Goal: Contribute content: Add original content to the website for others to see

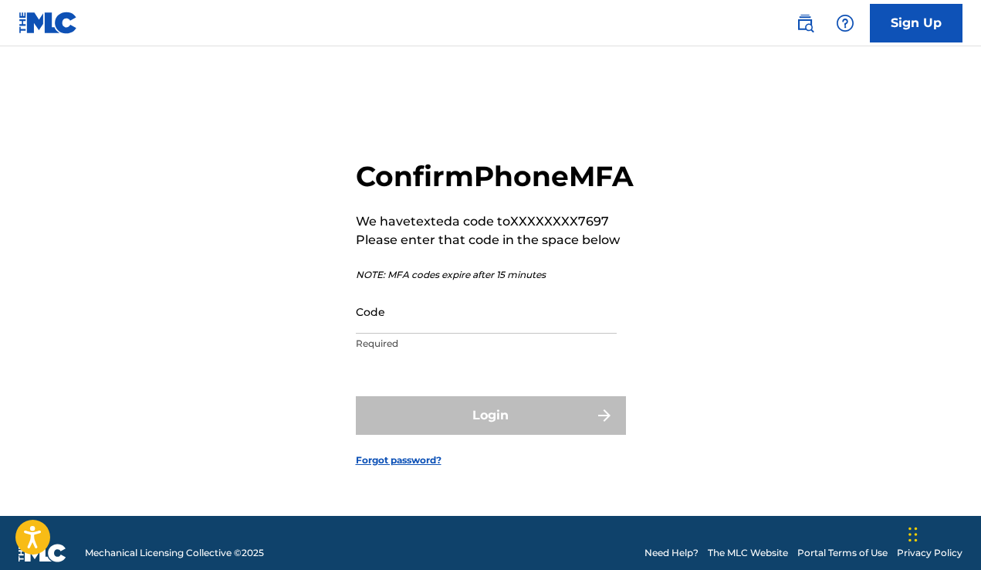
click at [484, 376] on form "Confirm Phone MFA We have texted a code to XXXXXXXX7697 Please enter that code …" at bounding box center [491, 300] width 270 height 431
click at [479, 427] on div "Login" at bounding box center [491, 415] width 270 height 39
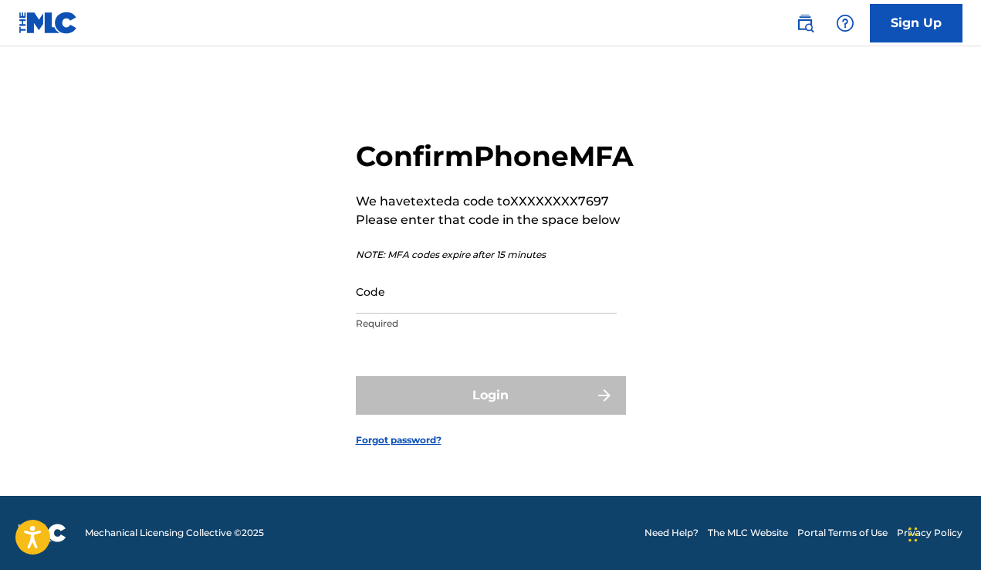
scroll to position [20, 0]
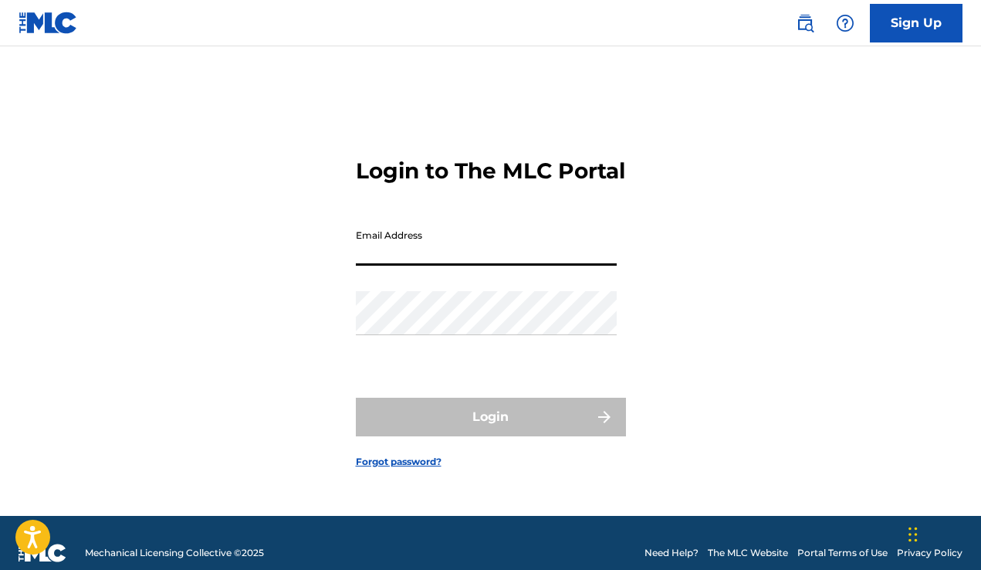
paste input "[EMAIL_ADDRESS][DOMAIN_NAME]"
type input "[EMAIL_ADDRESS][DOMAIN_NAME]"
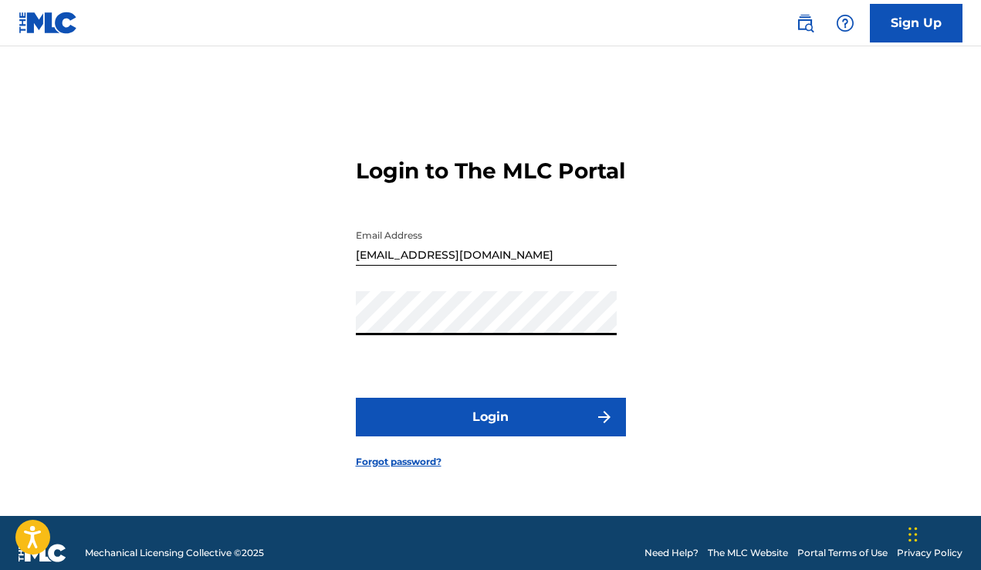
click at [526, 436] on button "Login" at bounding box center [491, 417] width 270 height 39
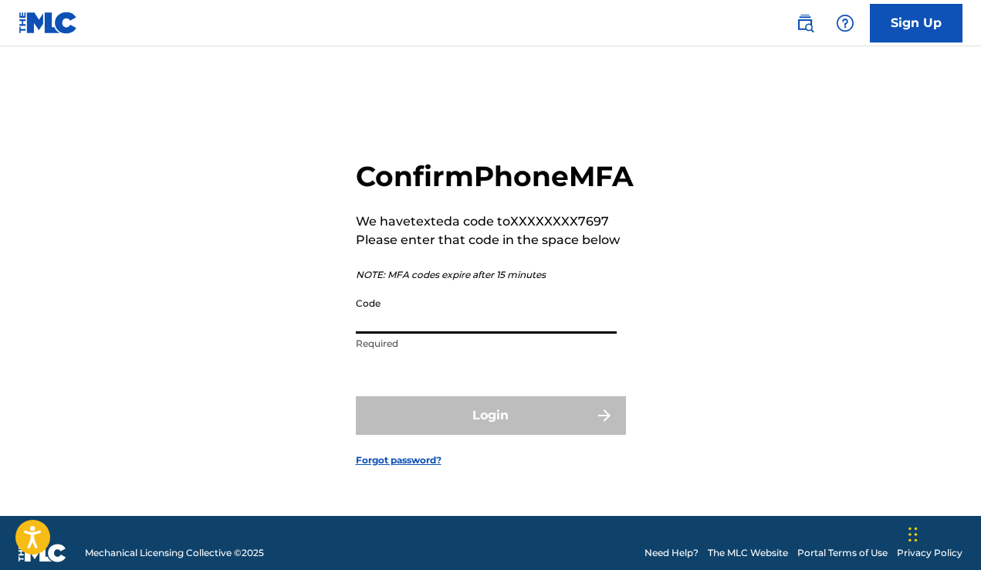
click at [540, 333] on input "Code" at bounding box center [486, 311] width 261 height 44
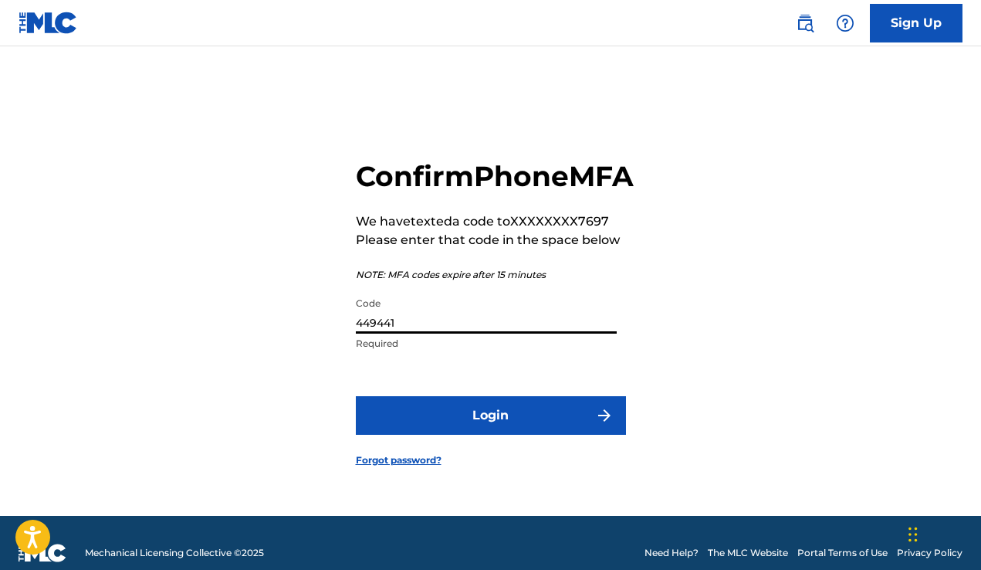
type input "449441"
click at [567, 422] on button "Login" at bounding box center [491, 415] width 270 height 39
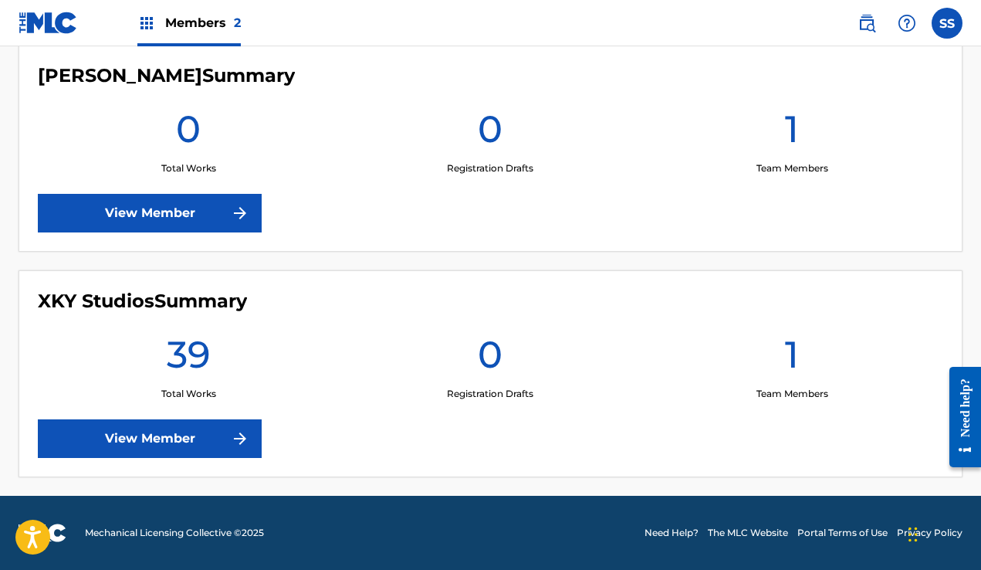
scroll to position [446, 0]
click at [199, 444] on link "View Member" at bounding box center [150, 438] width 224 height 39
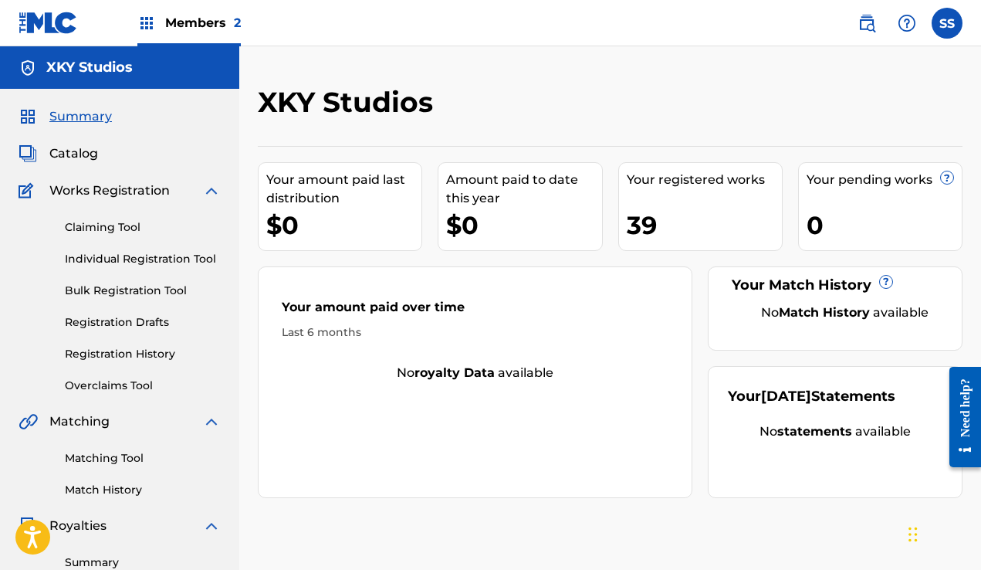
click at [151, 260] on link "Individual Registration Tool" at bounding box center [143, 259] width 156 height 16
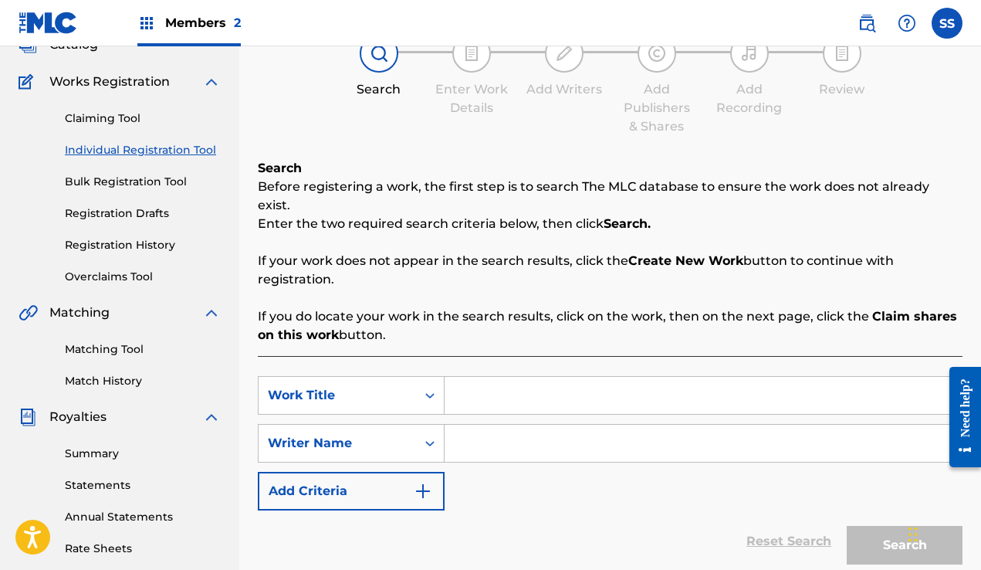
scroll to position [110, 0]
click at [500, 377] on input "Search Form" at bounding box center [703, 394] width 517 height 37
type input "W"
type input "a"
type input "Want That"
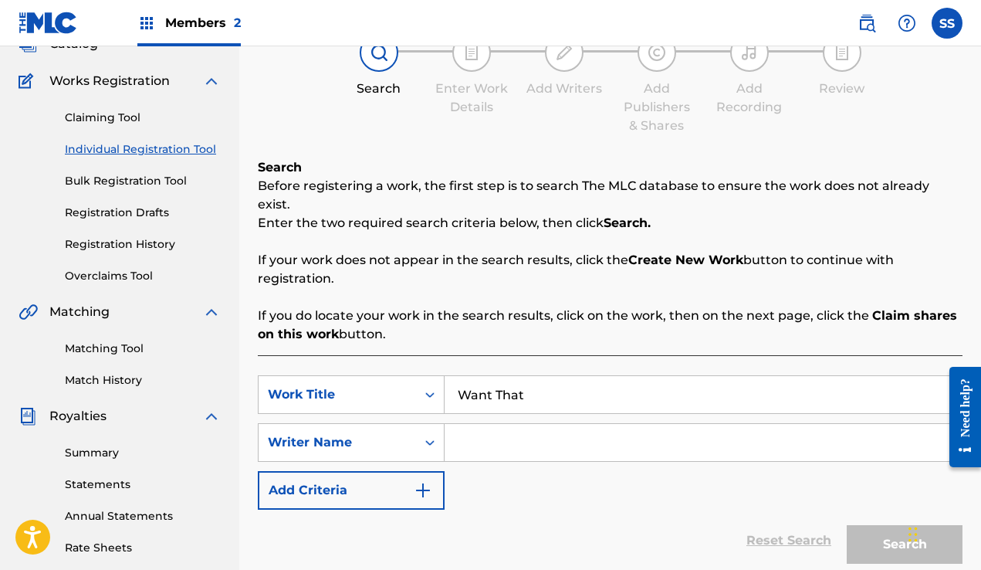
click at [539, 451] on div "SearchWithCriteria5905c2be-6198-4a33-b75a-cf76d3541377 Work Title Want That Sea…" at bounding box center [610, 442] width 705 height 134
click at [539, 437] on input "Search Form" at bounding box center [703, 442] width 517 height 37
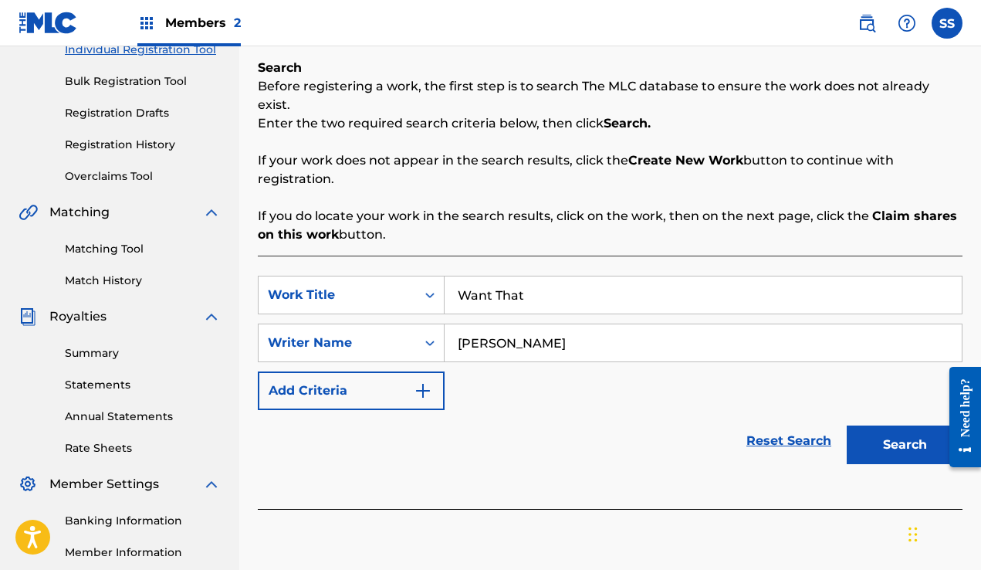
scroll to position [223, 0]
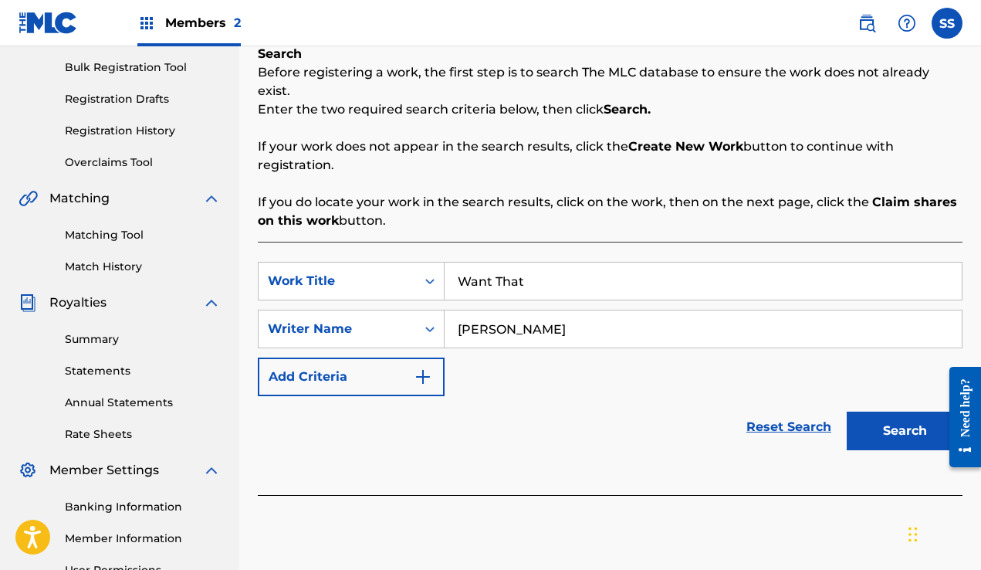
type input "Skylar Steinberg"
click at [915, 414] on button "Search" at bounding box center [905, 430] width 116 height 39
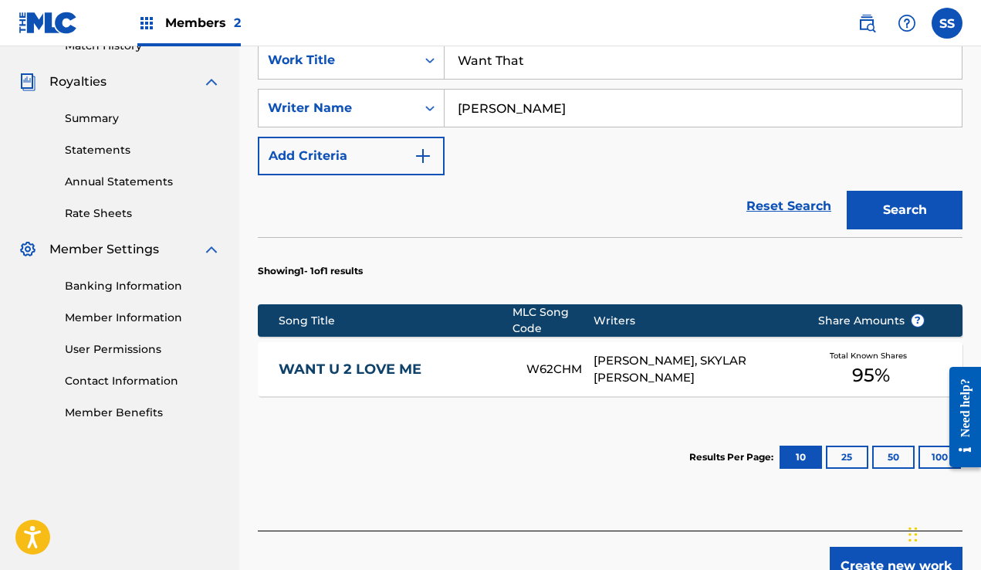
scroll to position [456, 0]
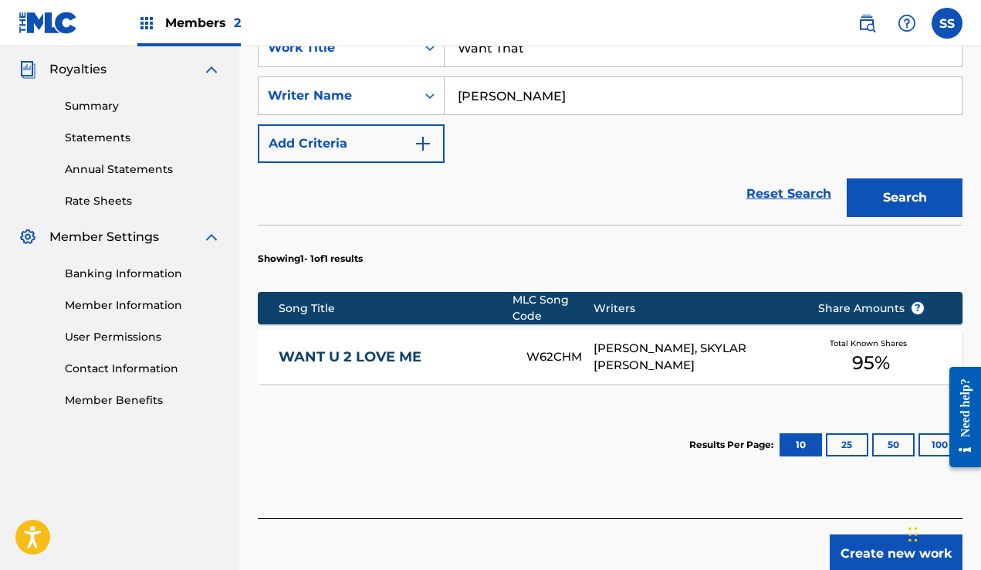
click at [861, 534] on button "Create new work" at bounding box center [896, 553] width 133 height 39
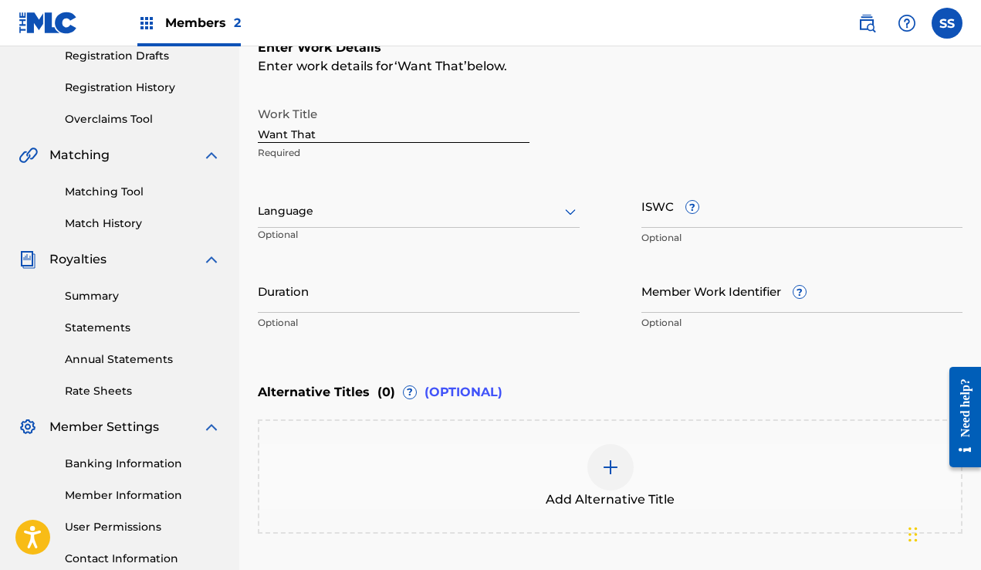
scroll to position [398, 0]
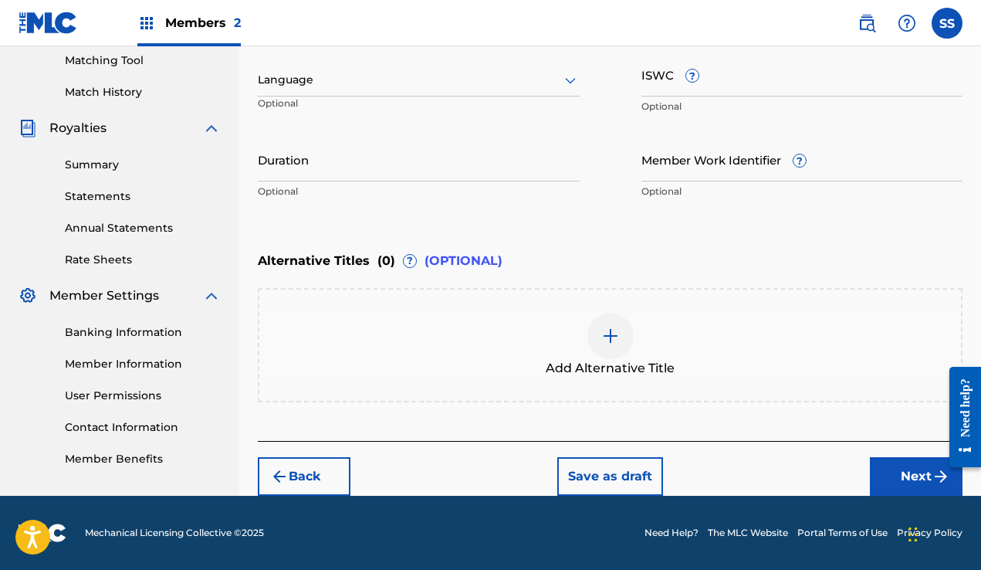
click at [608, 344] on img at bounding box center [610, 336] width 19 height 19
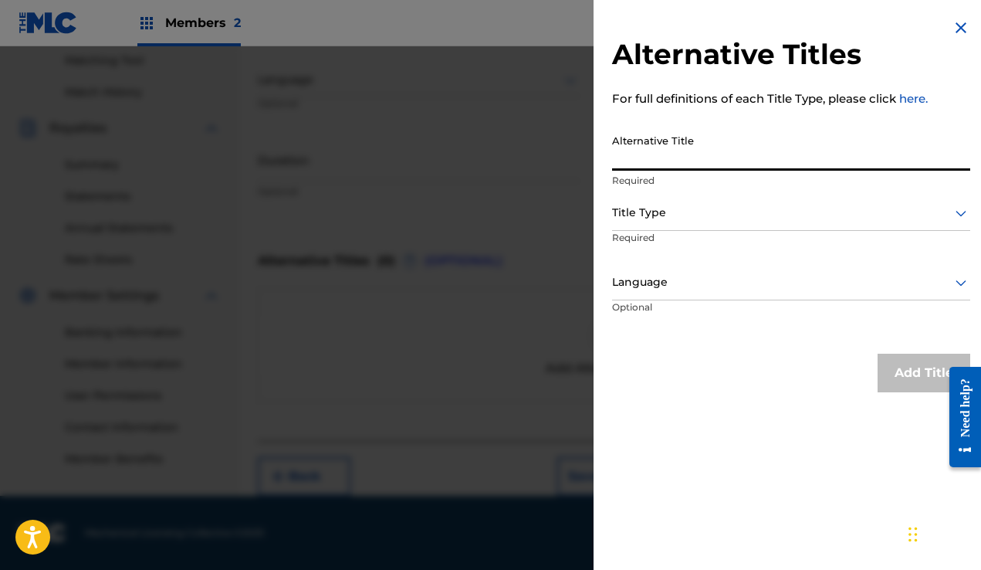
click at [772, 159] on input "Alternative Title" at bounding box center [791, 149] width 358 height 44
type input "I Want That"
click at [856, 225] on div "Title Type" at bounding box center [791, 213] width 358 height 35
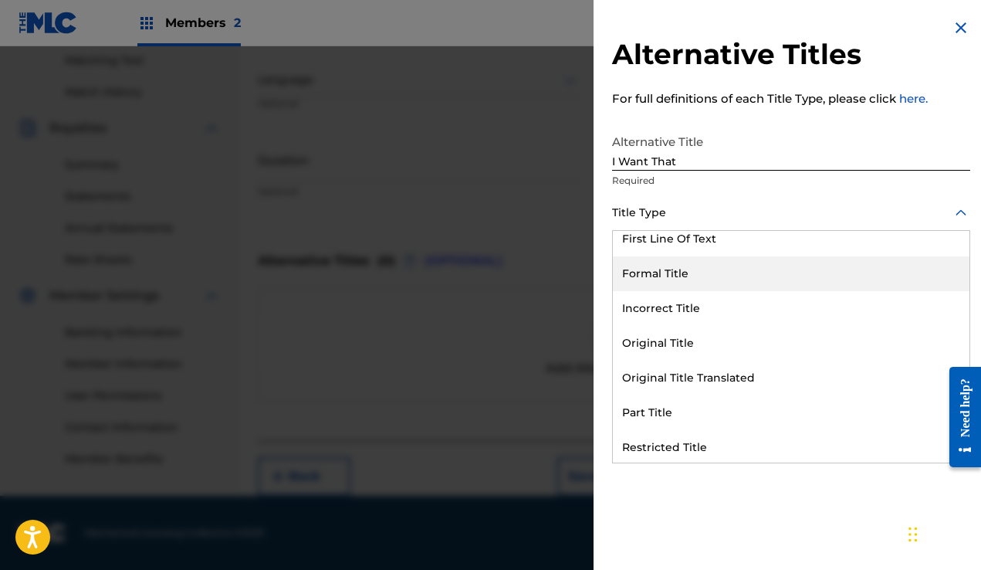
scroll to position [15, 0]
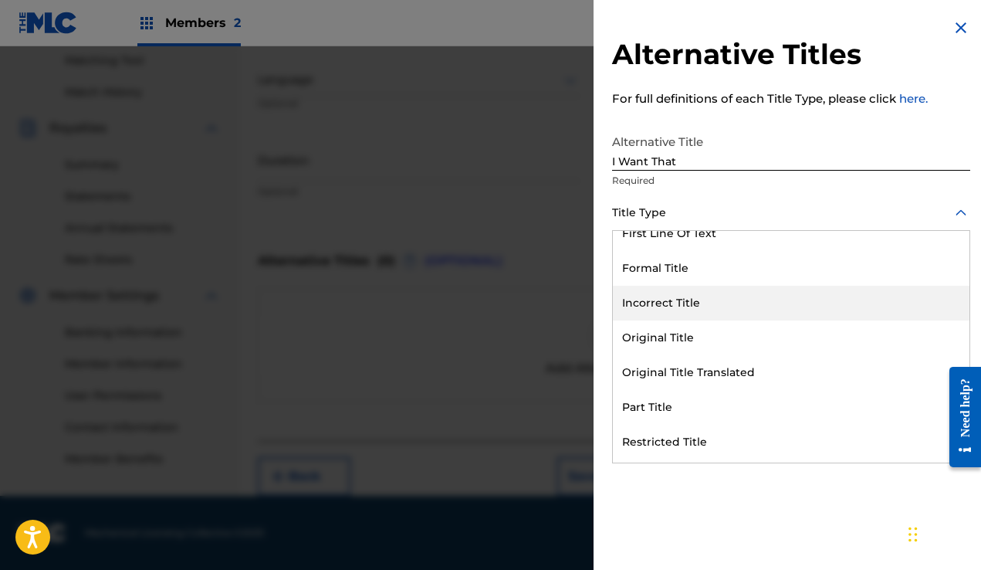
click at [807, 304] on div "Incorrect Title" at bounding box center [791, 303] width 357 height 35
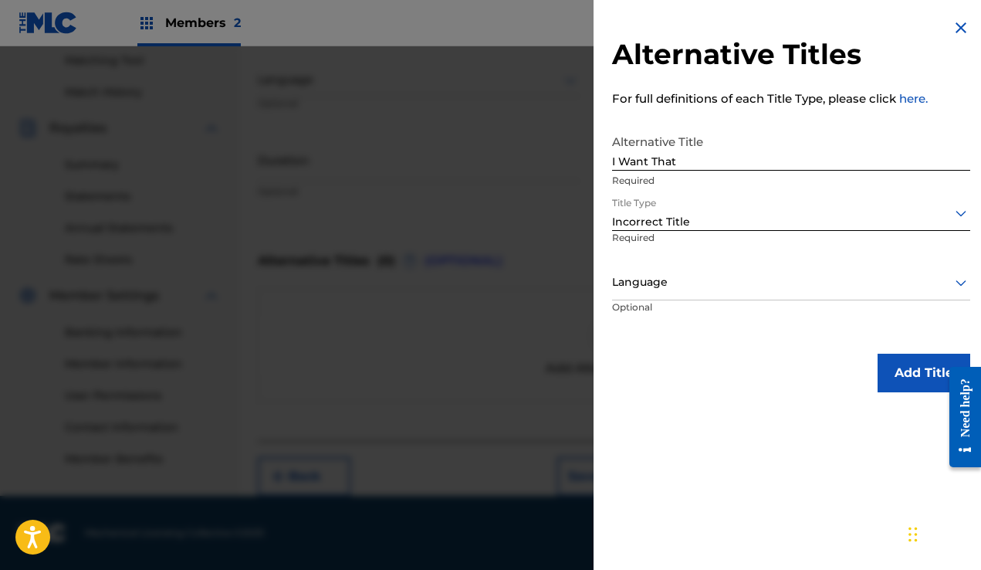
click at [795, 222] on div "Incorrect Title" at bounding box center [791, 222] width 358 height 16
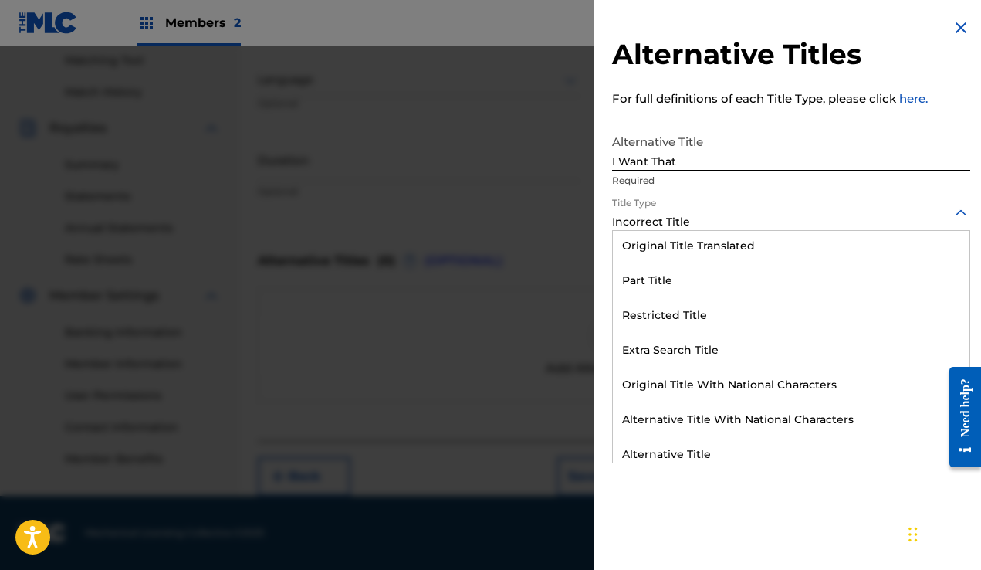
scroll to position [151, 0]
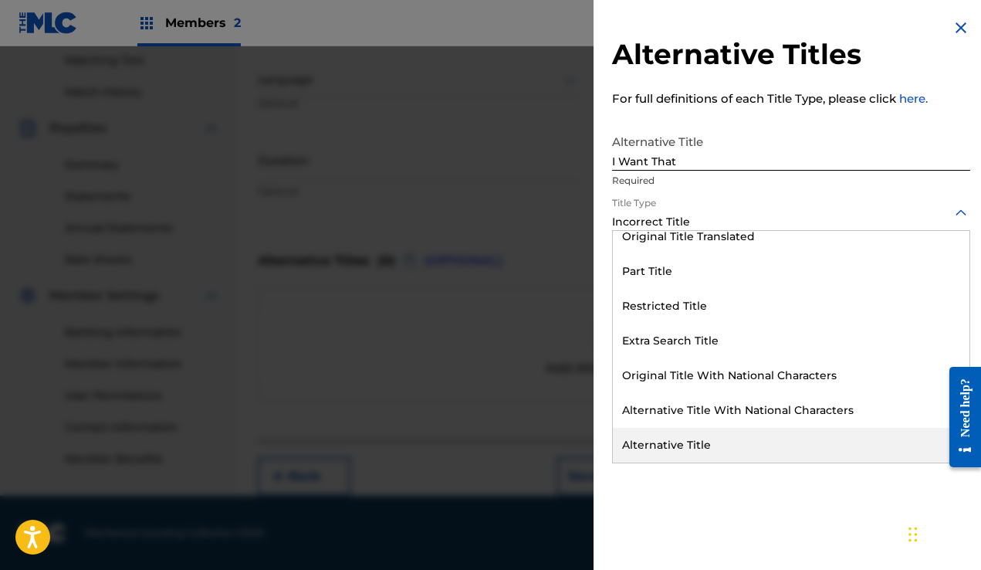
click at [781, 434] on div "Alternative Title" at bounding box center [791, 445] width 357 height 35
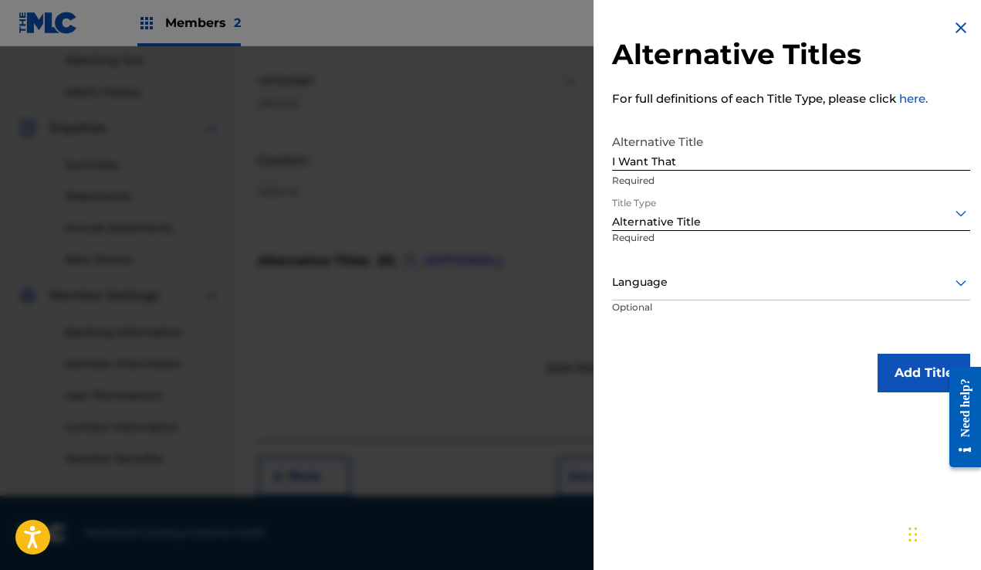
click at [879, 384] on button "Add Title" at bounding box center [924, 373] width 93 height 39
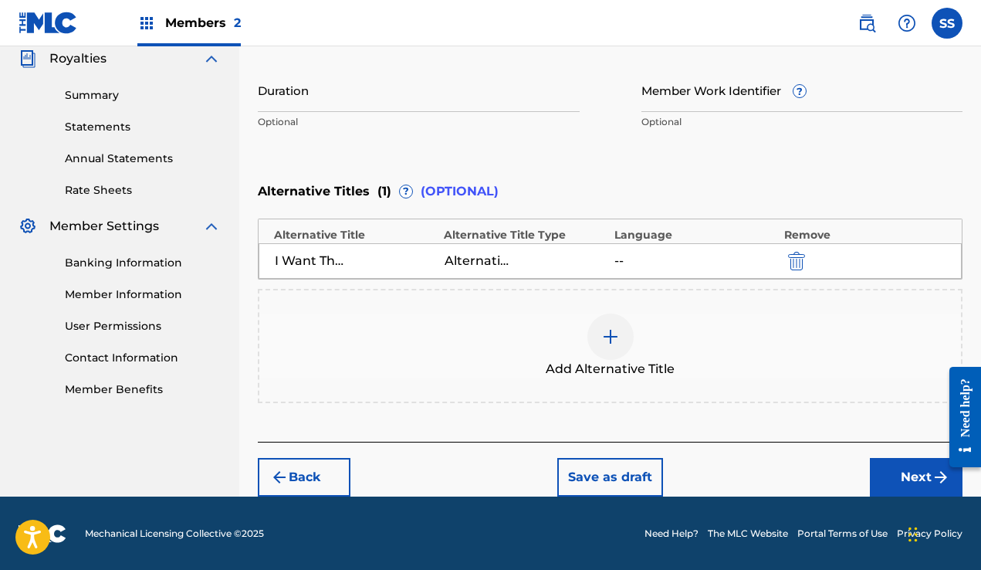
click at [912, 472] on button "Next" at bounding box center [916, 477] width 93 height 39
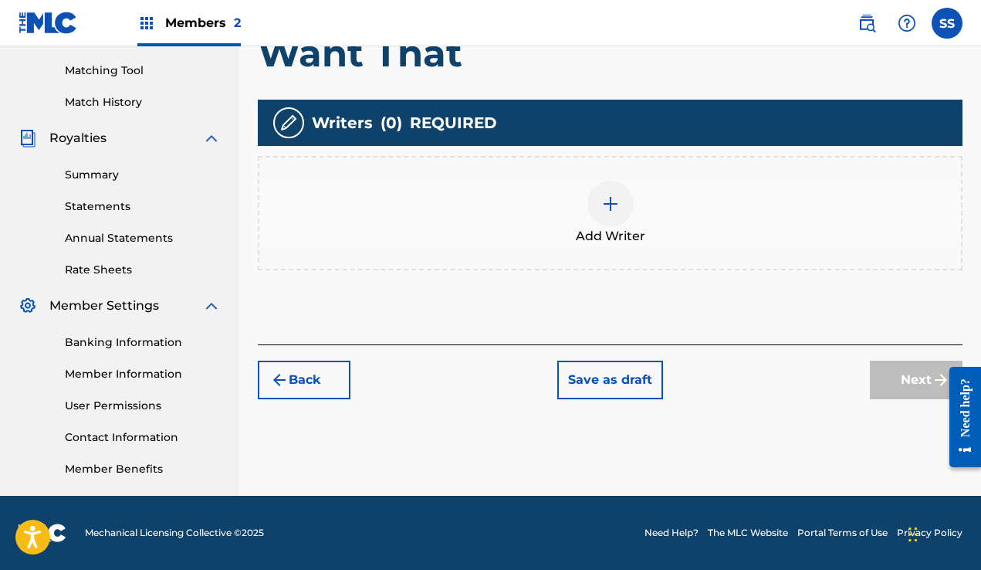
scroll to position [388, 0]
click at [635, 221] on div "Add Writer" at bounding box center [610, 213] width 702 height 65
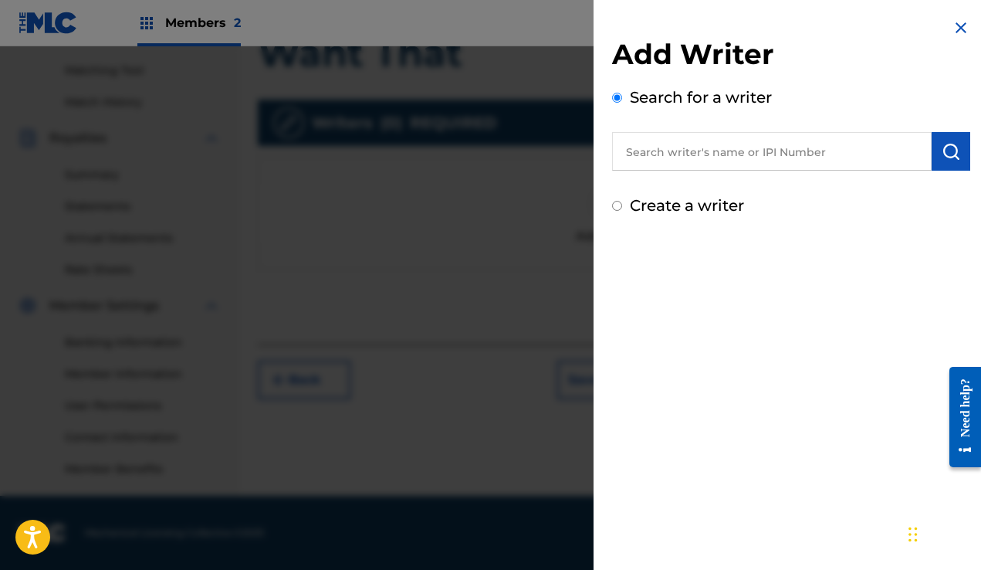
click at [692, 147] on input "text" at bounding box center [772, 151] width 320 height 39
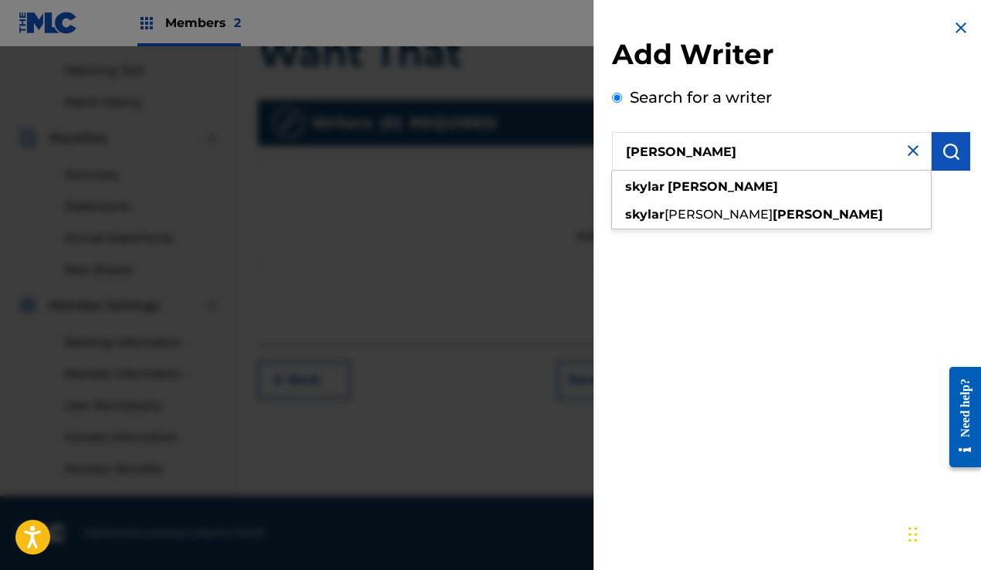
type input "Skylar Steinberg"
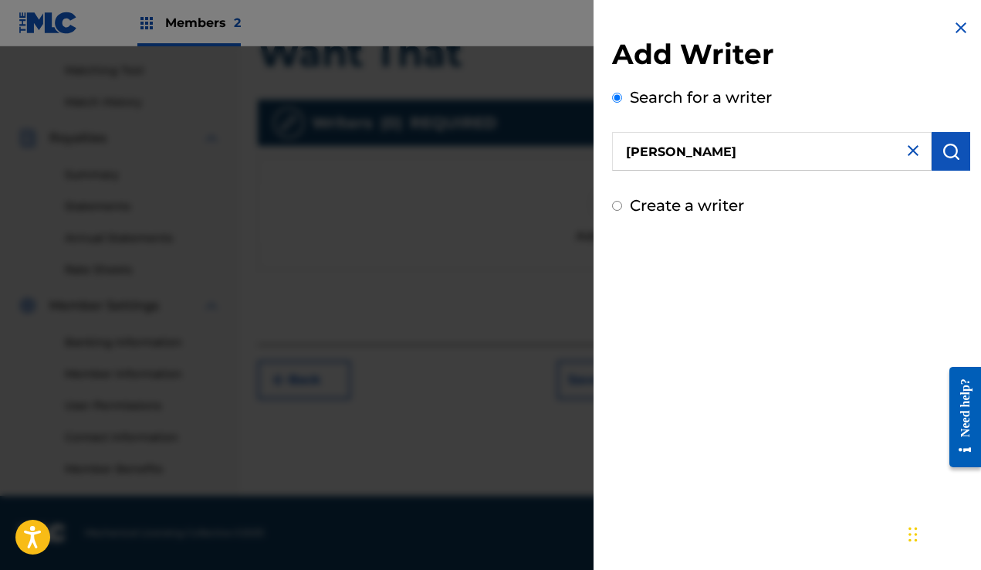
click at [946, 160] on img "submit" at bounding box center [951, 151] width 19 height 19
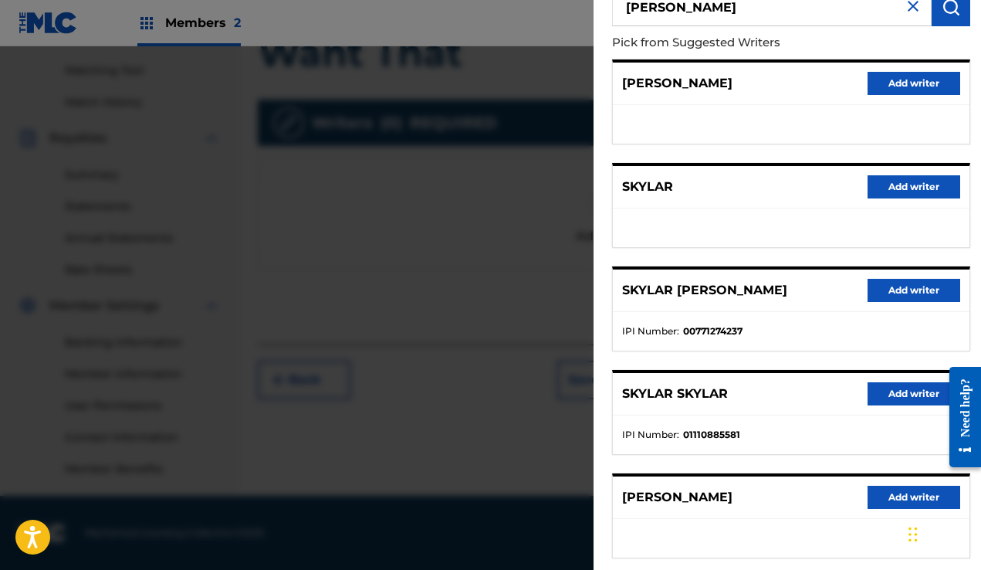
scroll to position [180, 0]
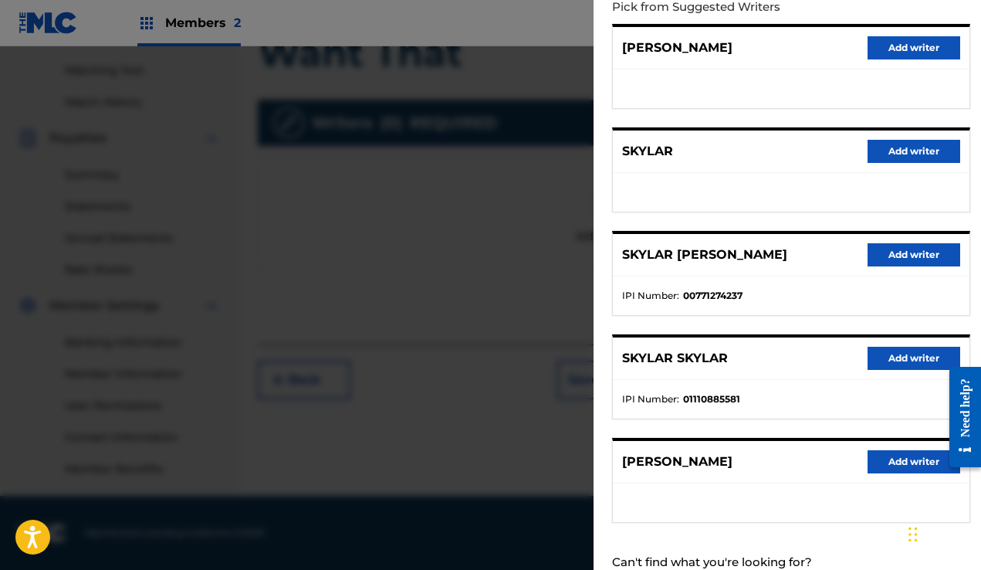
click at [893, 260] on button "Add writer" at bounding box center [914, 254] width 93 height 23
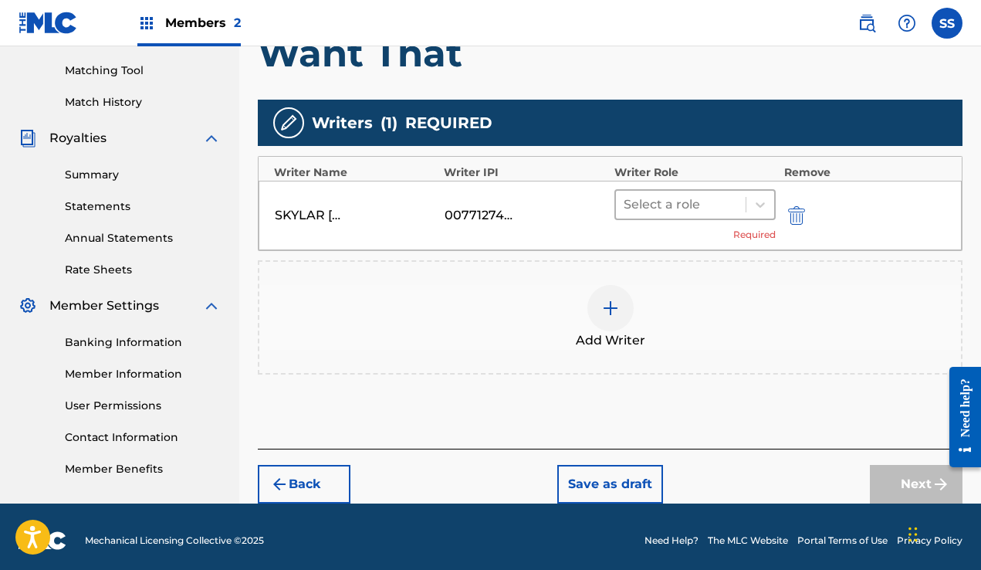
click at [709, 204] on div at bounding box center [681, 205] width 115 height 22
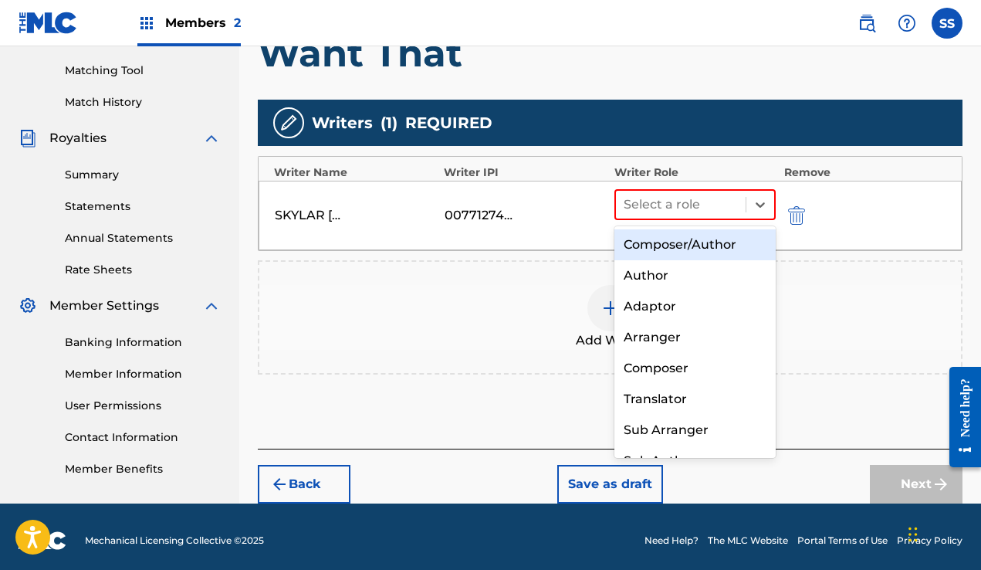
click at [712, 253] on div "Composer/Author" at bounding box center [695, 244] width 162 height 31
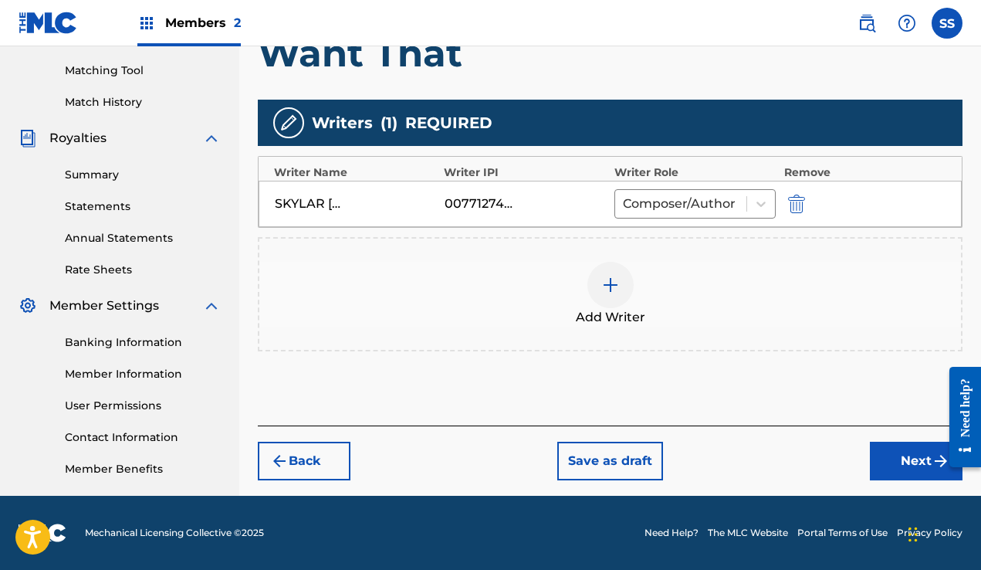
click at [600, 308] on span "Add Writer" at bounding box center [610, 317] width 69 height 19
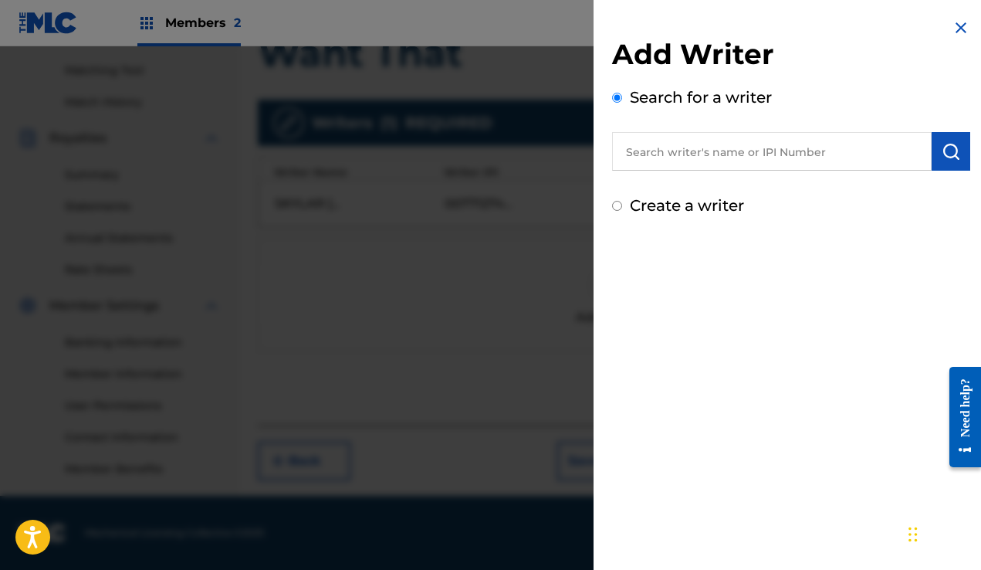
click at [733, 155] on input "text" at bounding box center [772, 151] width 320 height 39
paste input "Alexander Hein"
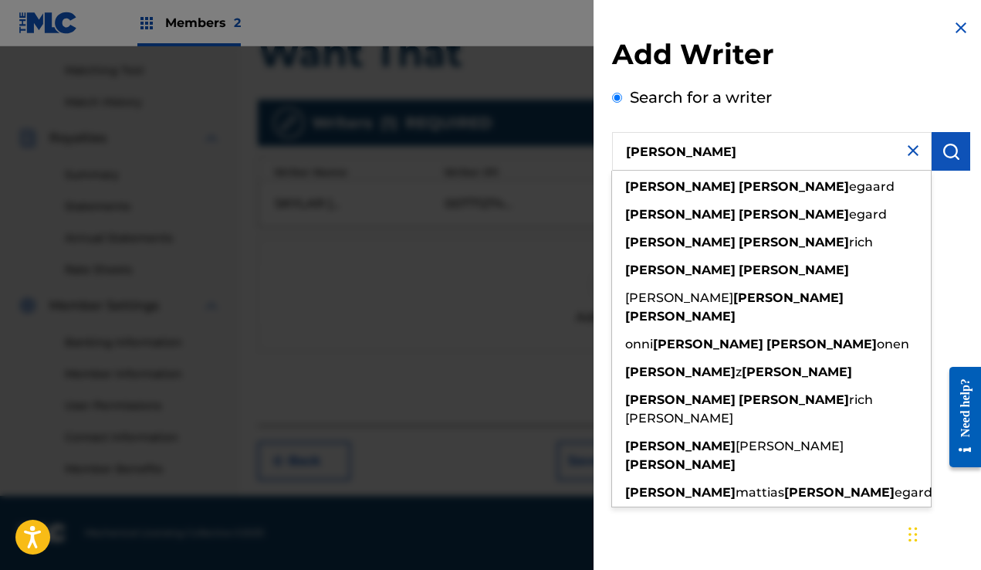
type input "Alexander Hein"
click at [948, 153] on img "submit" at bounding box center [951, 151] width 19 height 19
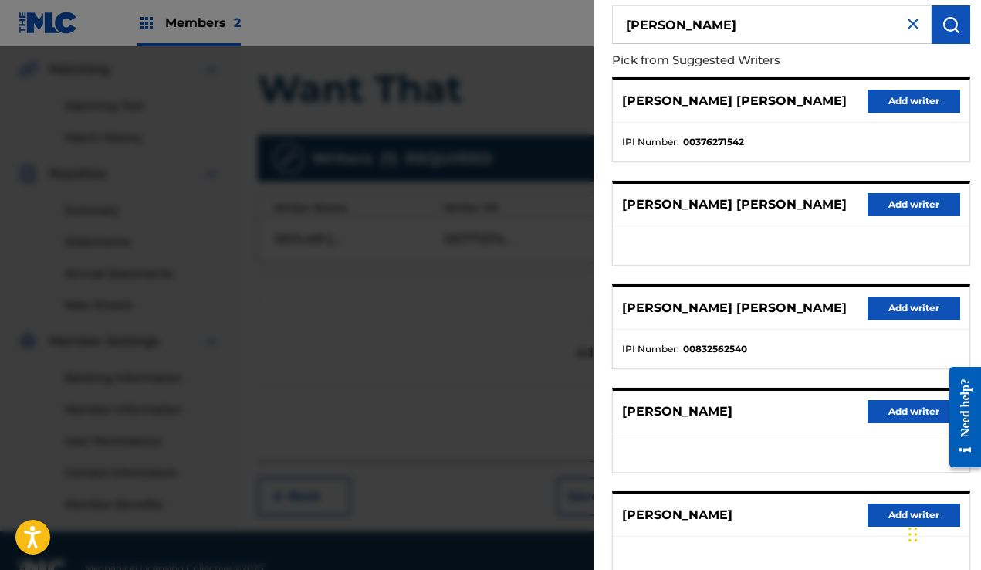
scroll to position [80, 0]
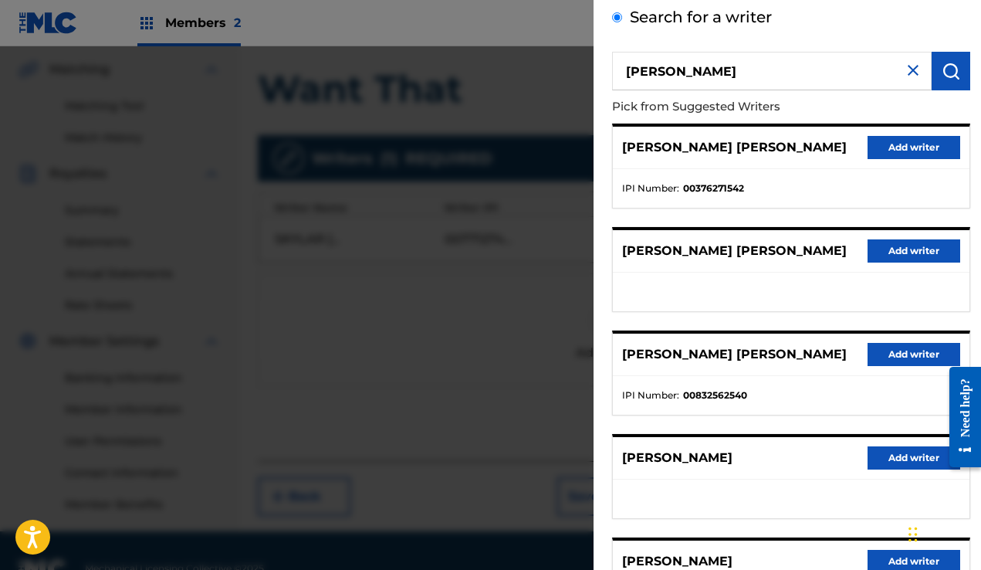
click at [922, 150] on button "Add writer" at bounding box center [914, 147] width 93 height 23
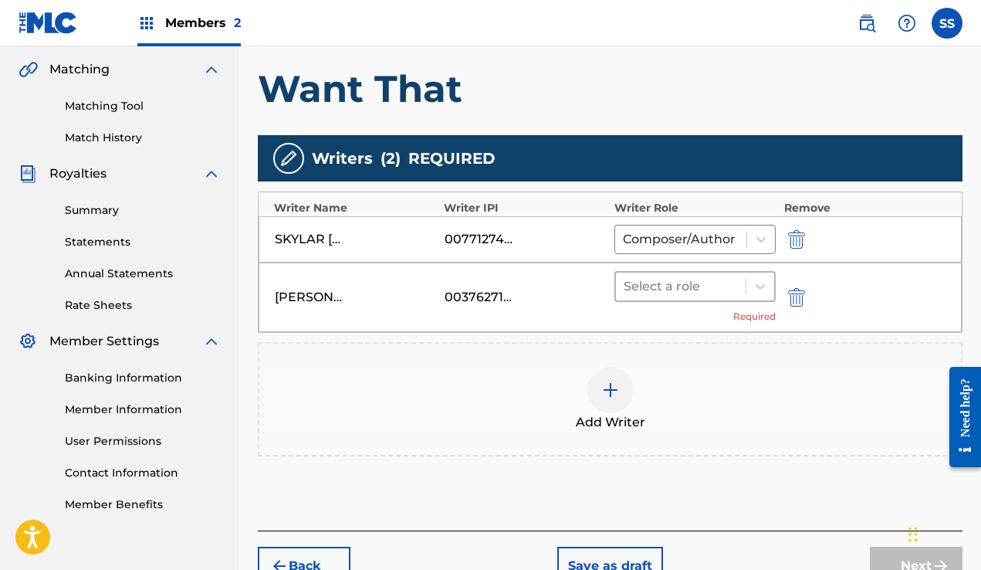
click at [746, 286] on span at bounding box center [746, 286] width 1 height 15
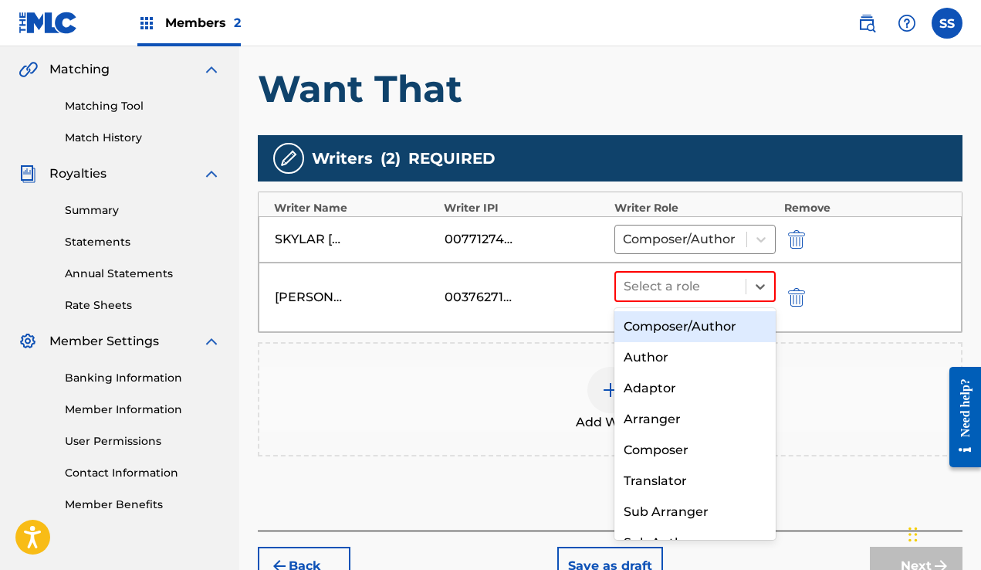
click at [724, 325] on div "Composer/Author" at bounding box center [695, 326] width 162 height 31
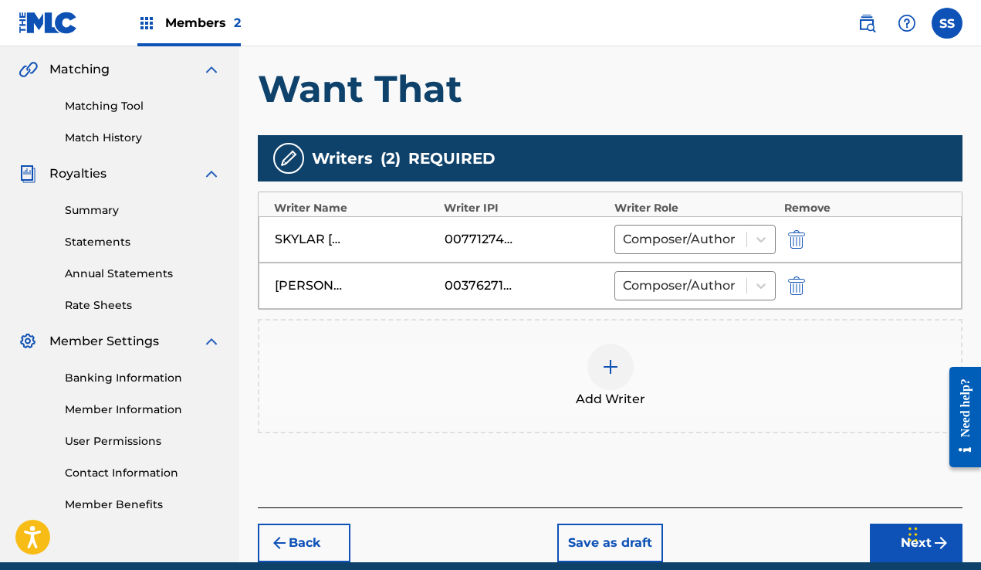
click at [614, 387] on div at bounding box center [610, 367] width 46 height 46
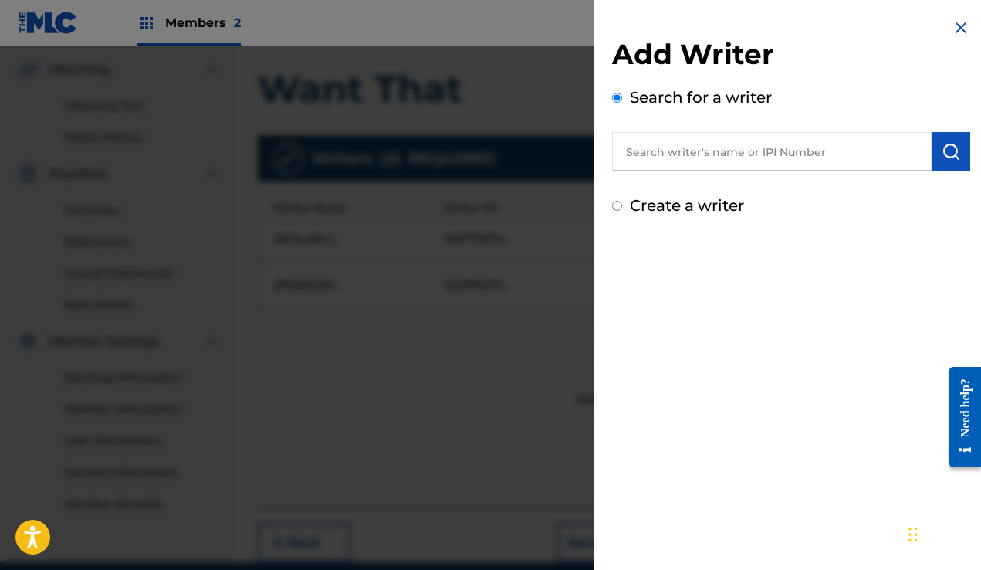
click at [716, 154] on input "text" at bounding box center [772, 151] width 320 height 39
paste input "Will Ezell"
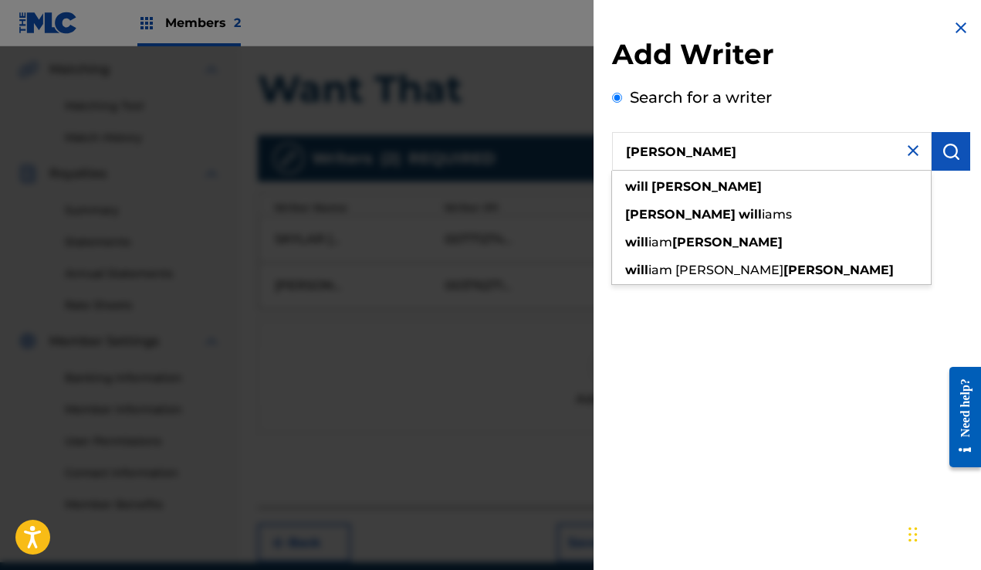
type input "Will Ezell"
click at [949, 151] on img "submit" at bounding box center [951, 151] width 19 height 19
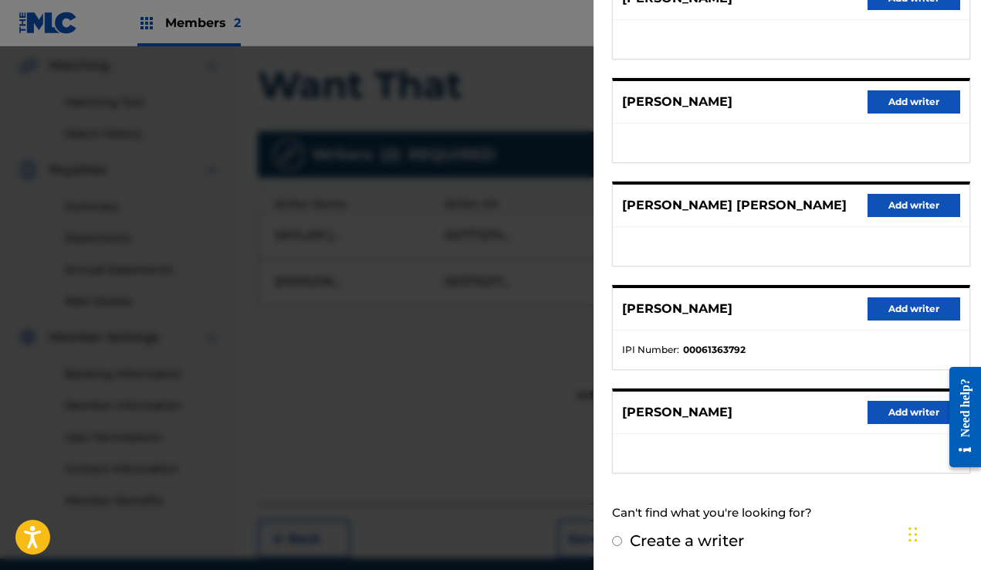
scroll to position [355, 0]
click at [897, 307] on button "Add writer" at bounding box center [914, 308] width 93 height 23
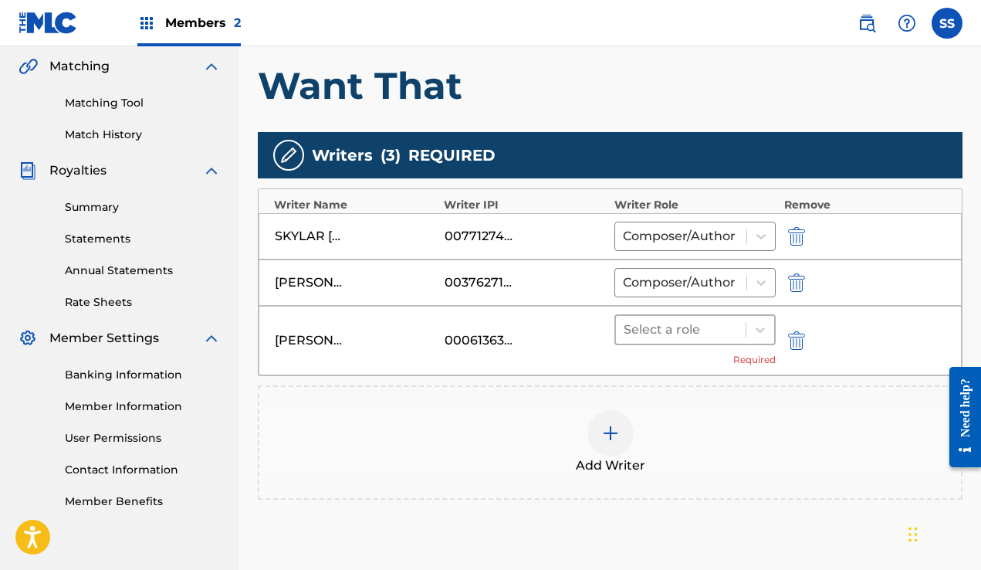
click at [706, 324] on div at bounding box center [681, 330] width 115 height 22
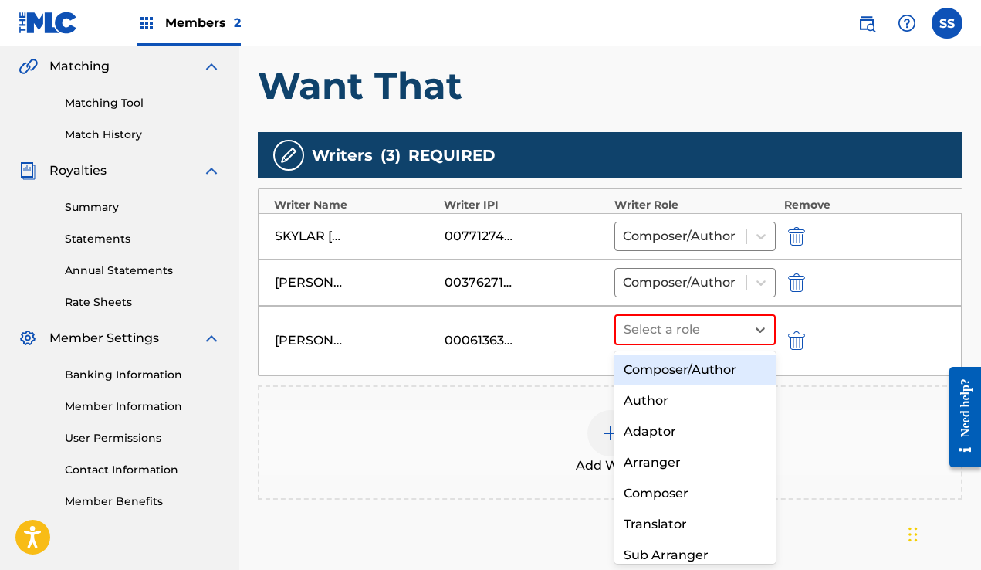
click at [702, 364] on div "Composer/Author" at bounding box center [695, 369] width 162 height 31
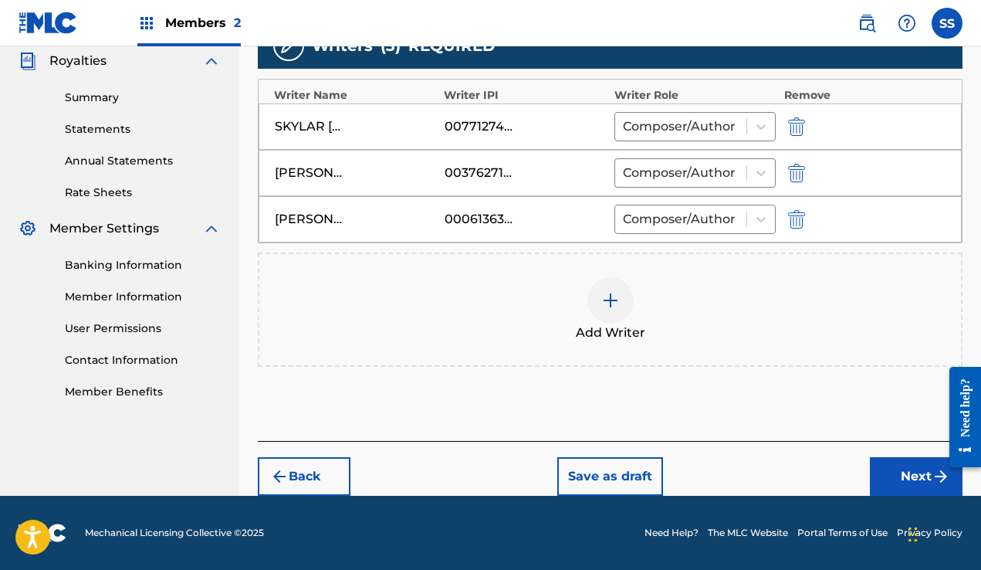
click at [906, 472] on button "Next" at bounding box center [916, 476] width 93 height 39
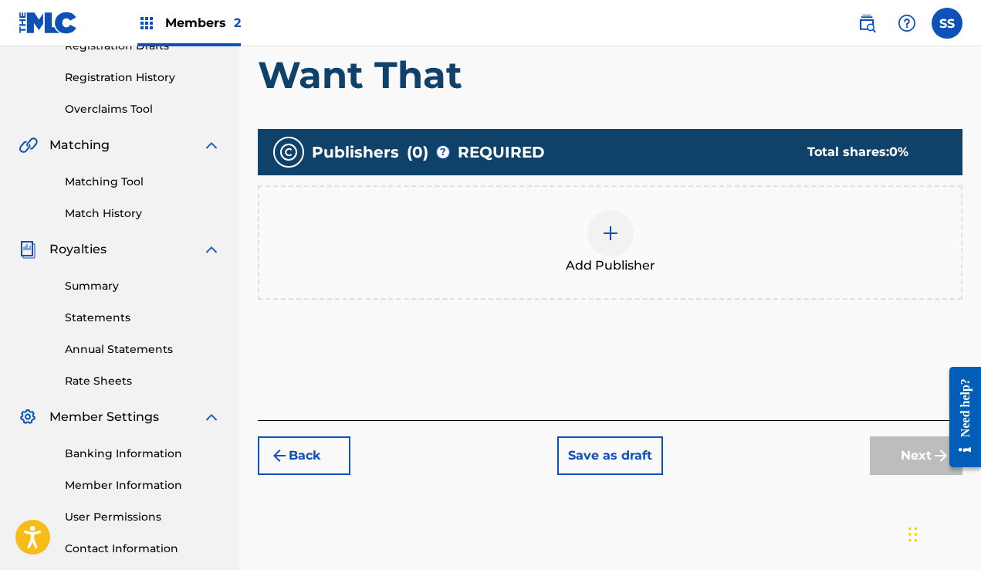
scroll to position [253, 0]
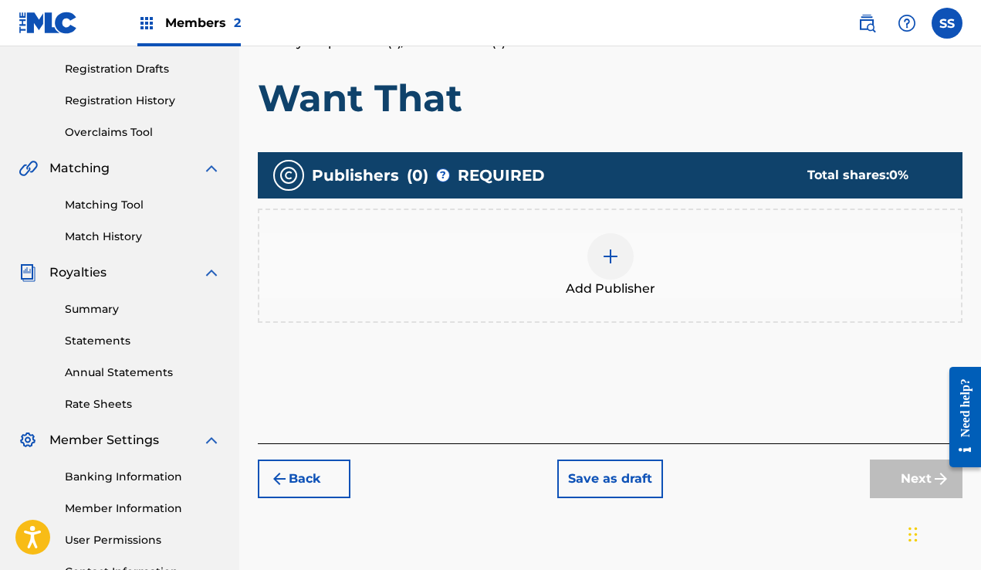
click at [620, 266] on div at bounding box center [610, 256] width 46 height 46
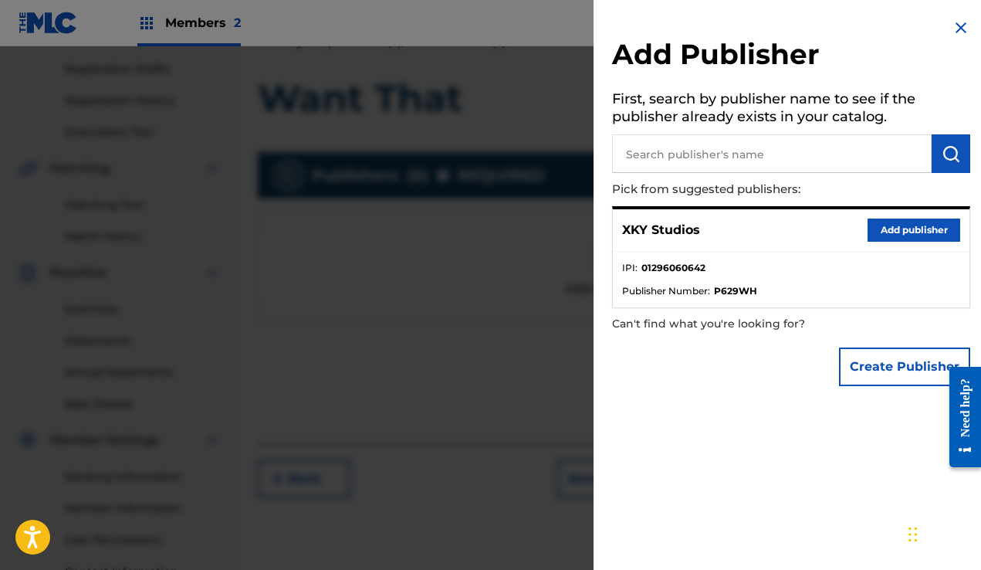
click at [909, 218] on button "Add publisher" at bounding box center [914, 229] width 93 height 23
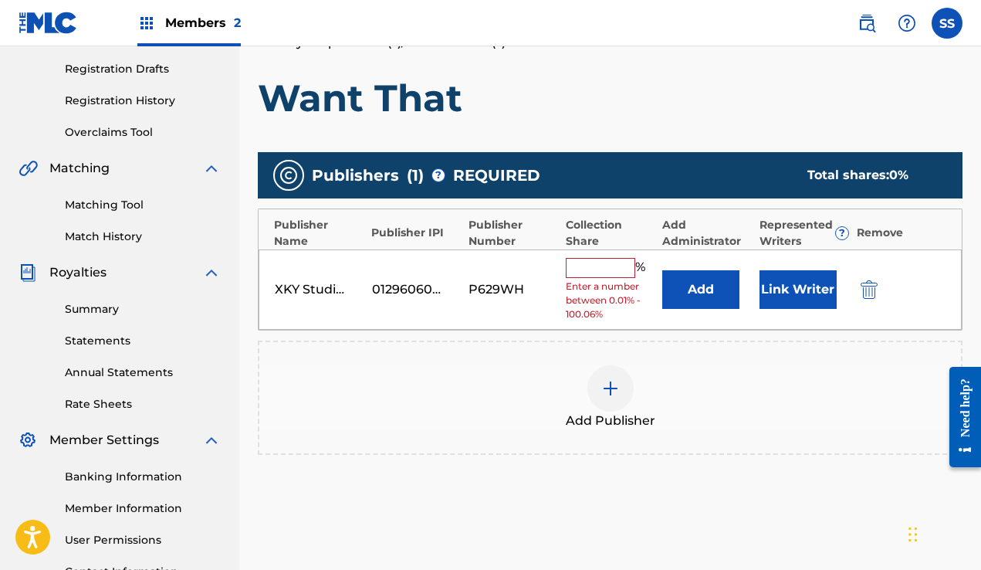
click at [607, 262] on input "text" at bounding box center [600, 268] width 69 height 20
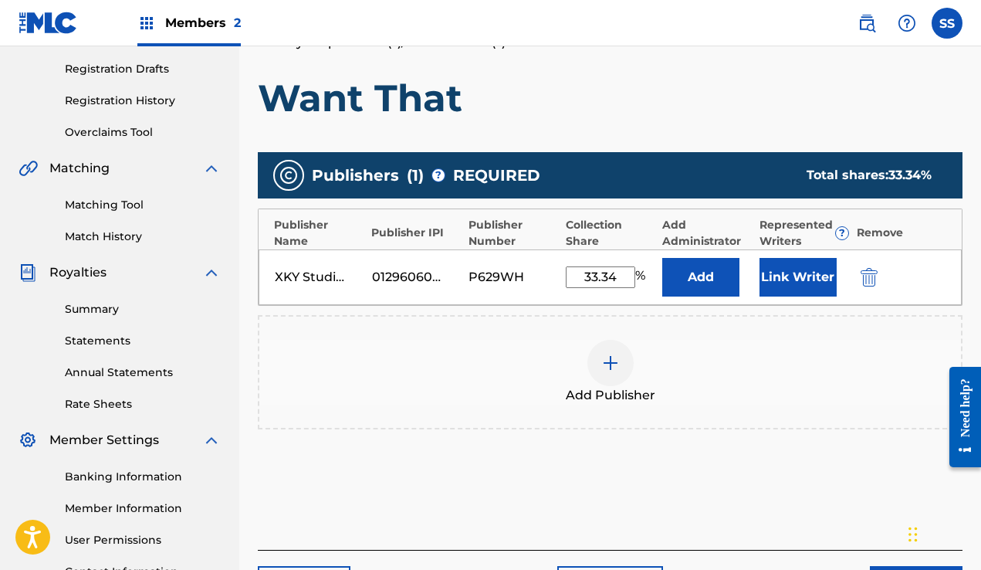
type input "33.34"
click at [804, 280] on button "Link Writer" at bounding box center [798, 277] width 77 height 39
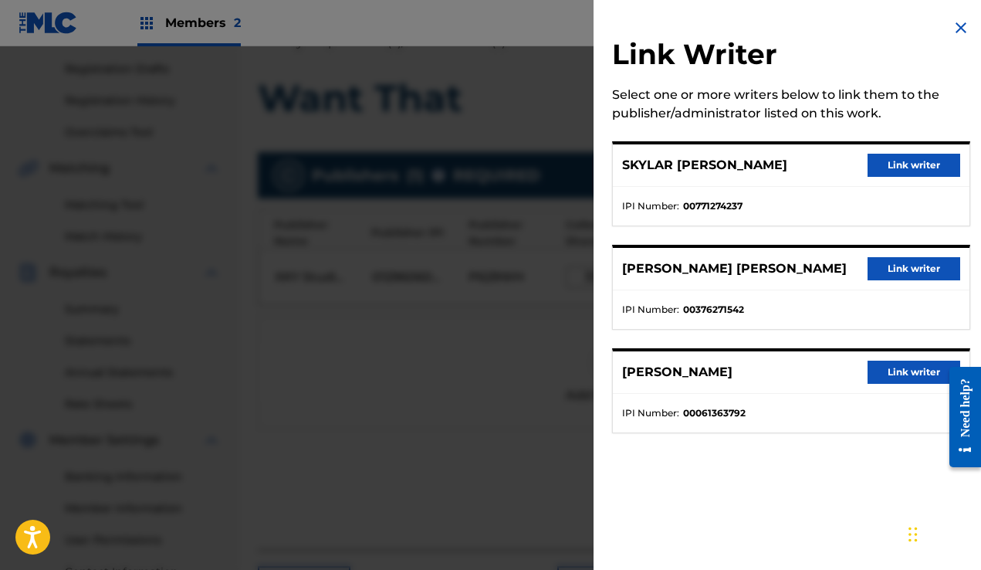
click at [922, 161] on button "Link writer" at bounding box center [914, 165] width 93 height 23
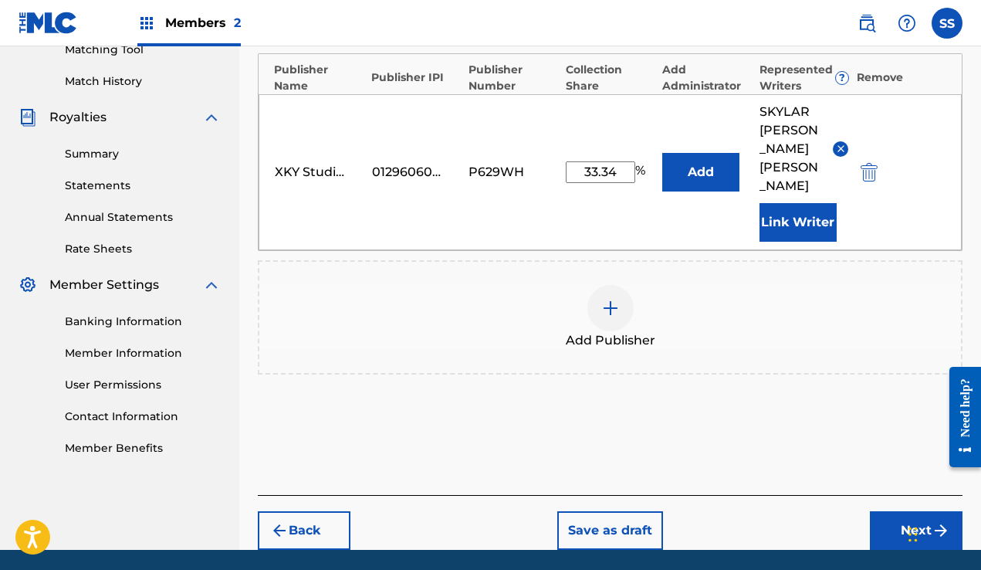
scroll to position [443, 0]
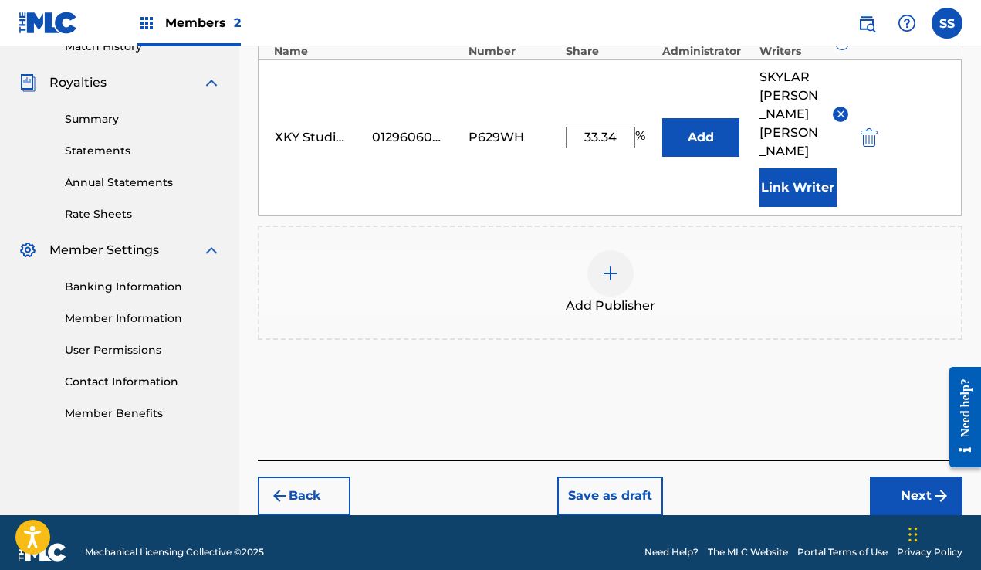
click at [885, 488] on button "Next" at bounding box center [916, 495] width 93 height 39
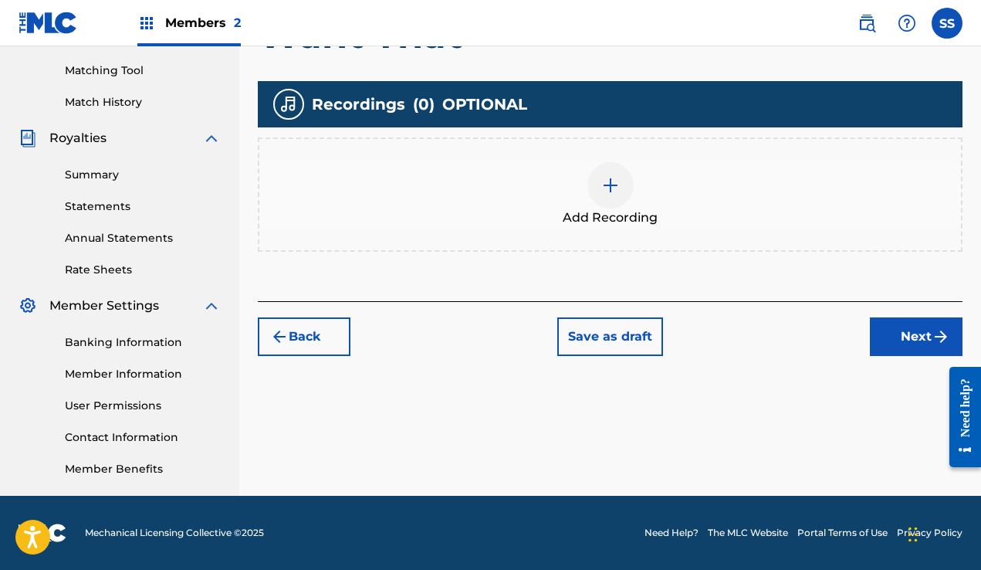
click at [894, 337] on button "Next" at bounding box center [916, 336] width 93 height 39
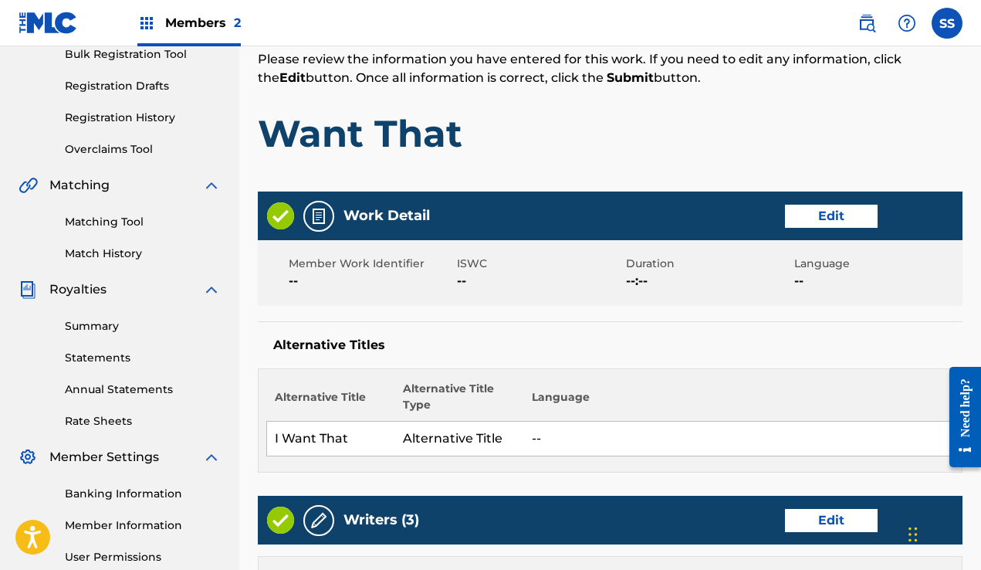
scroll to position [280, 0]
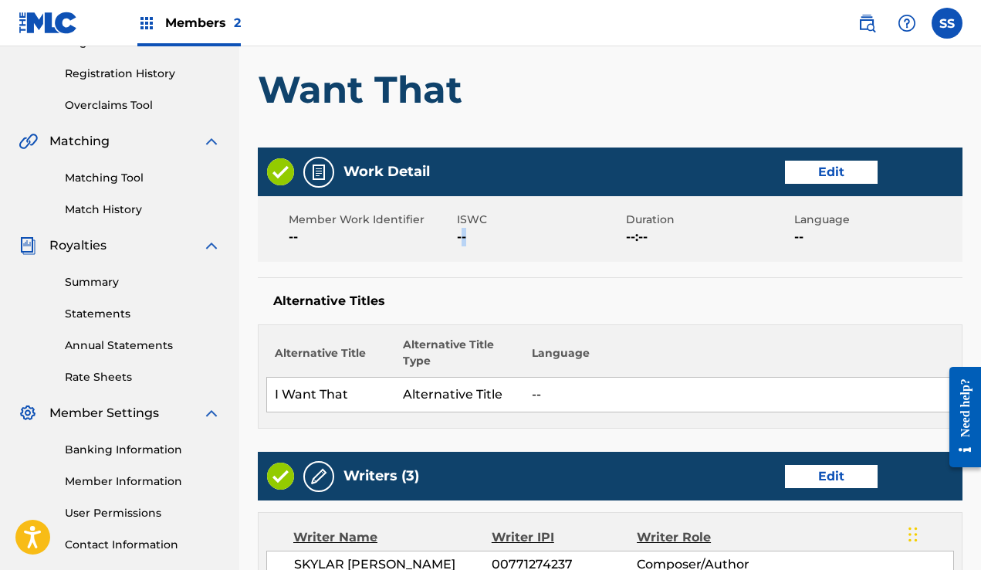
drag, startPoint x: 462, startPoint y: 237, endPoint x: 492, endPoint y: 239, distance: 30.2
click at [491, 238] on span "--" at bounding box center [539, 237] width 164 height 19
click at [492, 239] on span "--" at bounding box center [539, 237] width 164 height 19
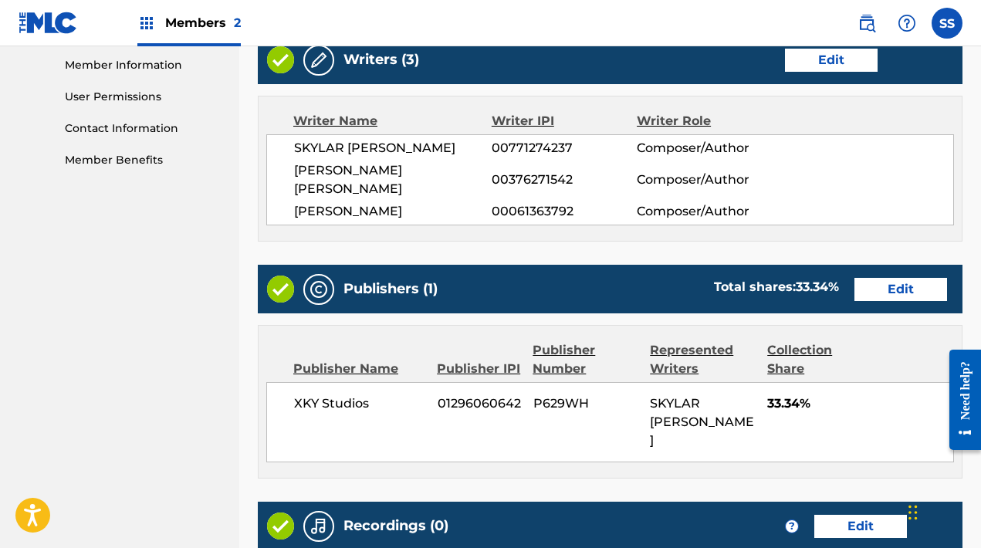
scroll to position [801, 0]
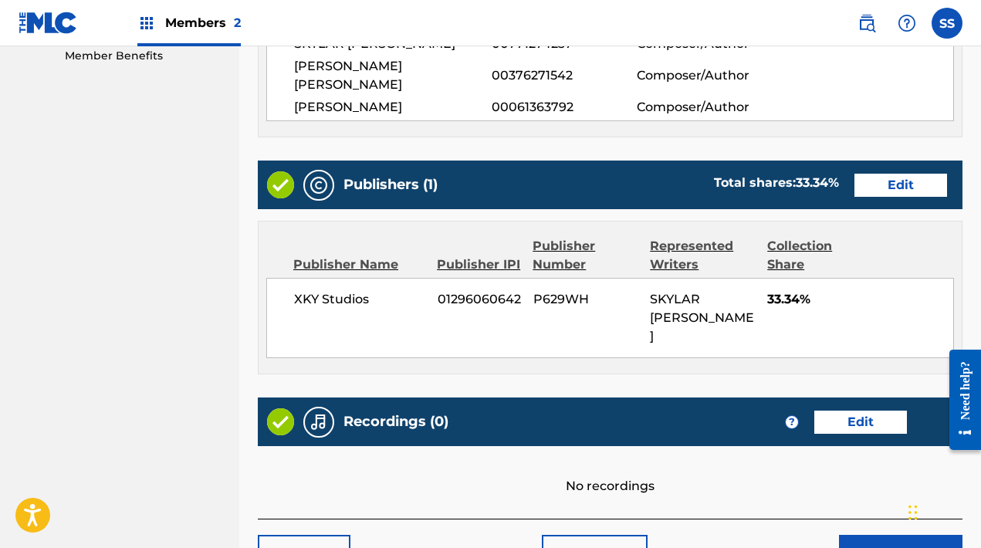
click at [888, 535] on button "Submit" at bounding box center [901, 554] width 124 height 39
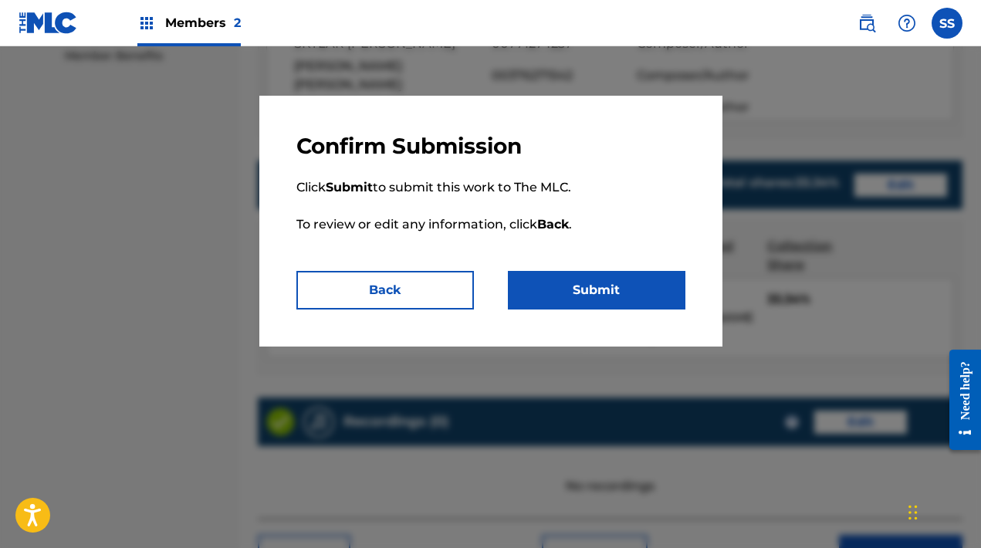
click at [594, 299] on button "Submit" at bounding box center [597, 290] width 178 height 39
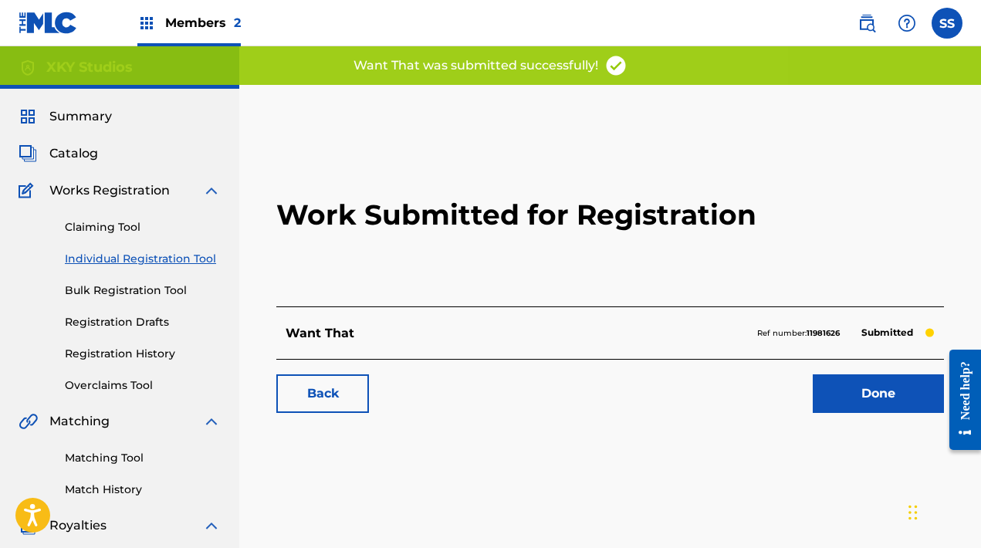
click at [881, 400] on link "Done" at bounding box center [878, 393] width 131 height 39
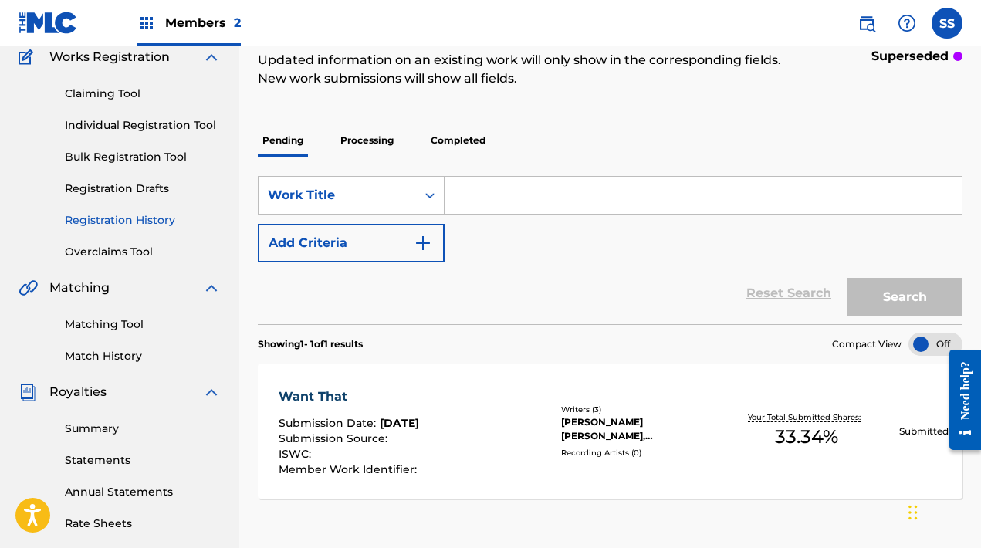
scroll to position [147, 0]
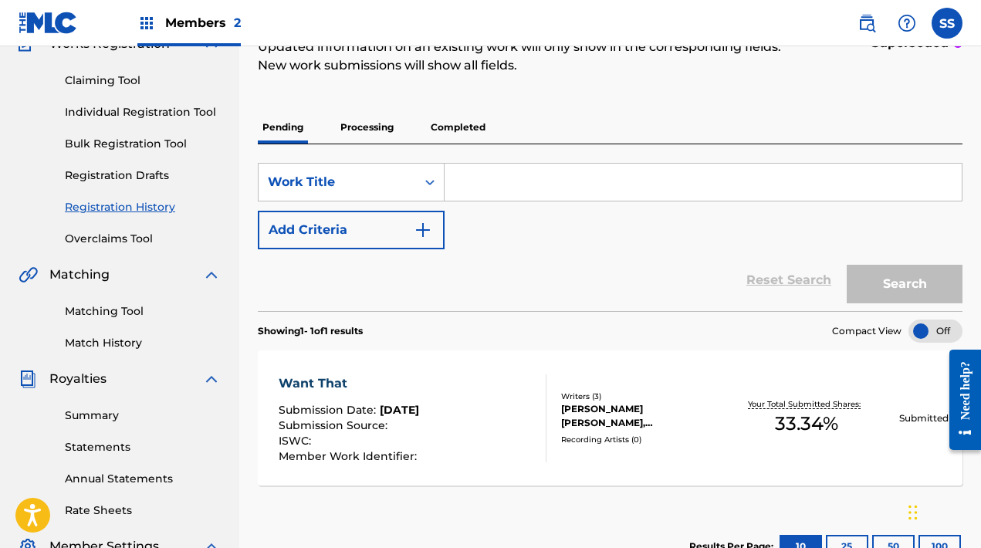
click at [97, 413] on link "Summary" at bounding box center [143, 416] width 156 height 16
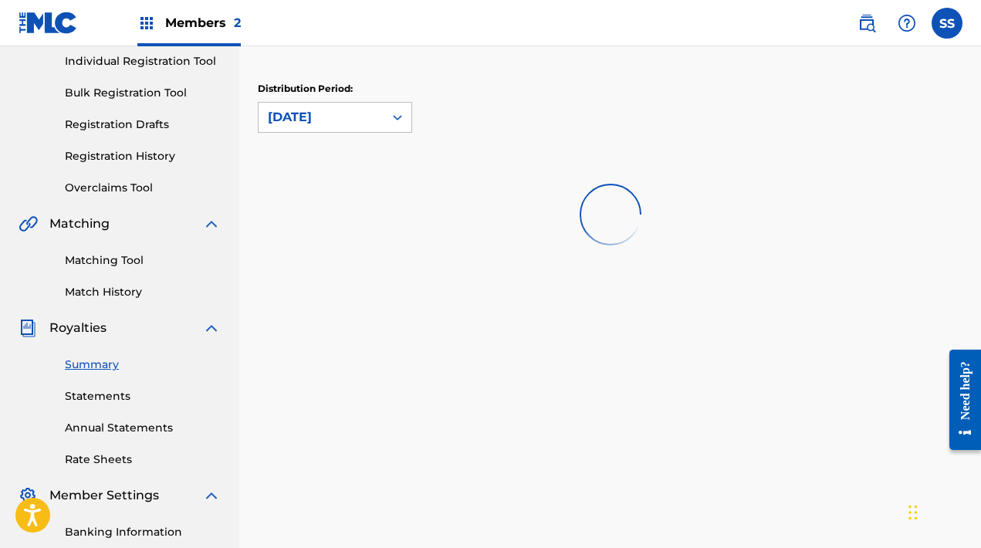
scroll to position [280, 0]
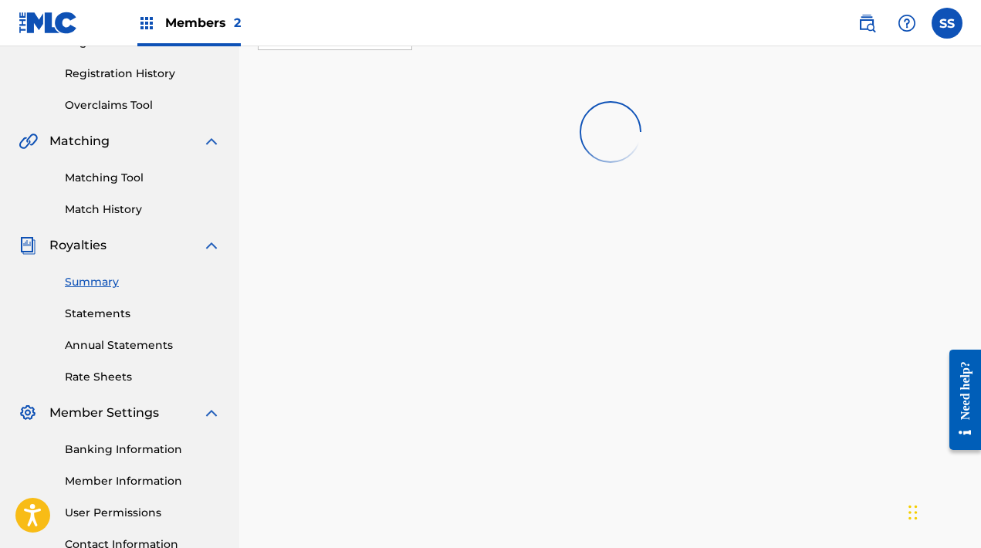
click at [104, 311] on link "Statements" at bounding box center [143, 314] width 156 height 16
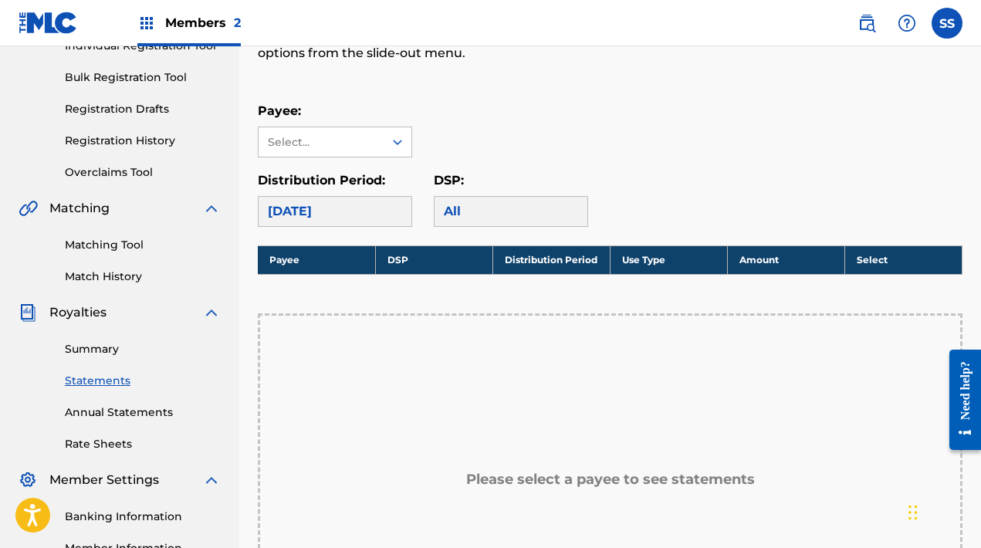
scroll to position [300, 0]
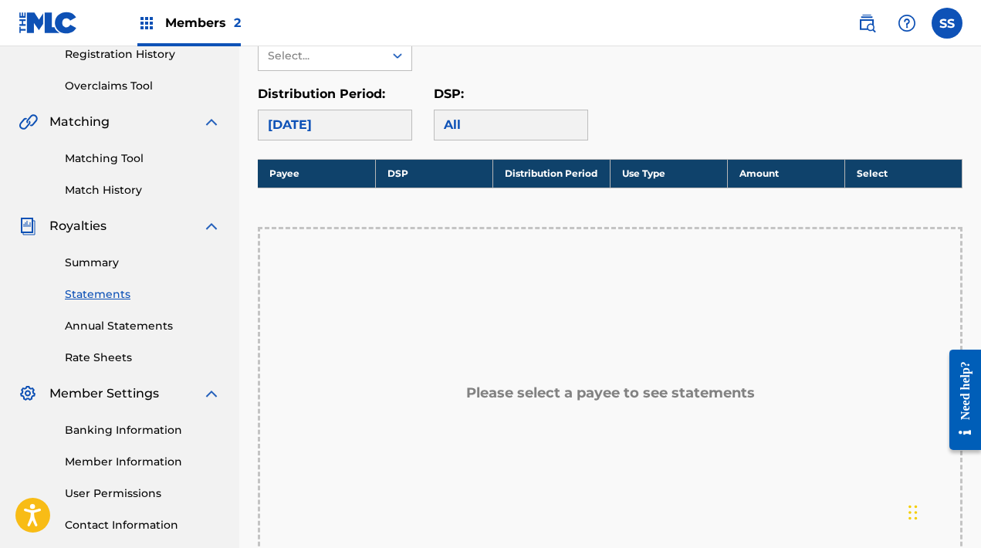
click at [359, 121] on div "August 2025" at bounding box center [335, 125] width 154 height 31
click at [307, 121] on div "August 2025" at bounding box center [335, 125] width 154 height 31
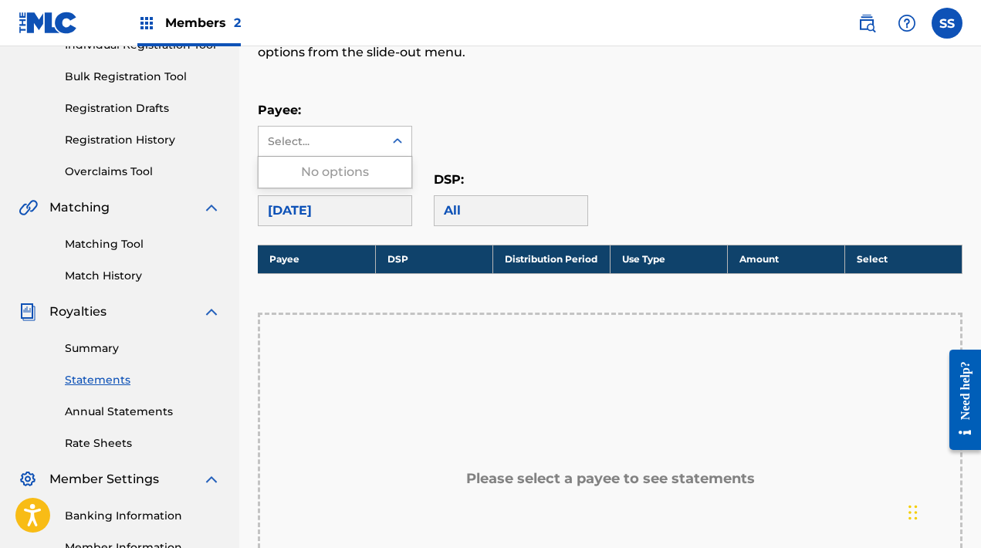
click at [328, 143] on div "Select..." at bounding box center [320, 142] width 105 height 16
click at [476, 115] on div "Payee: Use Up and Down to choose options, press Enter to select the currently f…" at bounding box center [610, 129] width 705 height 56
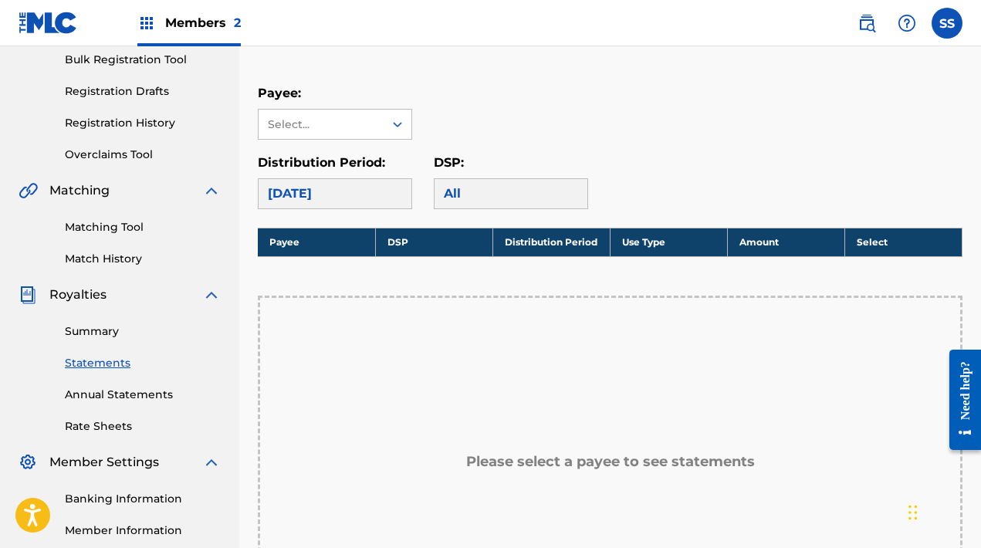
scroll to position [230, 0]
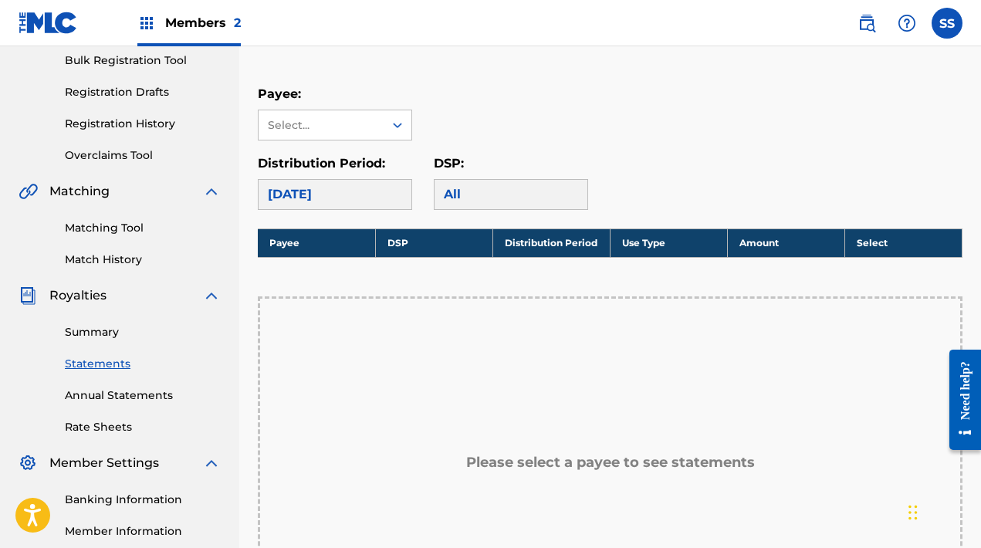
click at [96, 334] on link "Summary" at bounding box center [143, 332] width 156 height 16
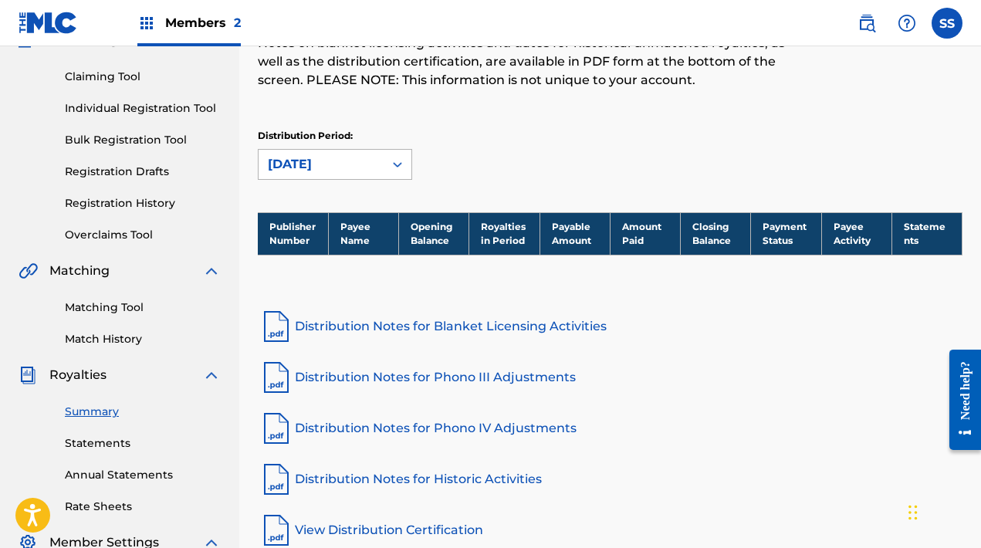
scroll to position [200, 0]
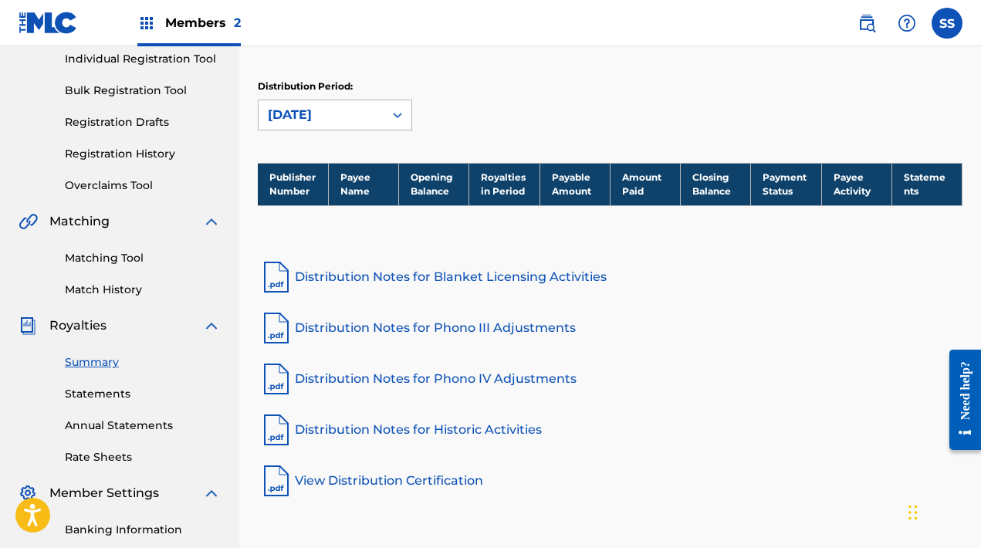
click at [323, 104] on div "August 2025" at bounding box center [321, 114] width 125 height 29
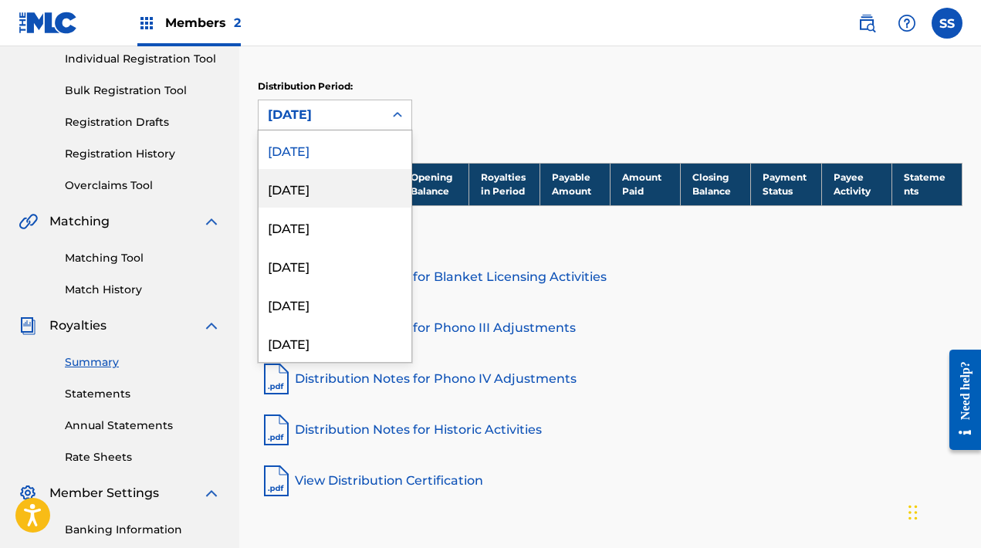
click at [333, 190] on div "July 2025" at bounding box center [335, 188] width 153 height 39
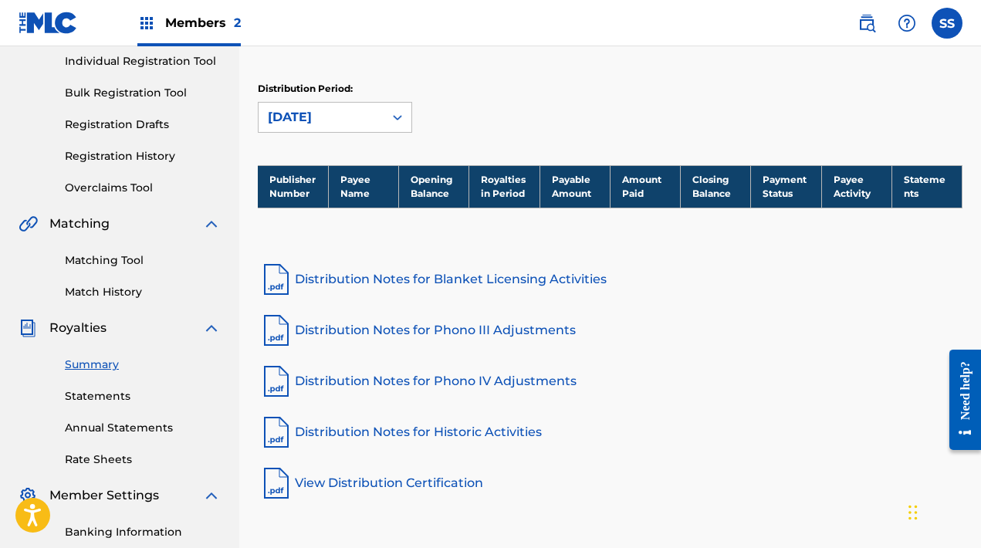
scroll to position [96, 0]
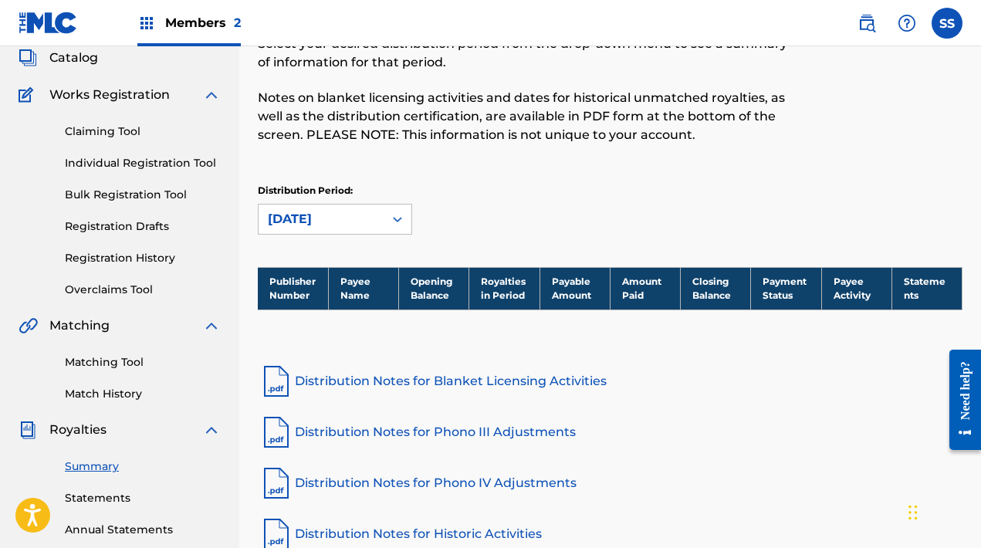
click at [503, 286] on th "Royalties in Period" at bounding box center [504, 288] width 70 height 42
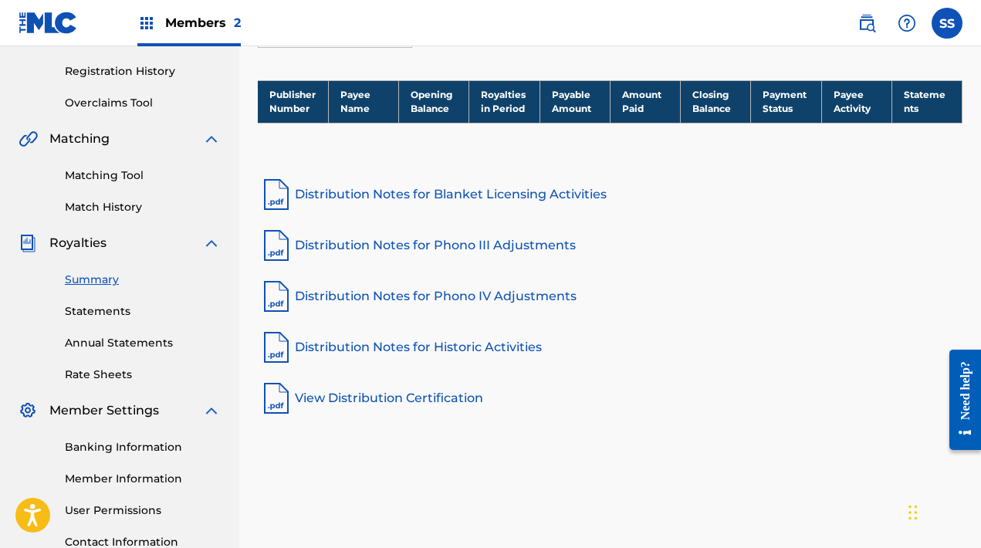
scroll to position [282, 0]
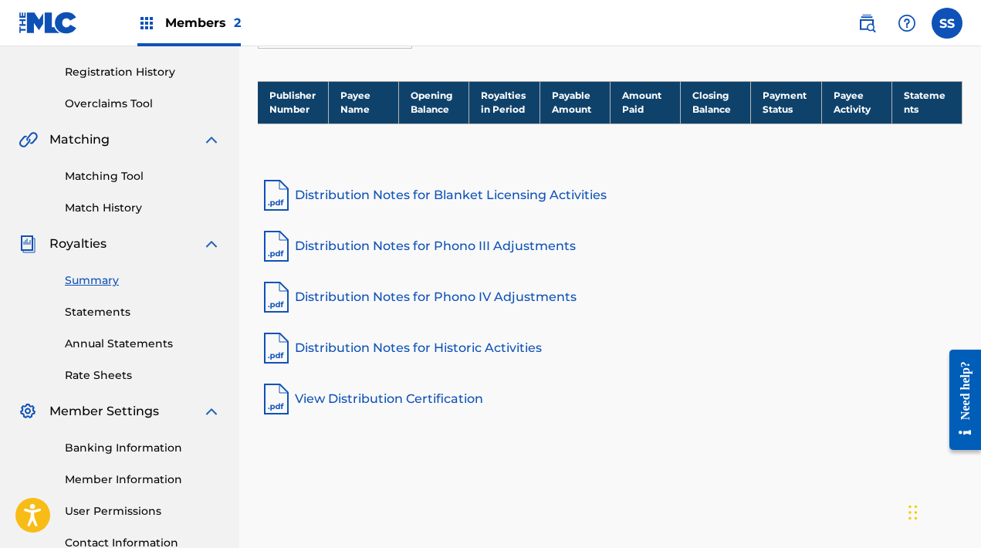
click at [505, 147] on div "Publisher Number Payee Name Opening Balance Royalties in Period Payable Amount …" at bounding box center [610, 122] width 705 height 82
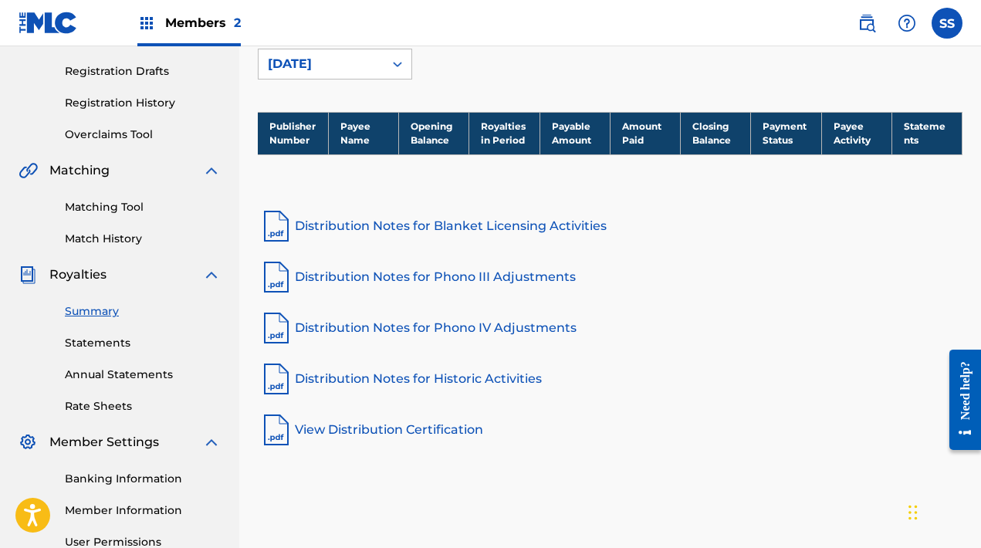
scroll to position [226, 0]
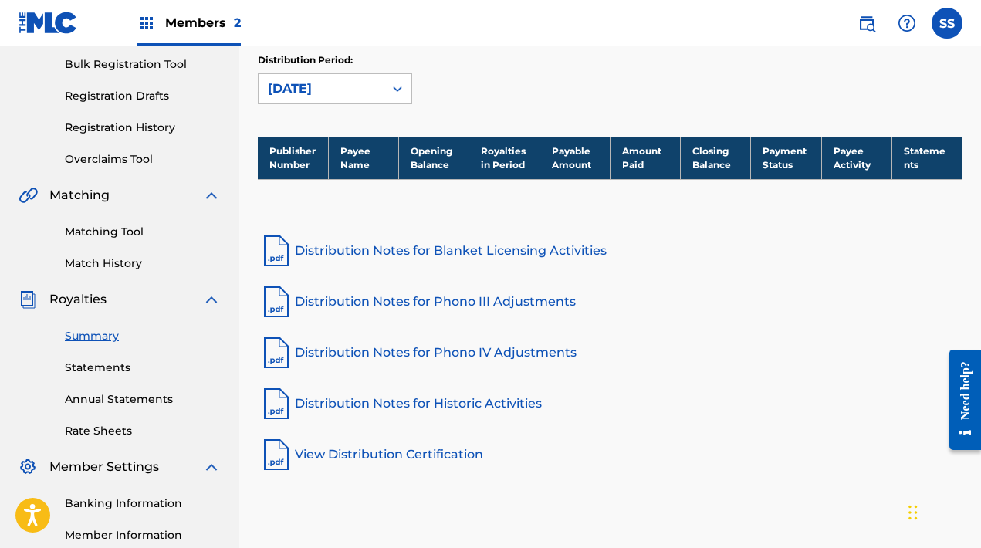
click at [122, 359] on div "Summary Statements Annual Statements Rate Sheets" at bounding box center [120, 374] width 202 height 130
click at [121, 371] on link "Statements" at bounding box center [143, 368] width 156 height 16
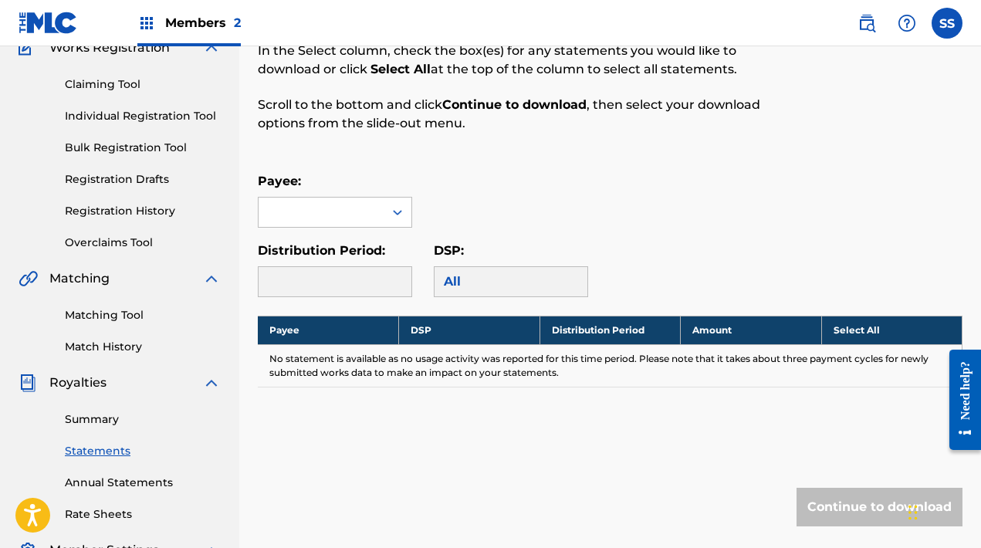
scroll to position [143, 0]
click at [368, 218] on div at bounding box center [321, 212] width 125 height 29
click at [370, 242] on div "No options" at bounding box center [335, 243] width 153 height 31
click at [423, 304] on div "Royalty Statements Select your desired payee from the Payee drop-down menu. The…" at bounding box center [610, 265] width 705 height 646
click at [381, 281] on div at bounding box center [335, 281] width 154 height 31
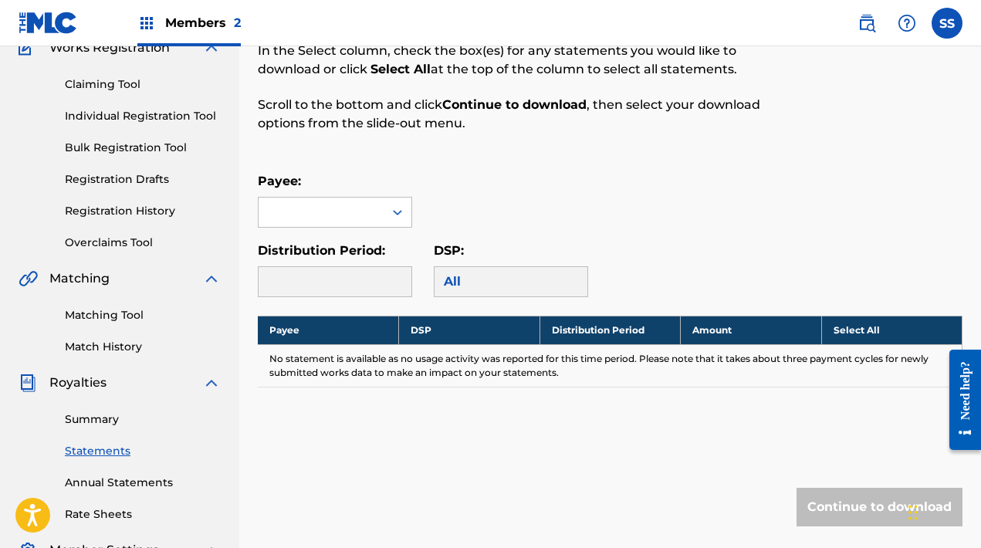
click at [471, 282] on div "All" at bounding box center [511, 281] width 154 height 31
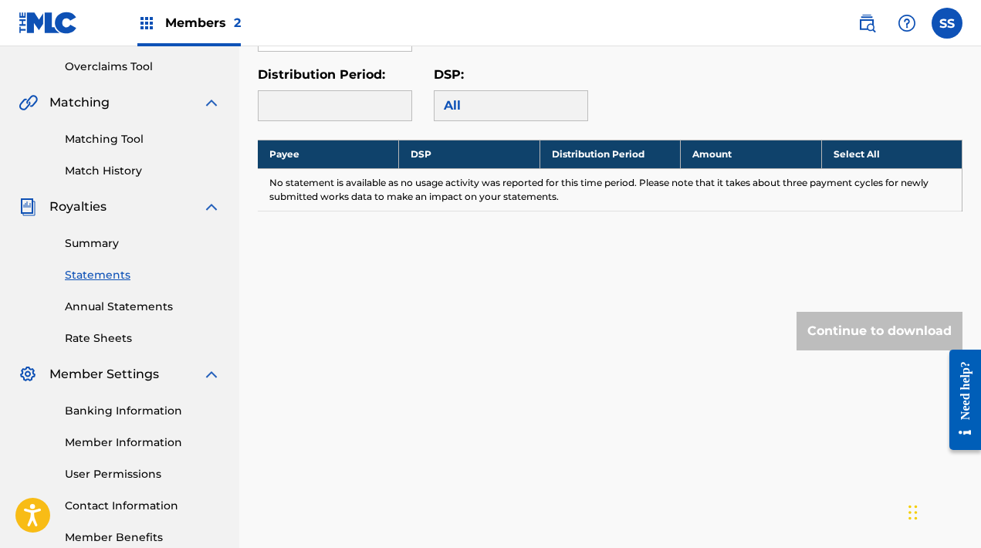
scroll to position [360, 0]
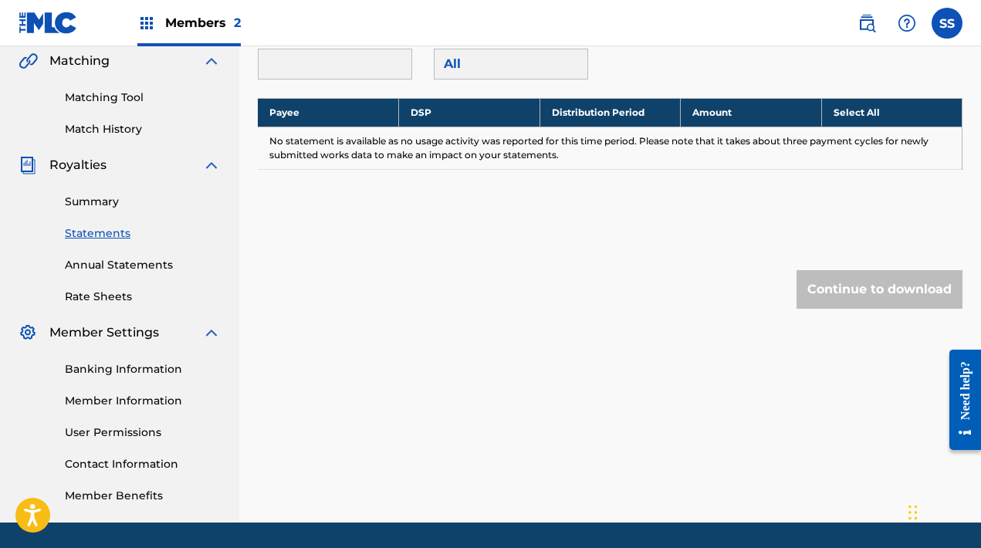
click at [971, 410] on div "Need help?" at bounding box center [965, 389] width 21 height 59
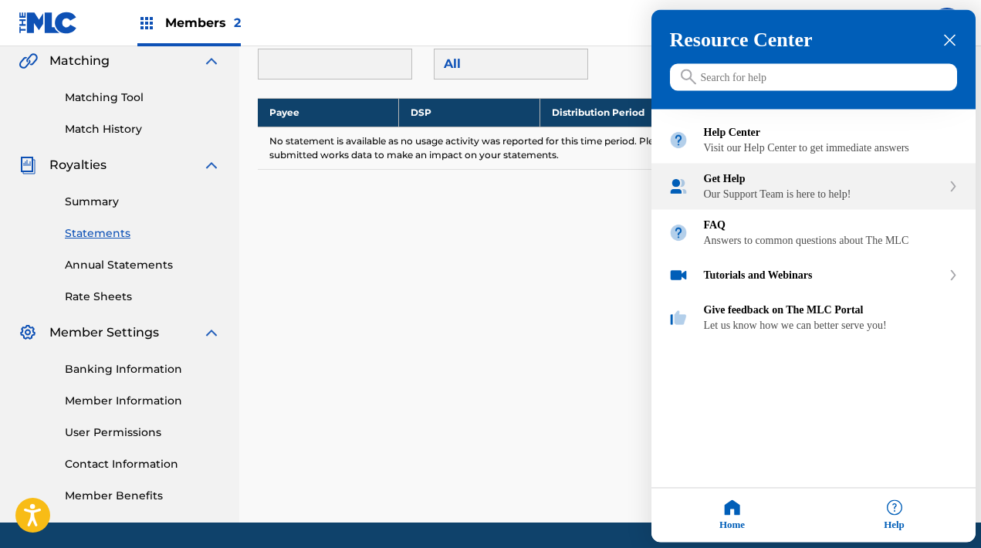
click at [802, 201] on div "Our Support Team is here to help!" at bounding box center [823, 194] width 238 height 12
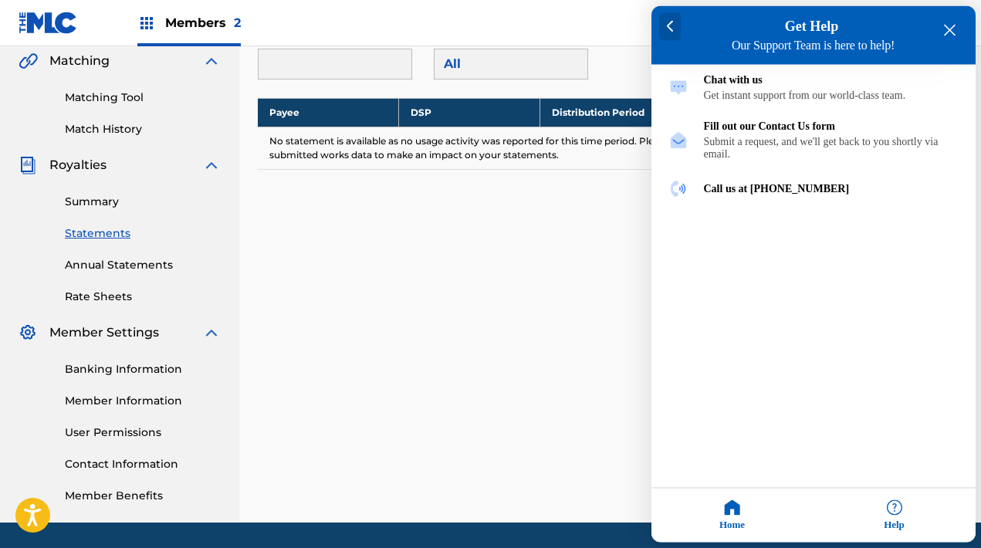
click at [674, 15] on div at bounding box center [670, 27] width 22 height 28
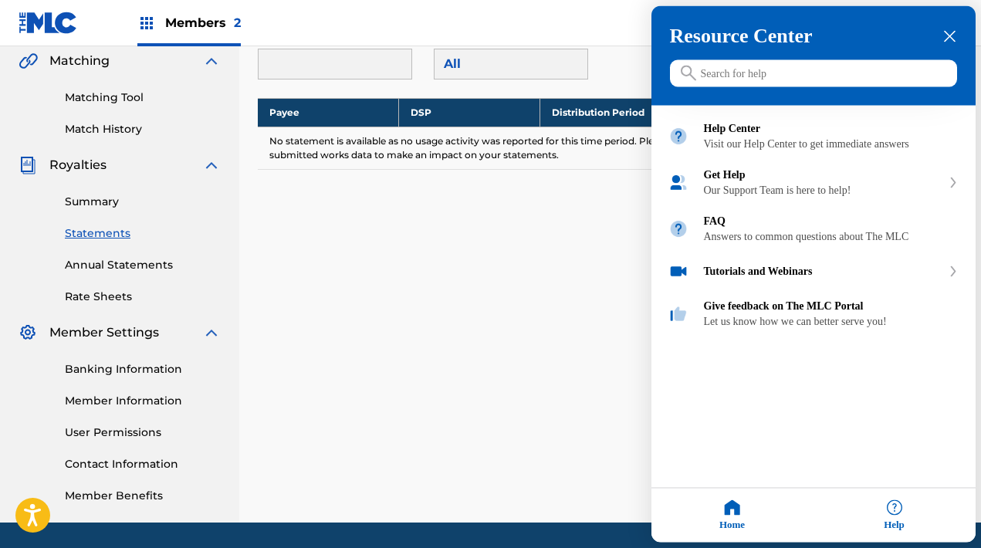
click at [947, 25] on h3 "Resource Center" at bounding box center [813, 36] width 287 height 23
click at [947, 32] on icon "close resource center" at bounding box center [950, 37] width 12 height 12
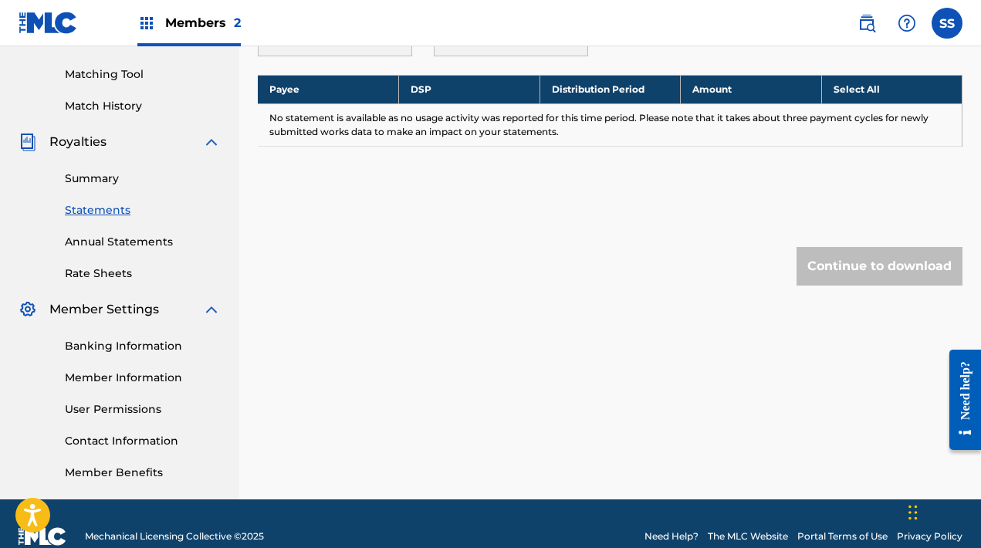
scroll to position [385, 0]
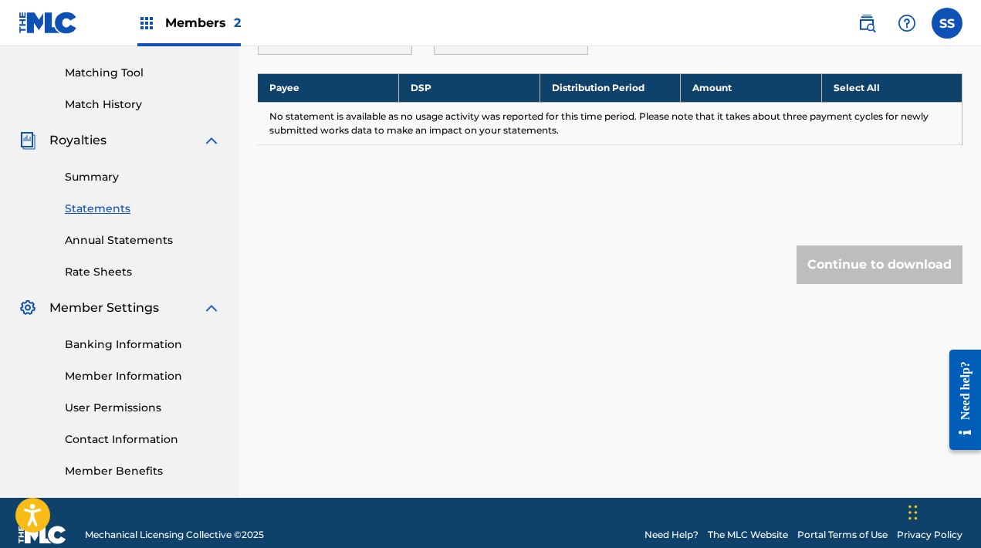
click at [136, 411] on link "User Permissions" at bounding box center [143, 408] width 156 height 16
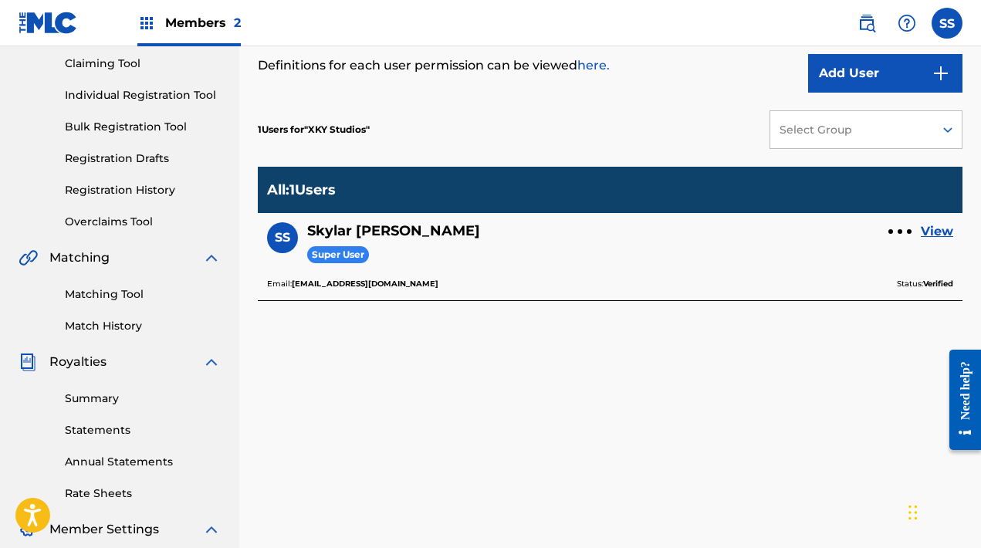
scroll to position [122, 0]
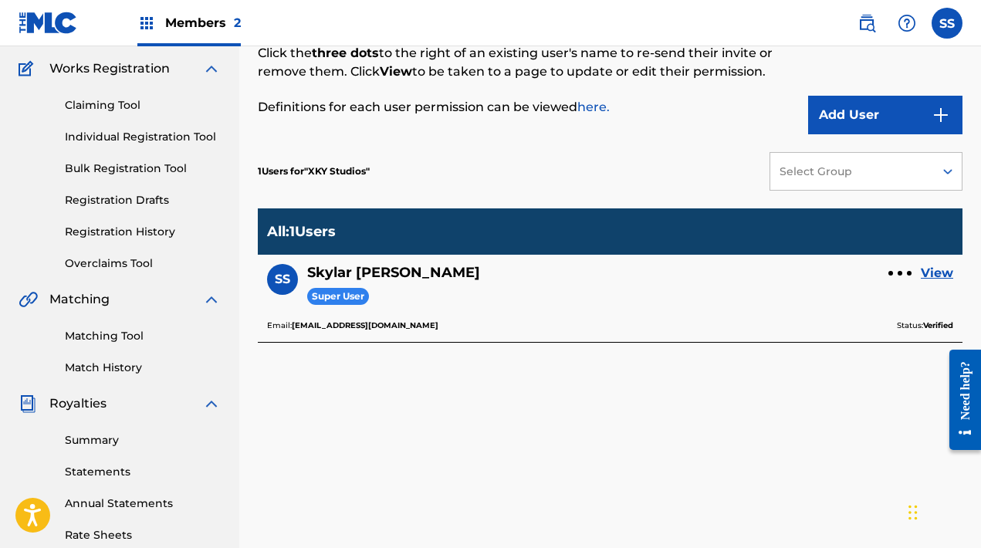
click at [105, 466] on link "Statements" at bounding box center [143, 472] width 156 height 16
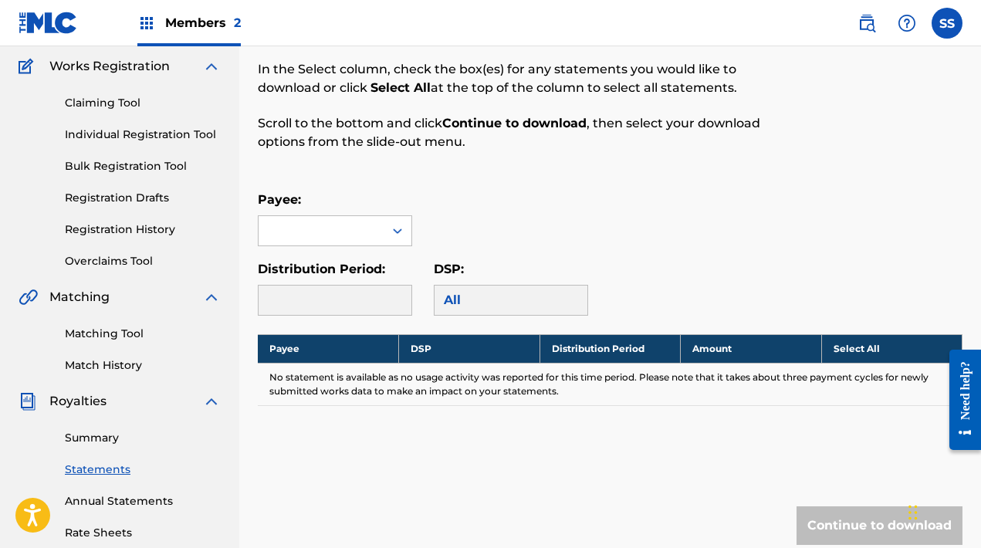
scroll to position [149, 0]
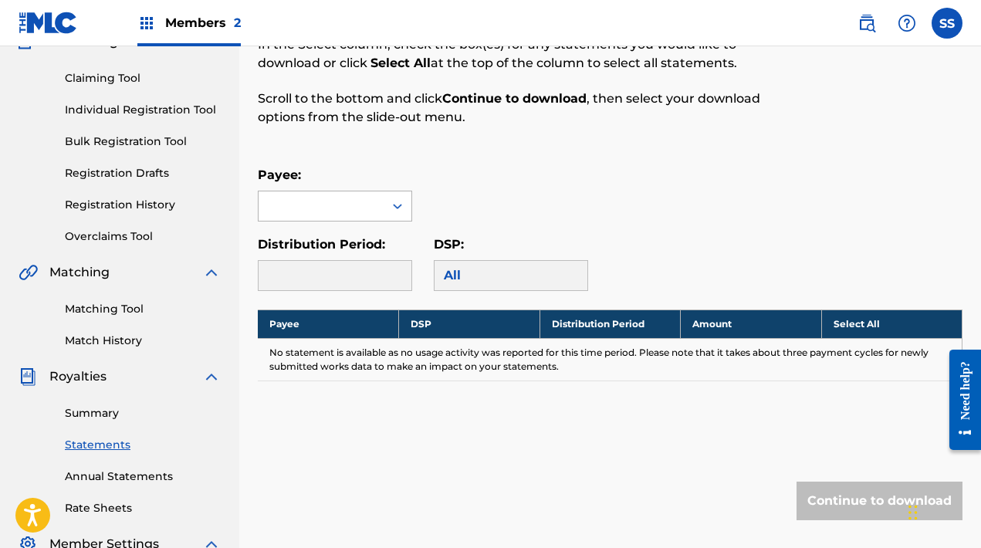
click at [310, 207] on div at bounding box center [321, 205] width 125 height 29
click at [318, 239] on div "No options" at bounding box center [335, 237] width 153 height 31
click at [357, 336] on th "Payee" at bounding box center [328, 324] width 141 height 29
click at [360, 285] on div at bounding box center [335, 275] width 154 height 31
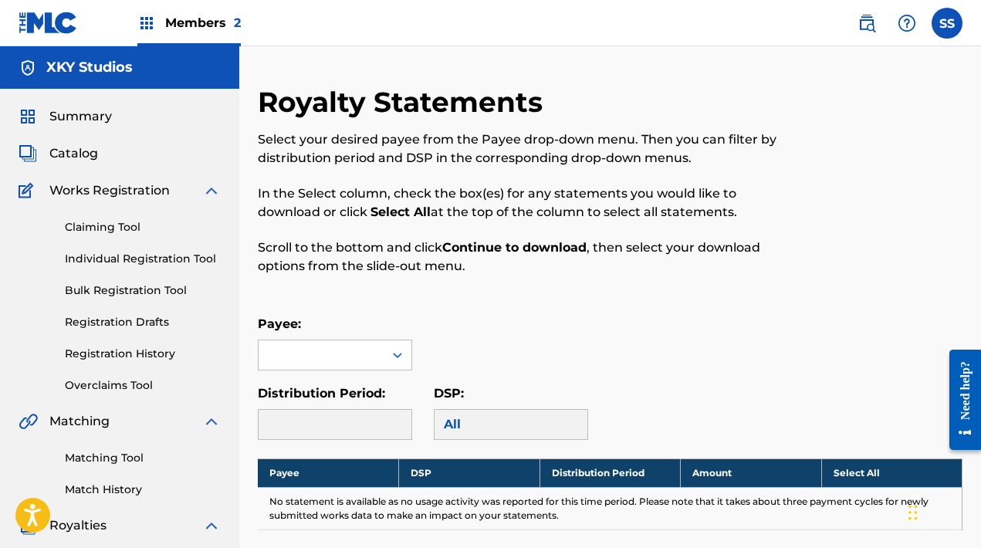
scroll to position [0, 0]
click at [145, 350] on link "Registration History" at bounding box center [143, 354] width 156 height 16
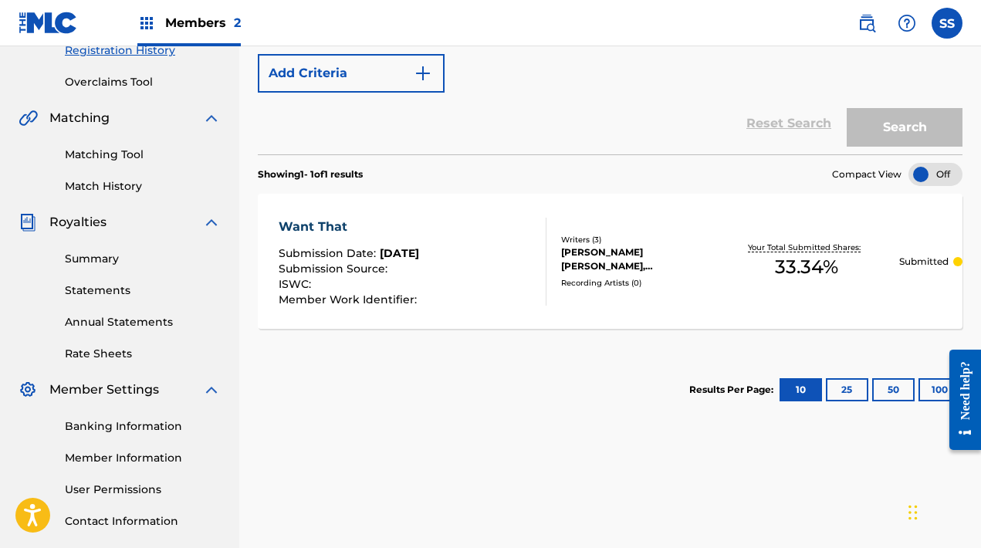
scroll to position [269, 0]
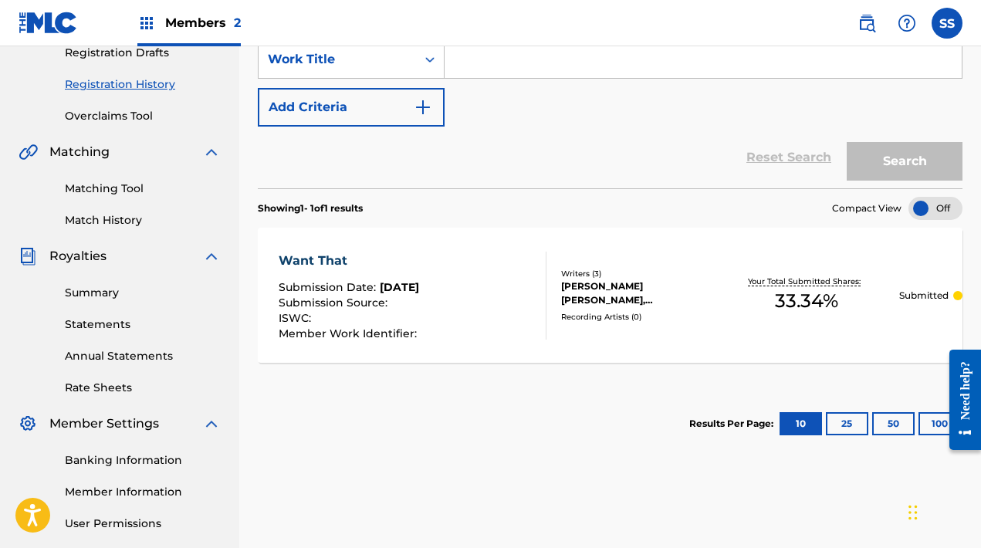
click at [844, 425] on button "25" at bounding box center [847, 423] width 42 height 23
click at [794, 422] on button "10" at bounding box center [801, 423] width 42 height 23
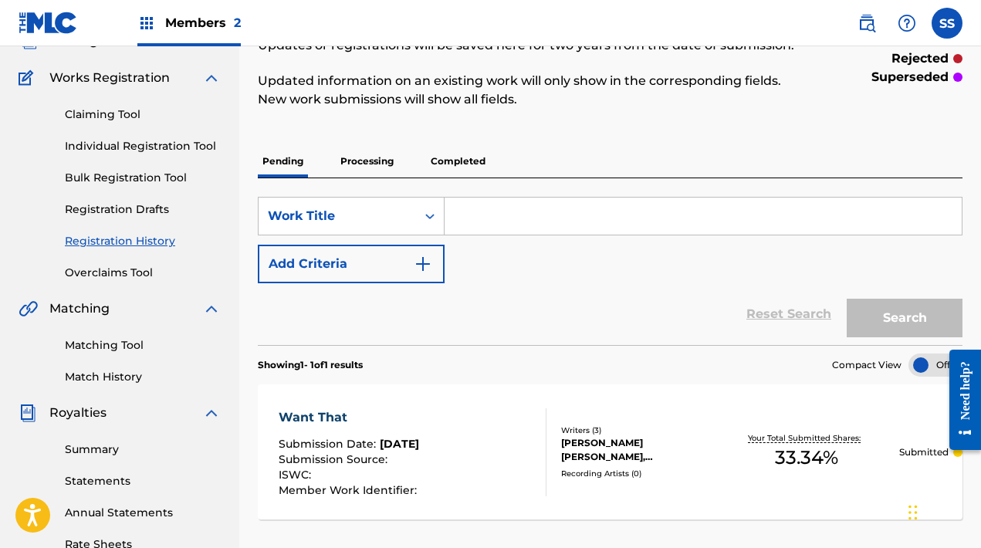
scroll to position [111, 0]
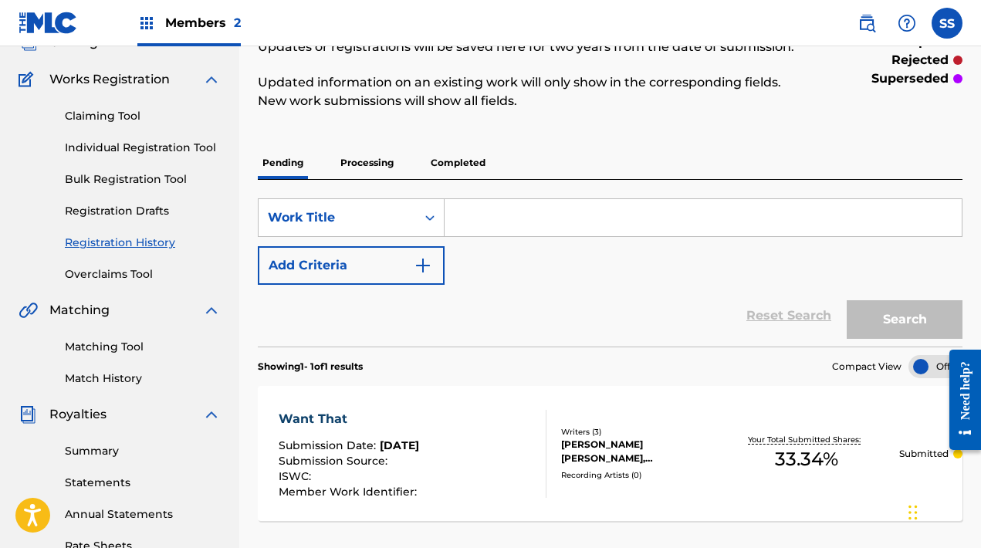
click at [375, 161] on p "Processing" at bounding box center [367, 163] width 63 height 32
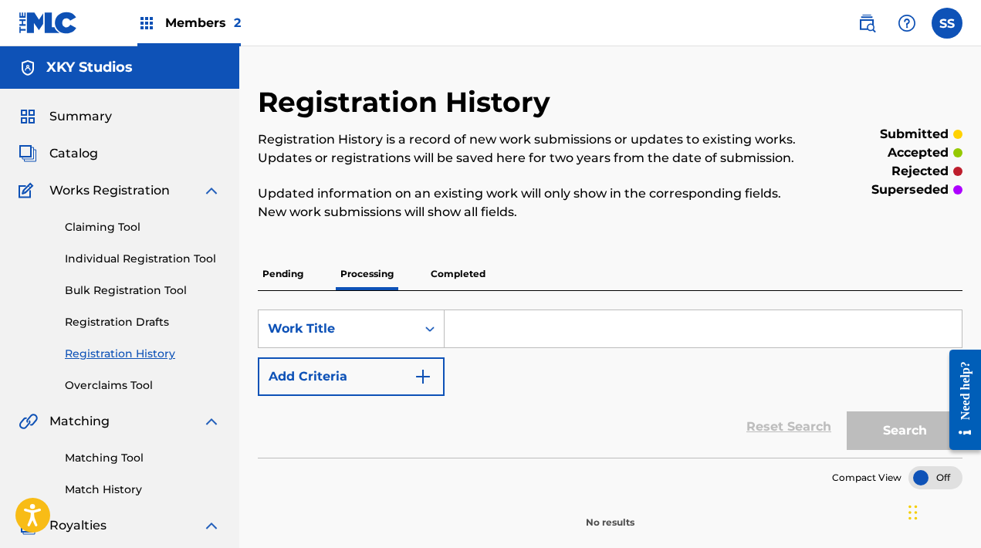
click at [461, 276] on p "Completed" at bounding box center [458, 274] width 64 height 32
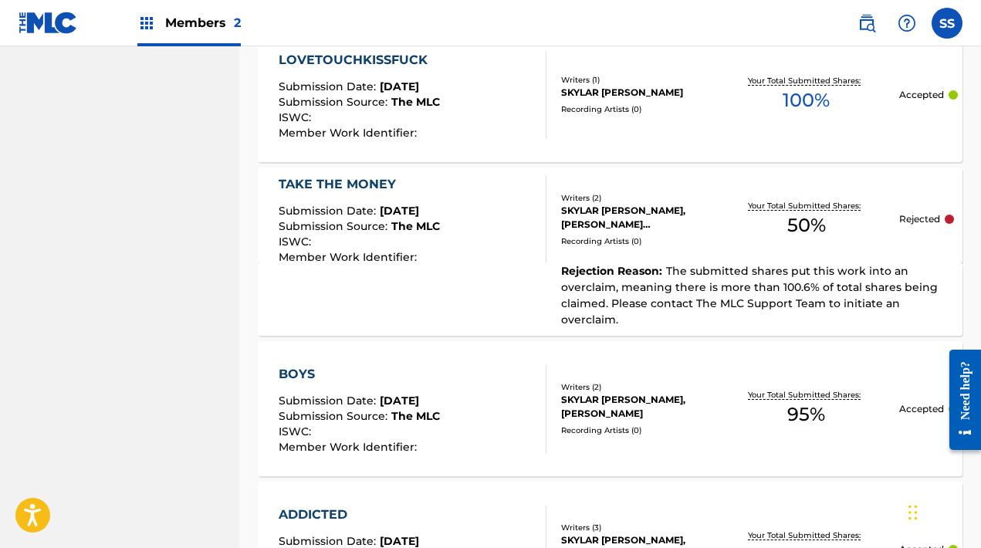
scroll to position [1371, 0]
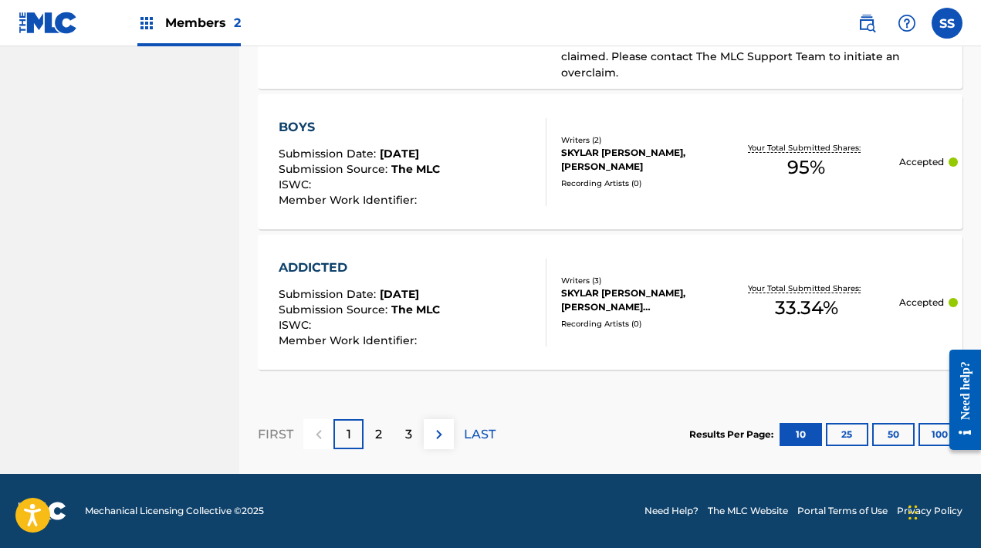
click at [379, 435] on p "2" at bounding box center [378, 434] width 7 height 19
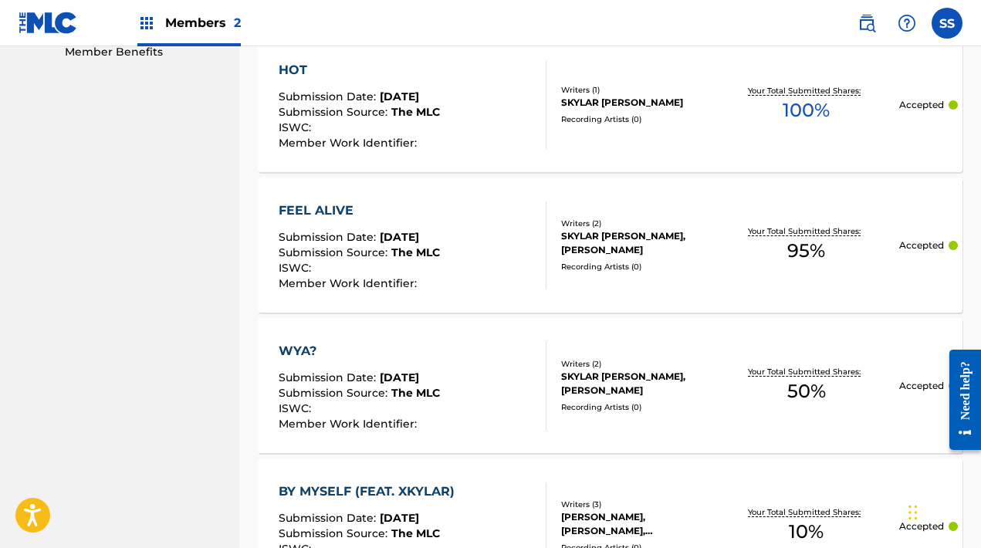
scroll to position [1590, 0]
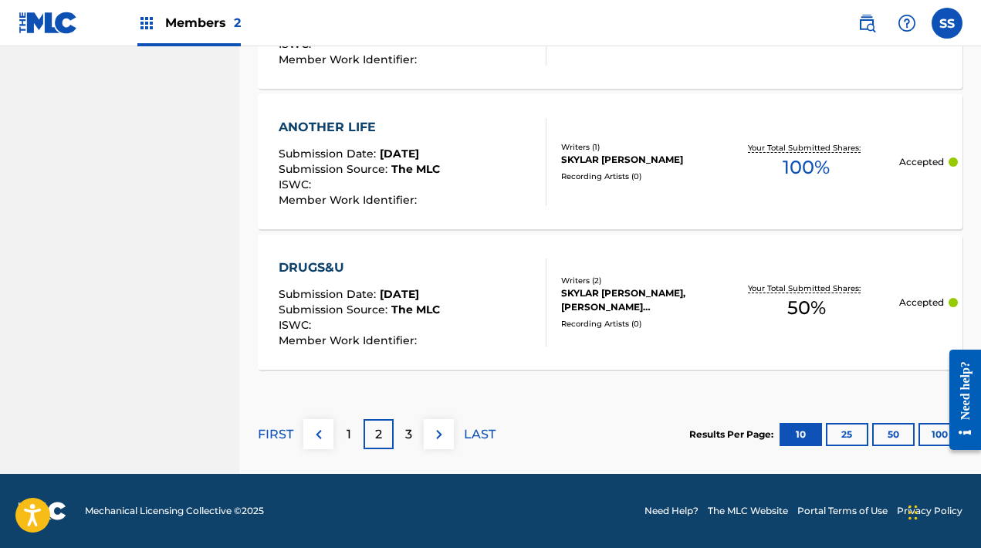
click at [414, 431] on div "3" at bounding box center [409, 434] width 30 height 30
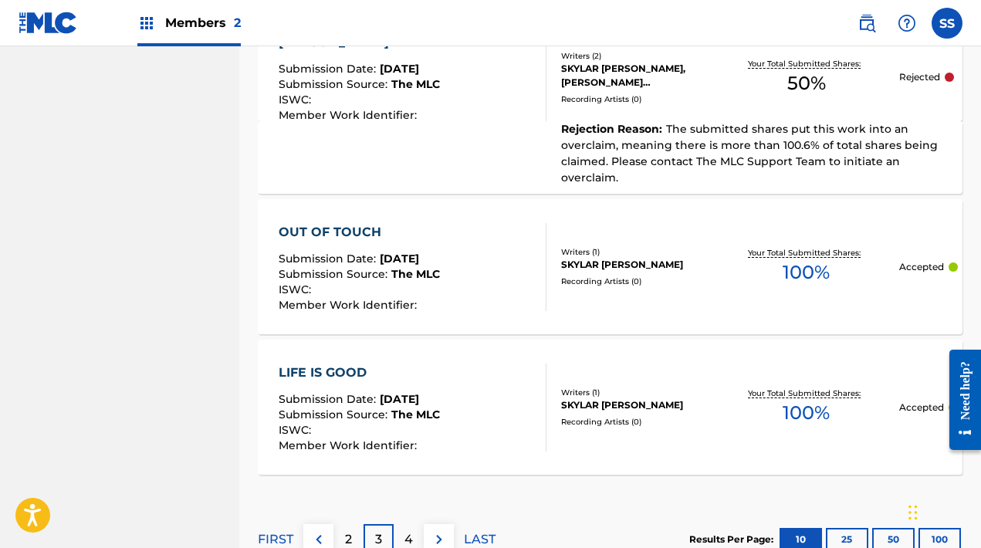
scroll to position [1352, 0]
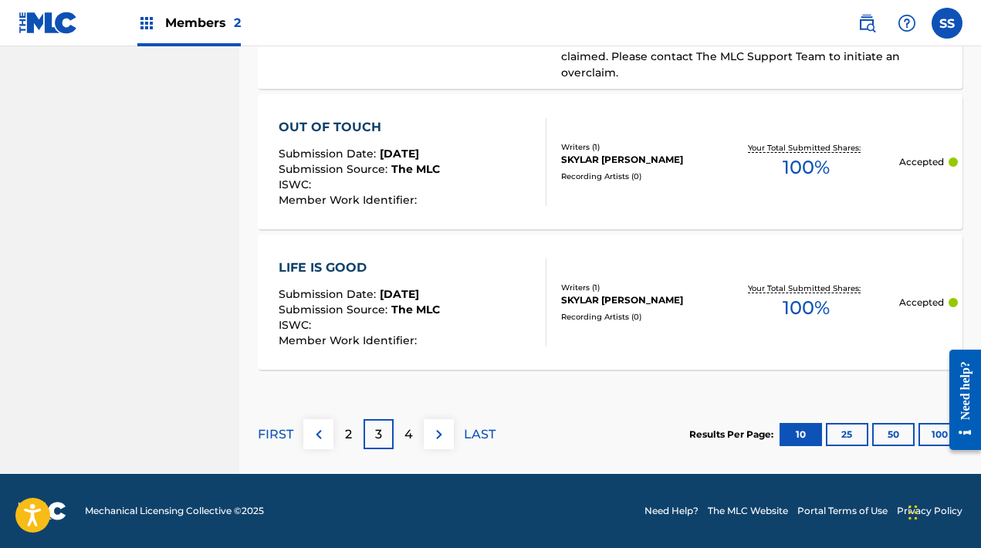
click at [415, 439] on div "4" at bounding box center [409, 434] width 30 height 30
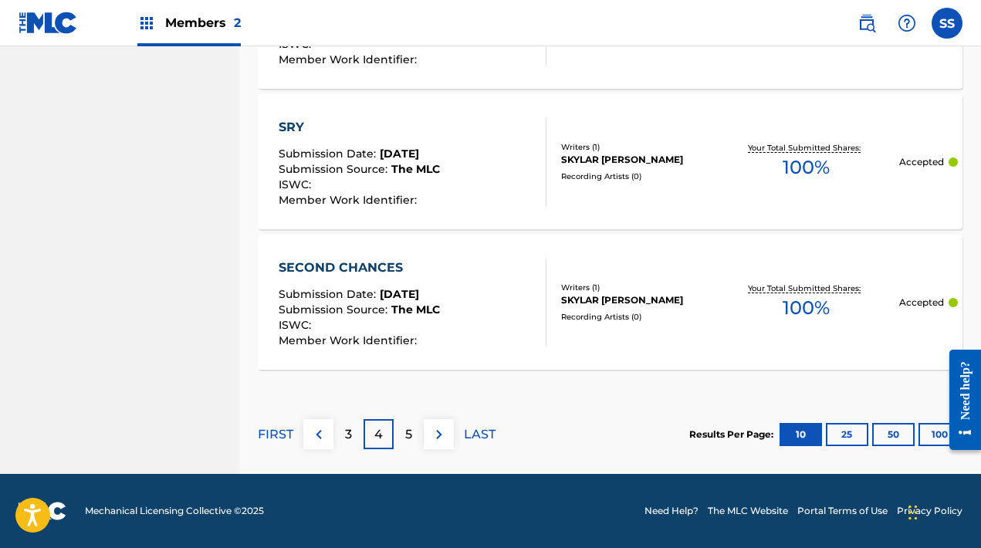
click at [406, 441] on p "5" at bounding box center [408, 434] width 7 height 19
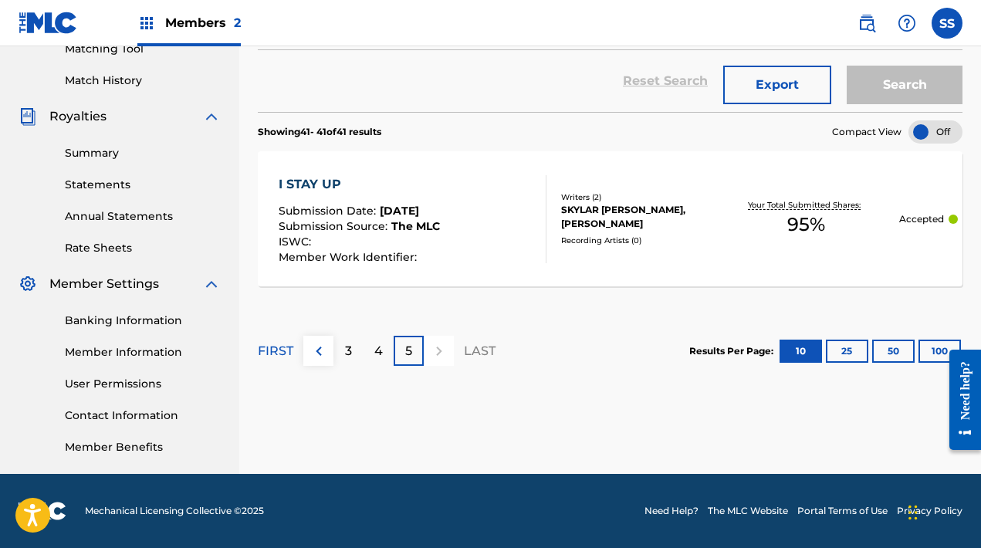
click at [324, 352] on img at bounding box center [319, 351] width 19 height 19
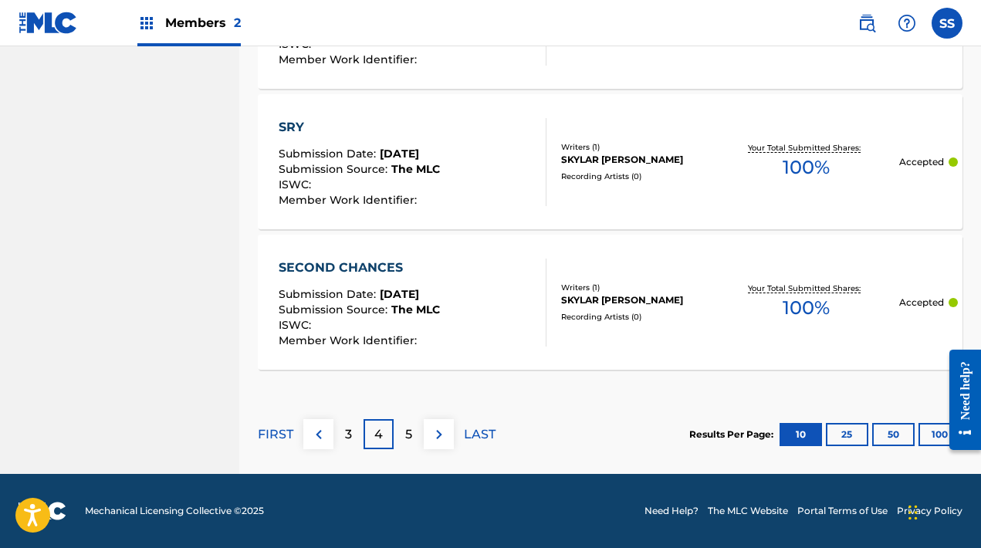
click at [327, 443] on img at bounding box center [319, 434] width 19 height 19
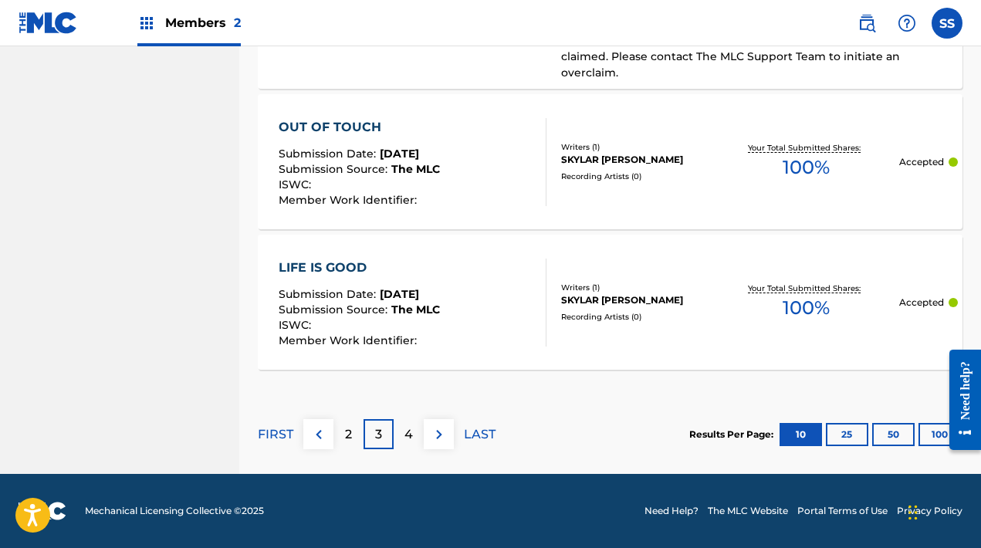
click at [320, 431] on img at bounding box center [319, 434] width 19 height 19
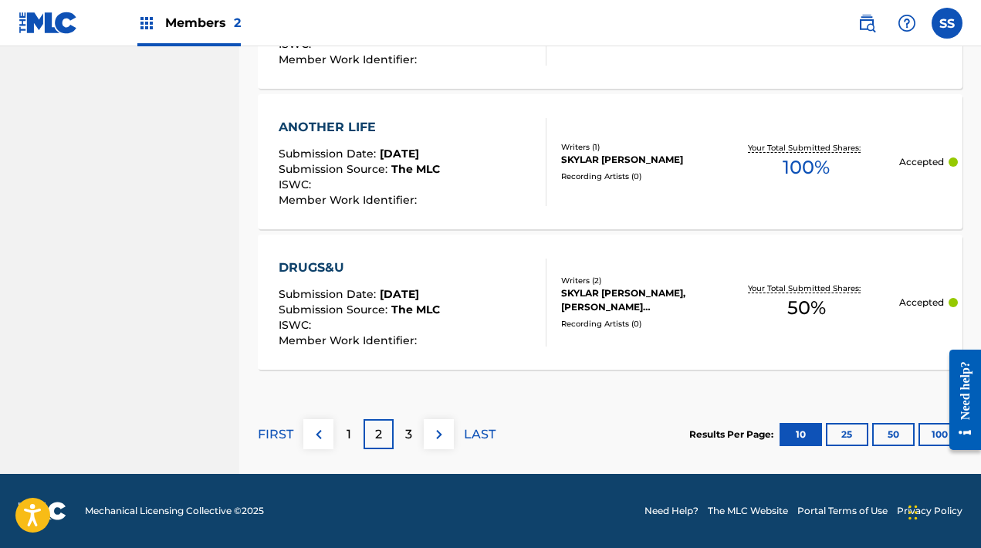
click at [321, 425] on img at bounding box center [319, 434] width 19 height 19
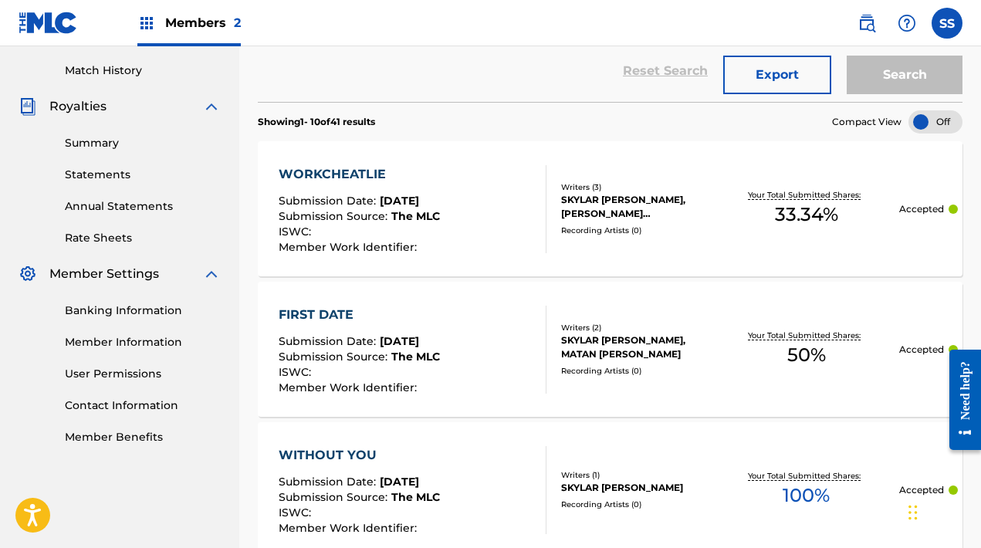
scroll to position [420, 0]
click at [103, 171] on link "Statements" at bounding box center [143, 174] width 156 height 16
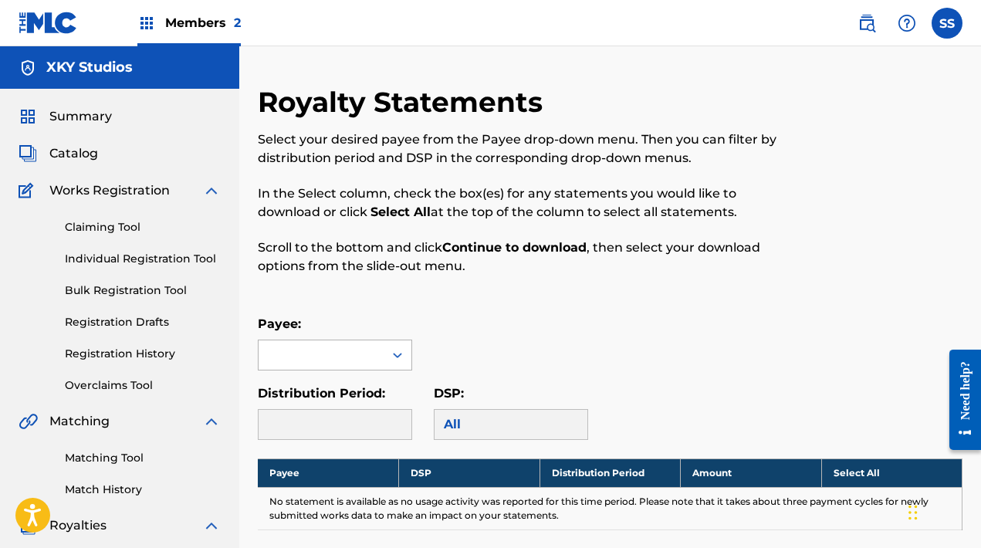
click at [357, 340] on div at bounding box center [335, 355] width 154 height 31
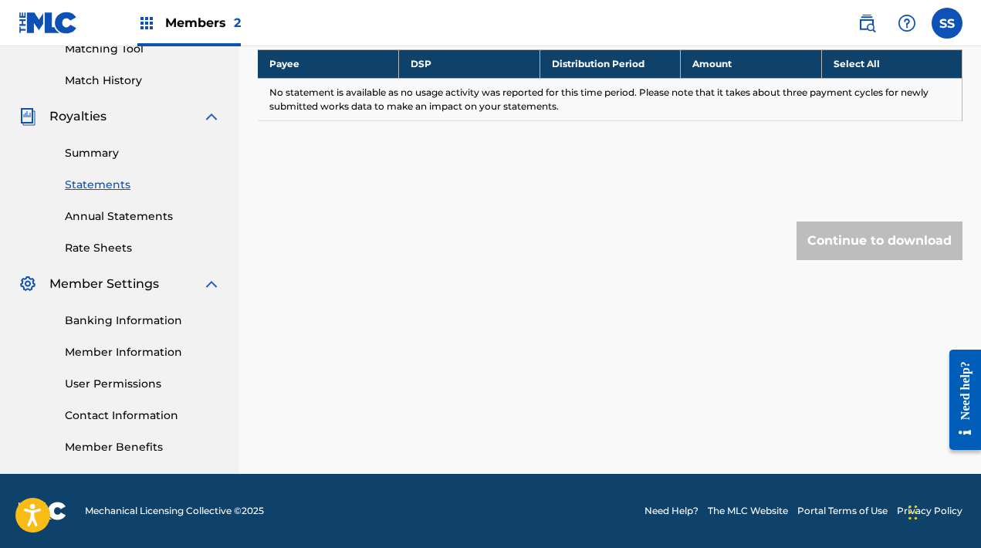
scroll to position [409, 0]
click at [115, 386] on link "User Permissions" at bounding box center [143, 384] width 156 height 16
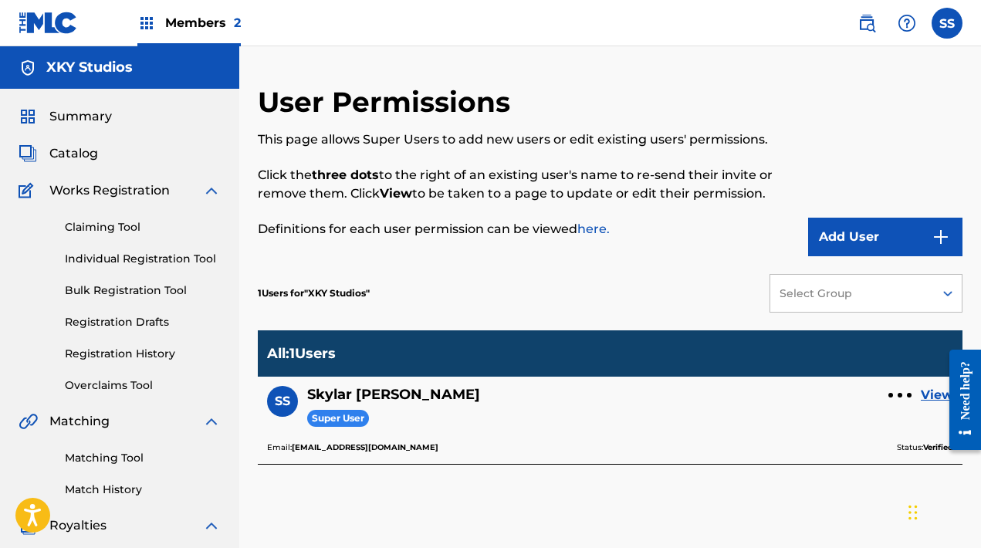
click at [861, 238] on button "Add User" at bounding box center [885, 237] width 154 height 39
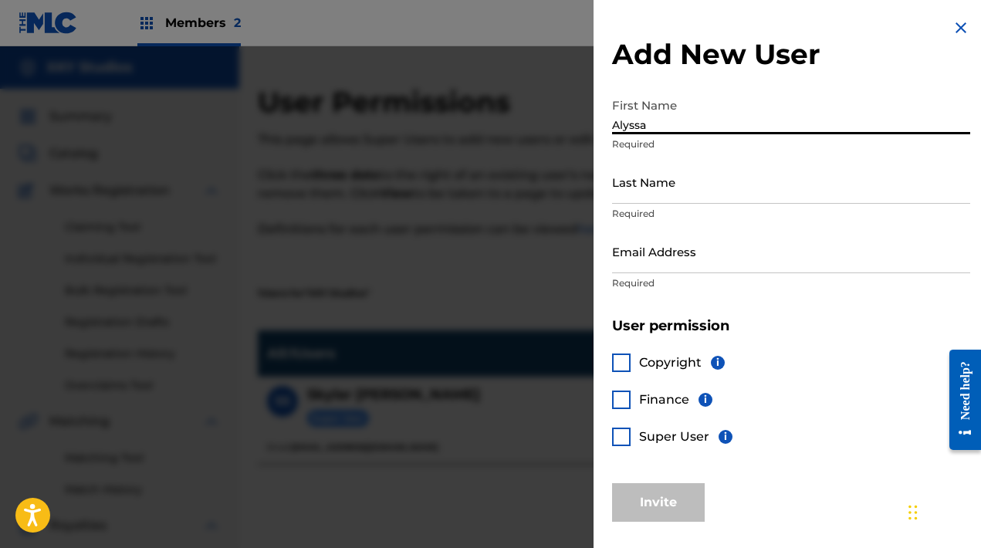
type input "Alyssa"
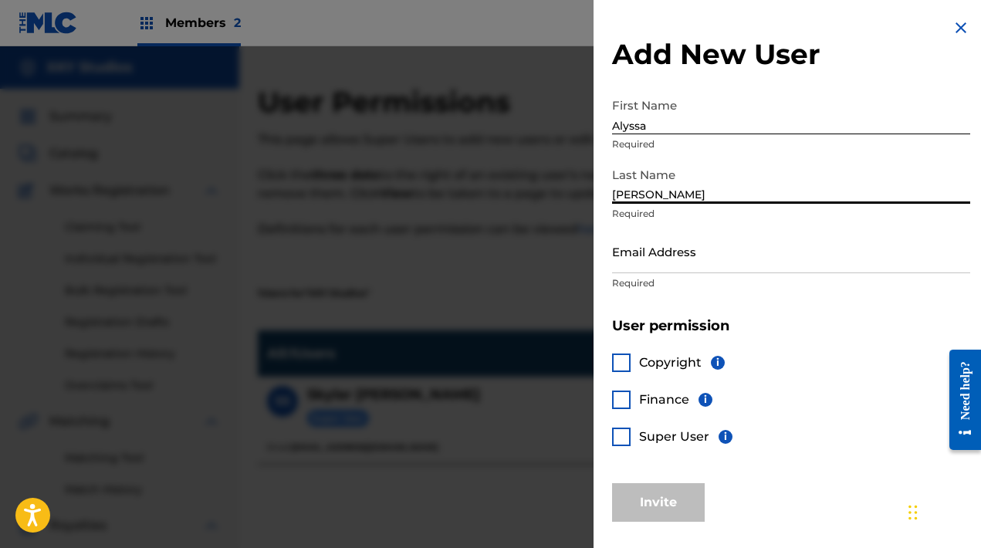
type input "Viola"
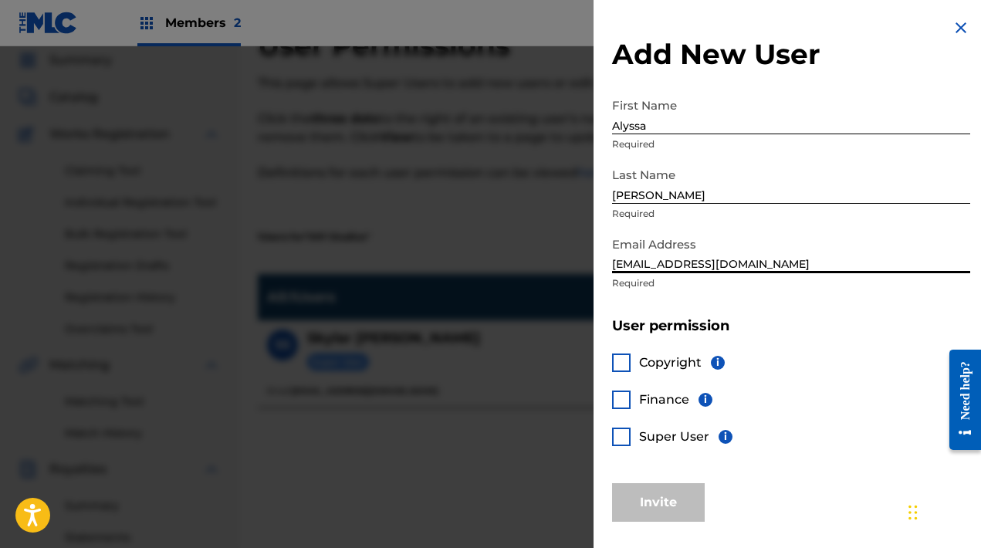
scroll to position [81, 0]
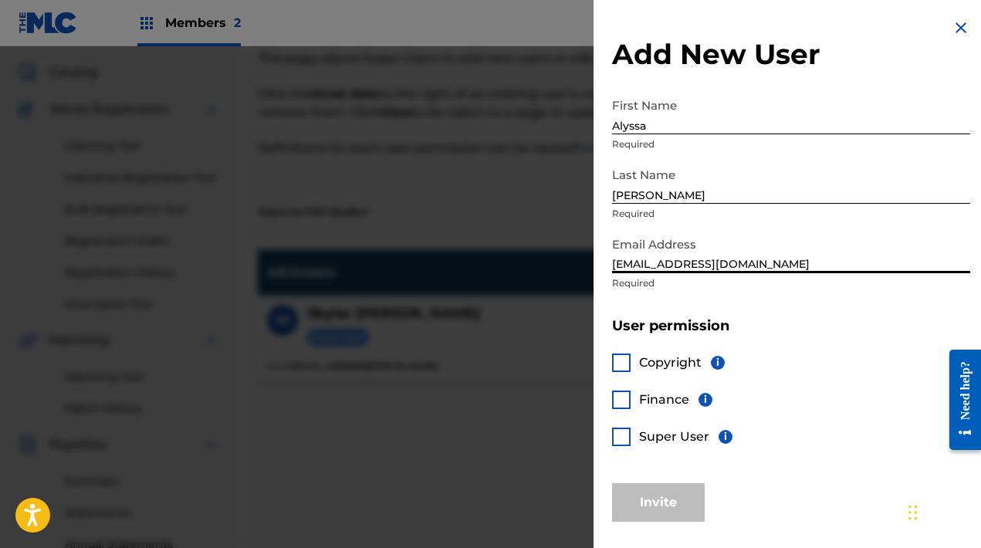
type input "[EMAIL_ADDRESS][DOMAIN_NAME]"
click at [624, 435] on div at bounding box center [621, 437] width 19 height 19
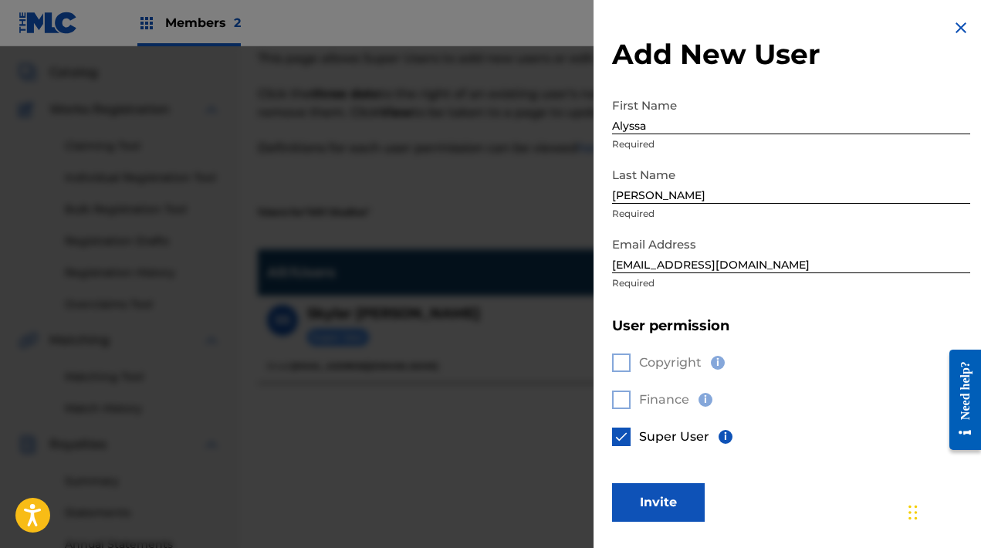
click at [677, 505] on button "Invite" at bounding box center [658, 502] width 93 height 39
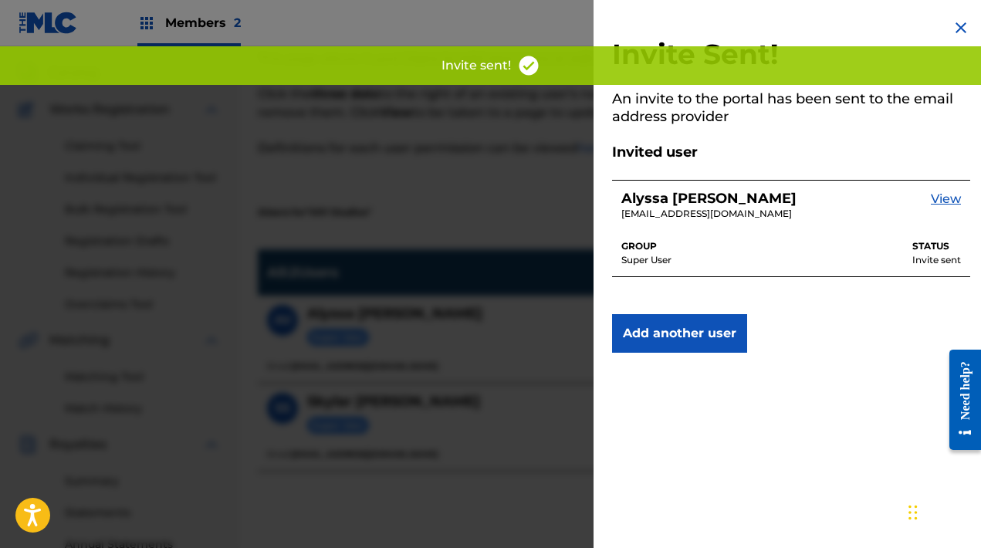
click at [957, 30] on img at bounding box center [961, 28] width 19 height 19
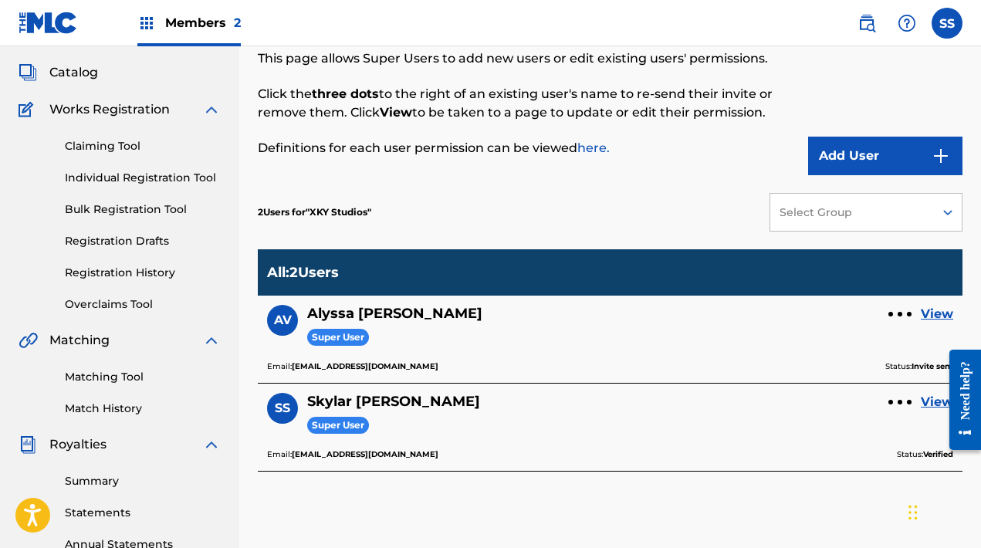
click at [128, 270] on link "Registration History" at bounding box center [143, 273] width 156 height 16
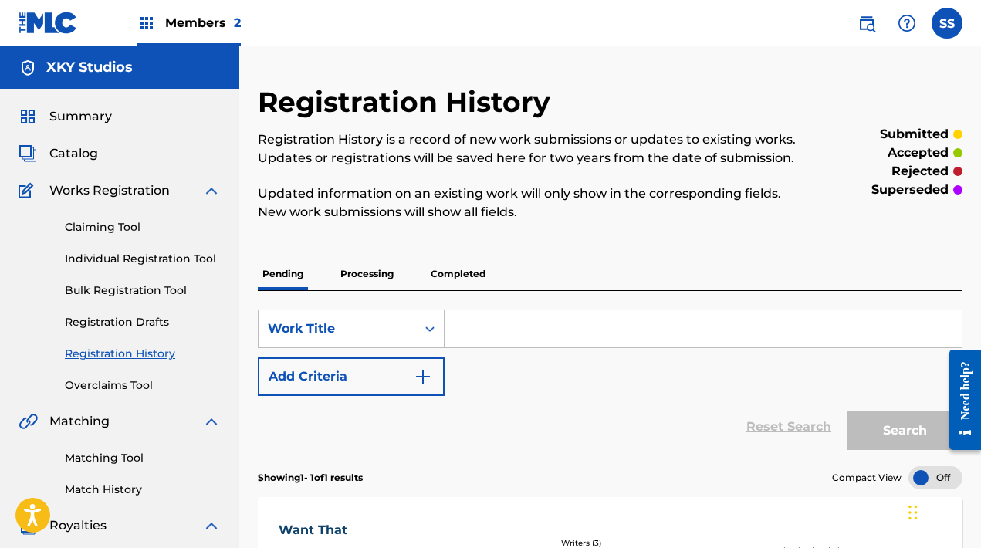
click at [370, 269] on p "Processing" at bounding box center [367, 274] width 63 height 32
click at [455, 275] on p "Completed" at bounding box center [458, 274] width 64 height 32
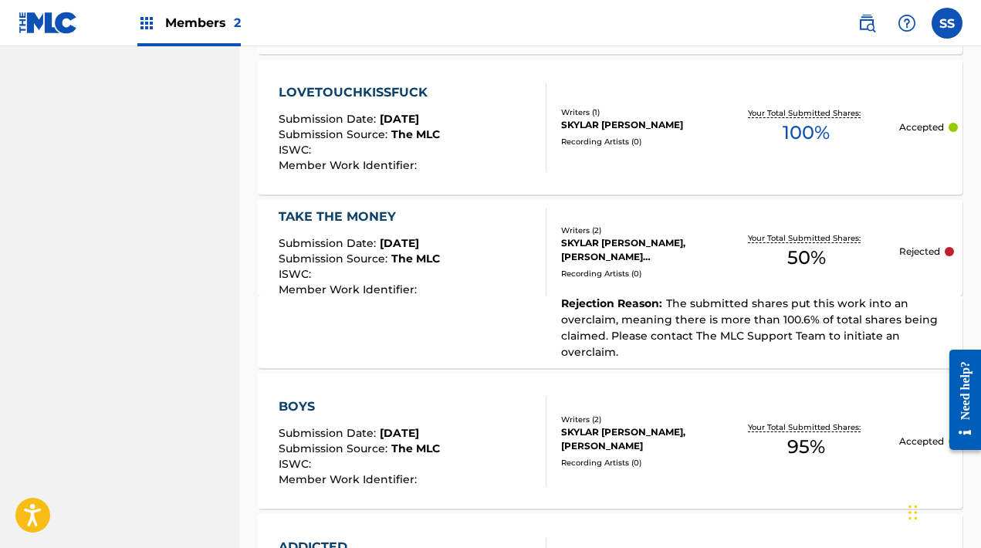
scroll to position [1400, 0]
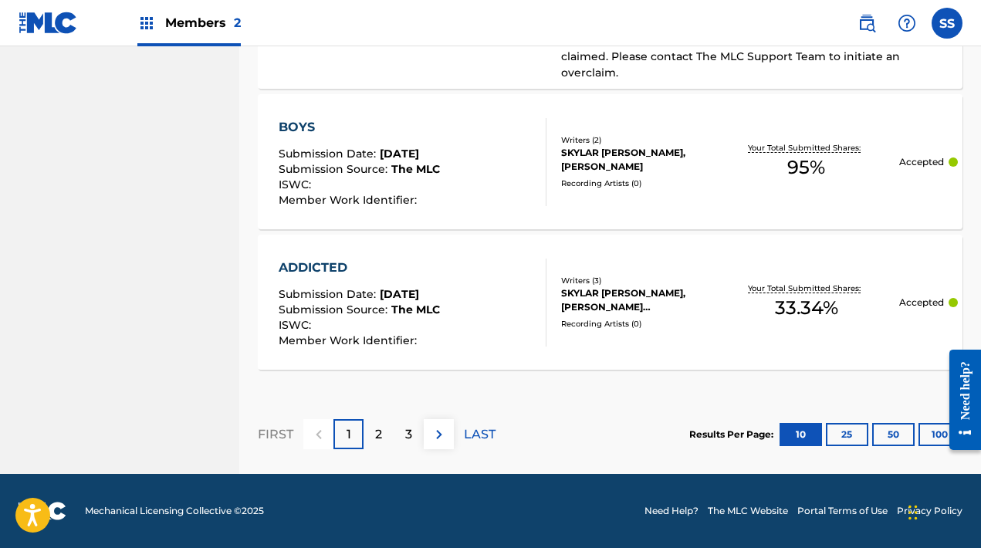
click at [856, 432] on button "25" at bounding box center [847, 434] width 42 height 23
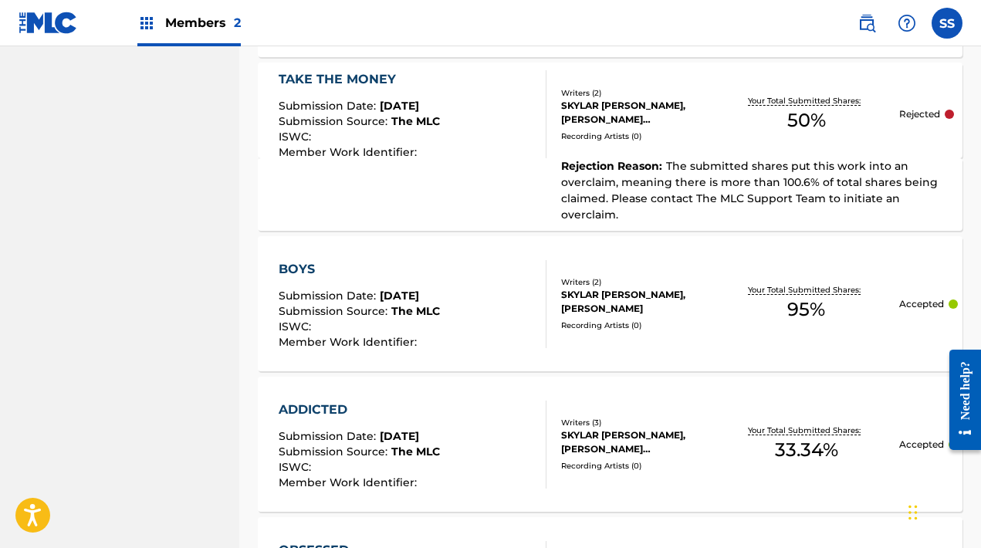
scroll to position [1478, 1]
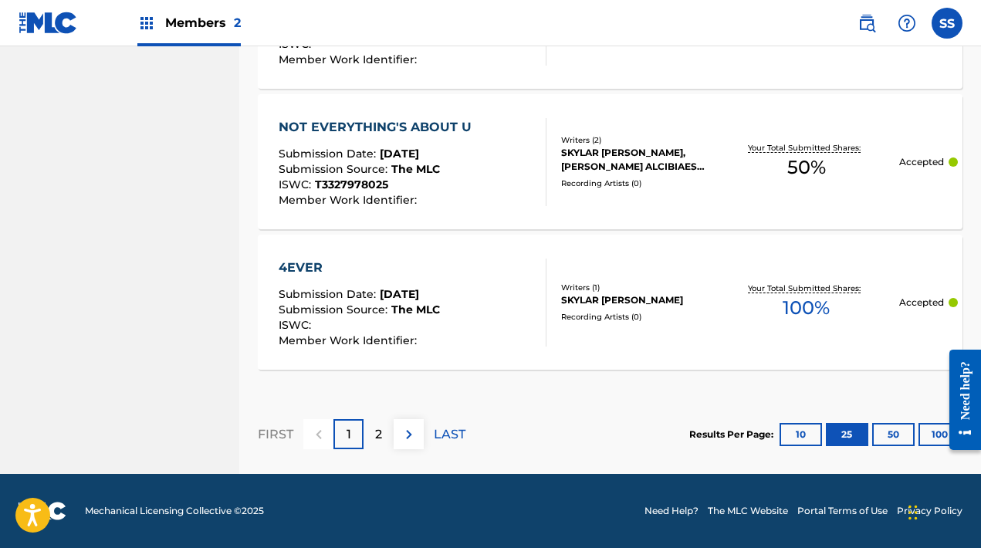
click at [884, 438] on button "50" at bounding box center [893, 434] width 42 height 23
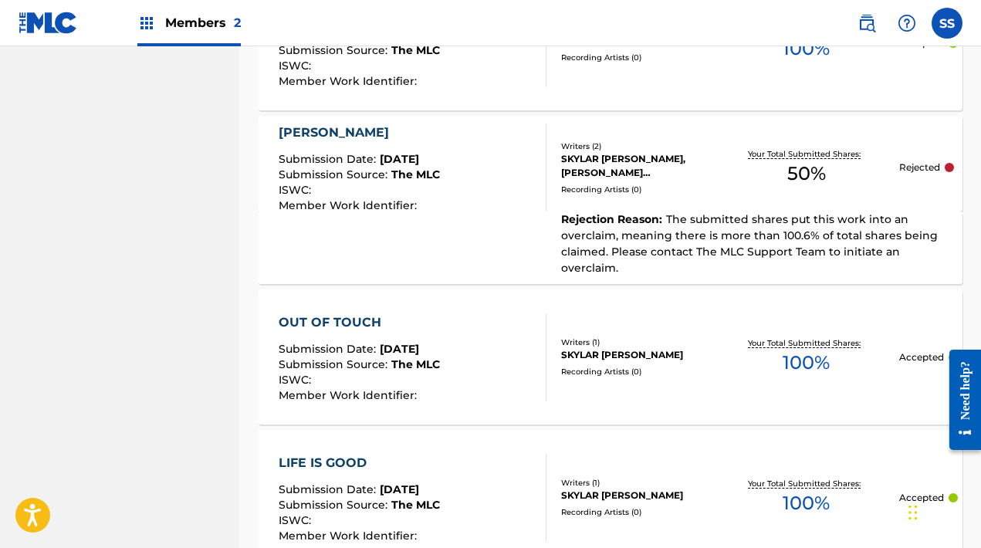
scroll to position [4258, 0]
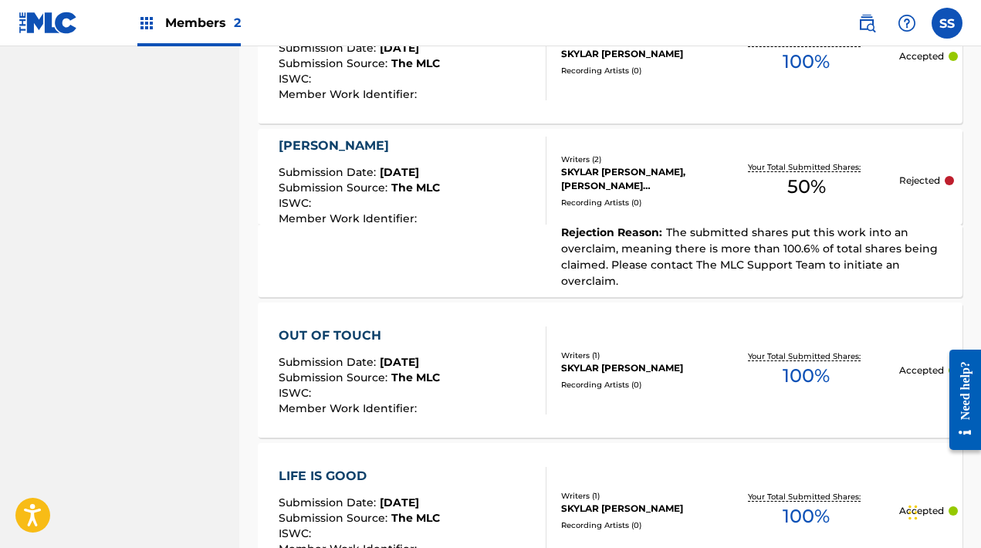
click at [638, 265] on span "The submitted shares put this work into an overclaim, meaning there is more tha…" at bounding box center [749, 256] width 377 height 63
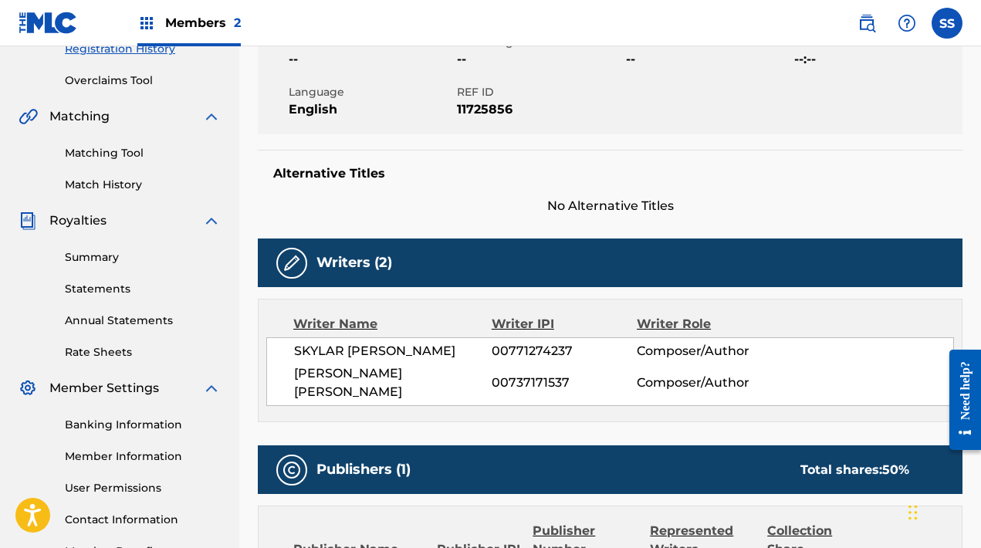
scroll to position [213, 0]
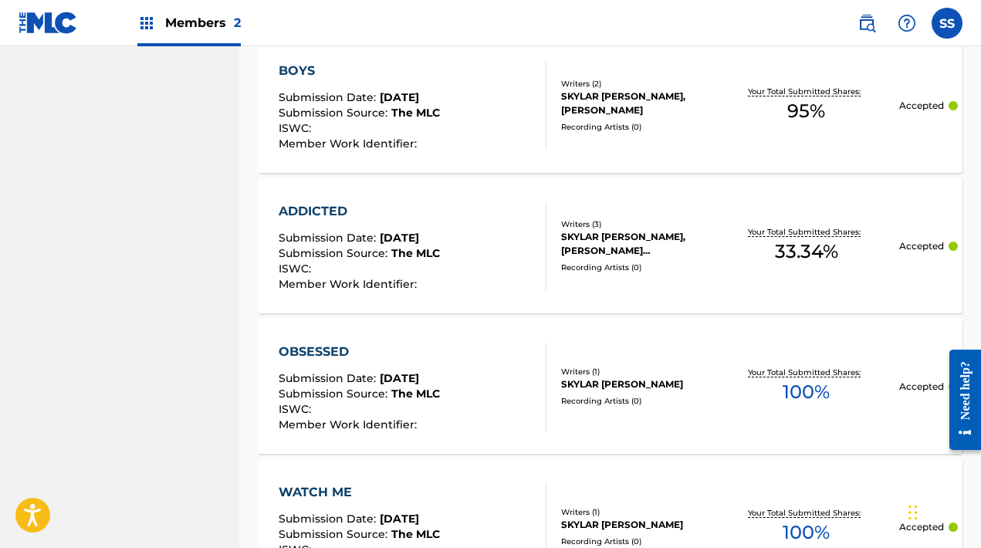
scroll to position [1414, 0]
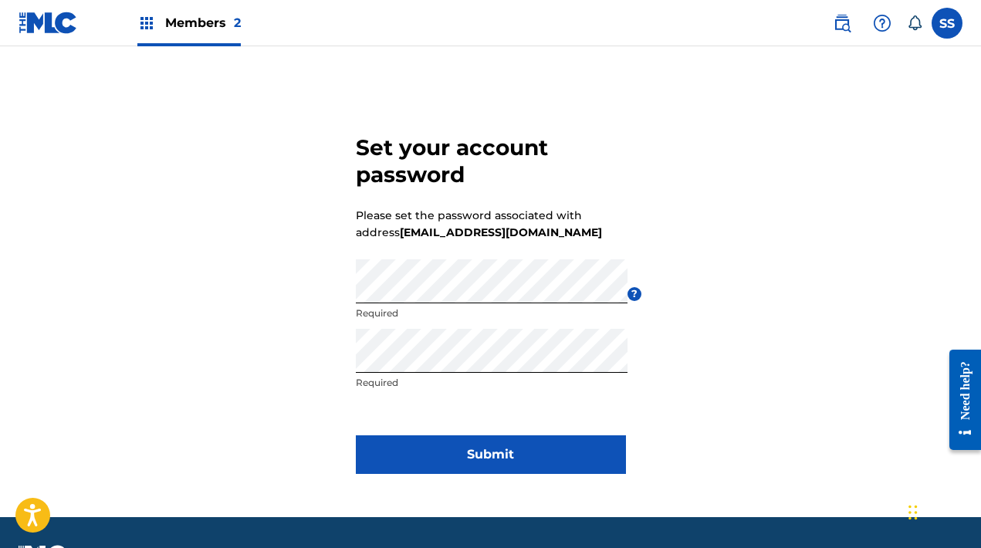
click at [481, 452] on button "Submit" at bounding box center [491, 454] width 270 height 39
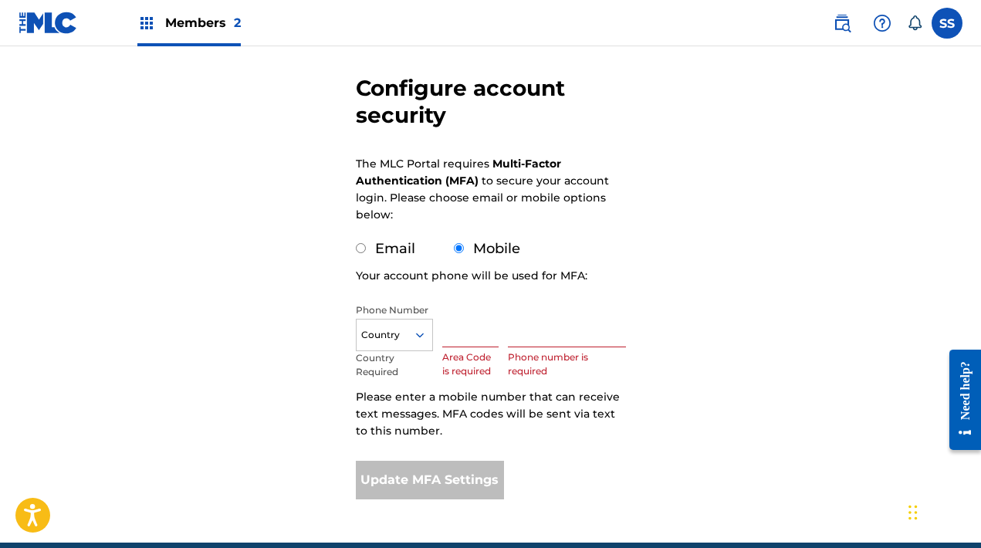
scroll to position [136, 0]
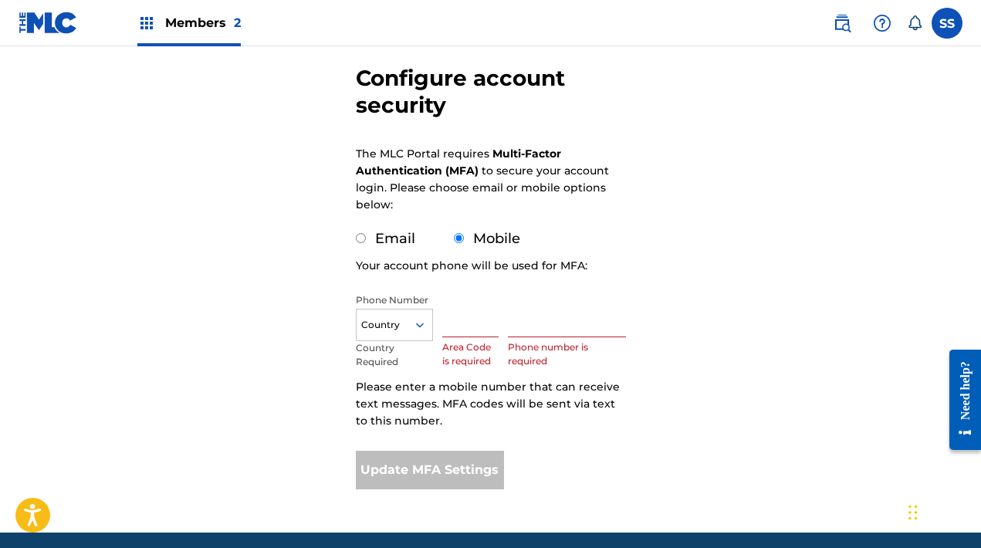
click at [472, 317] on input "text" at bounding box center [470, 315] width 57 height 44
type input "631"
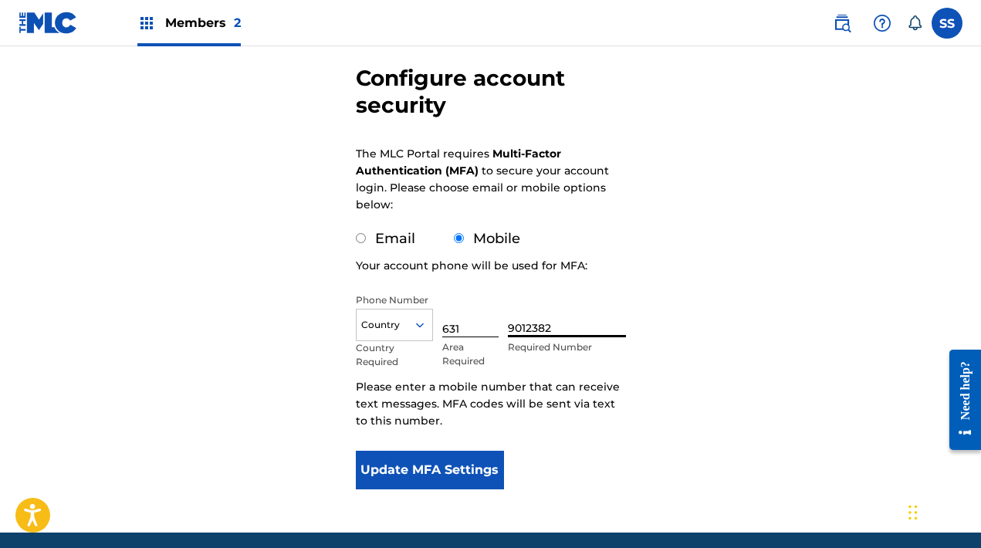
type input "9012382"
click at [478, 475] on button "Update MFA Settings" at bounding box center [430, 470] width 149 height 39
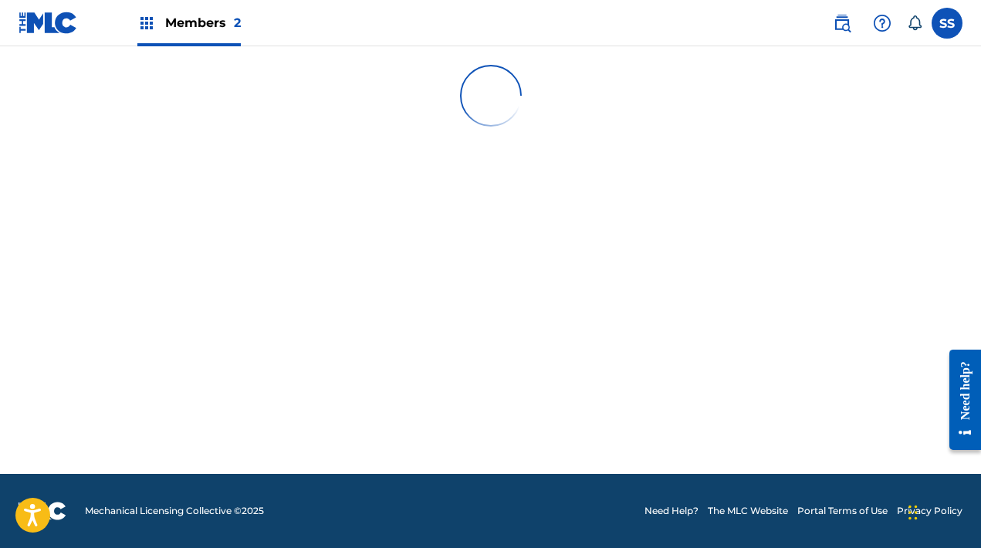
scroll to position [0, 0]
click at [958, 28] on label at bounding box center [947, 23] width 31 height 31
click at [947, 23] on input "SS [PERSON_NAME] [EMAIL_ADDRESS][DOMAIN_NAME] Notification Preferences Profile …" at bounding box center [947, 23] width 0 height 0
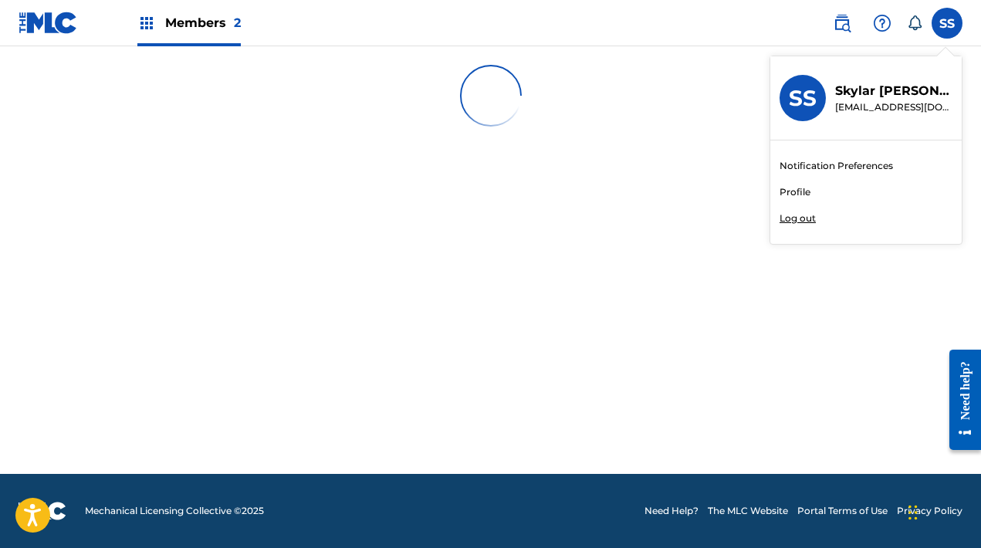
click at [736, 267] on main at bounding box center [490, 260] width 981 height 428
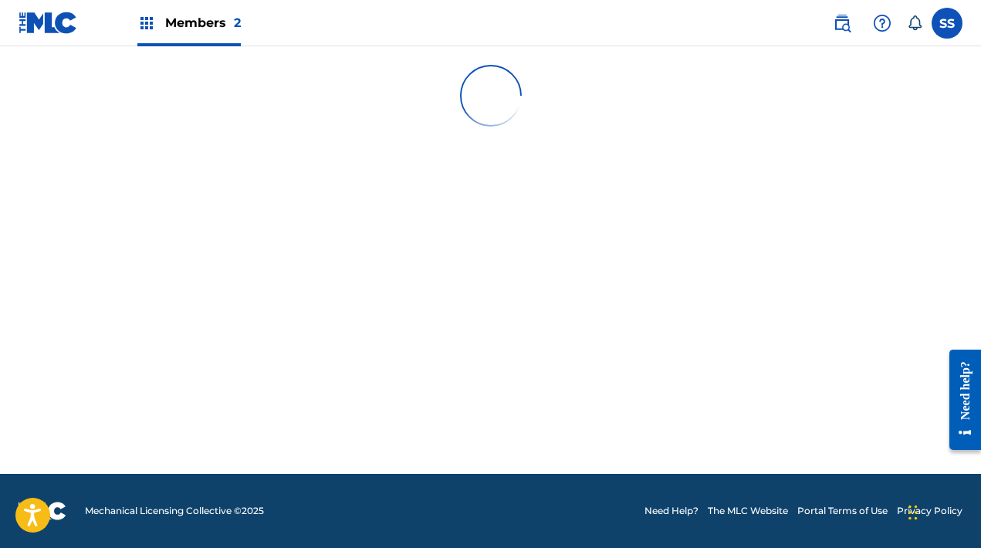
click at [947, 19] on label at bounding box center [947, 23] width 31 height 31
click at [947, 23] on input "SS [PERSON_NAME] [EMAIL_ADDRESS][DOMAIN_NAME] Notification Preferences Profile …" at bounding box center [947, 23] width 0 height 0
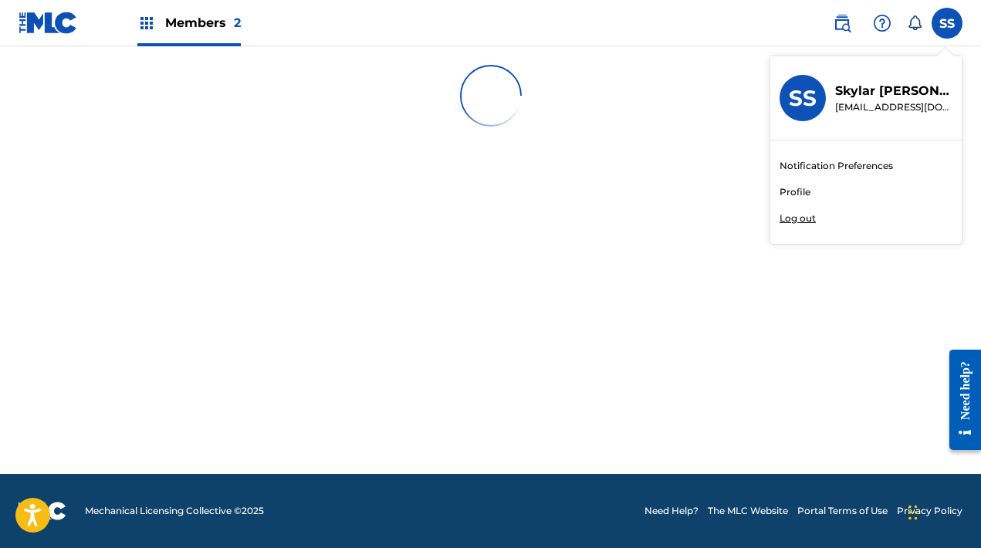
click at [801, 219] on p "Log out" at bounding box center [798, 219] width 36 height 14
click at [947, 23] on input "SS [PERSON_NAME] [EMAIL_ADDRESS][DOMAIN_NAME] Notification Preferences Profile …" at bounding box center [947, 23] width 0 height 0
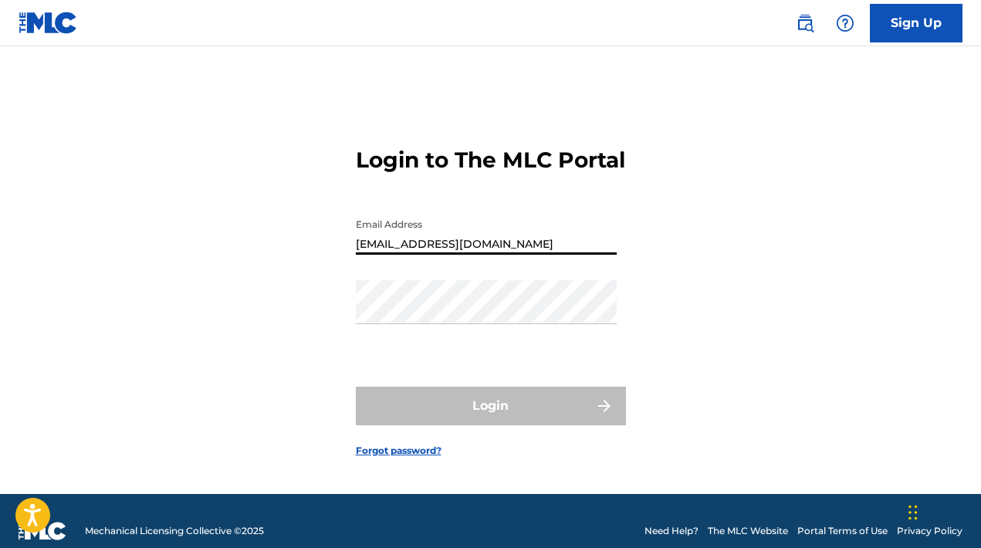
type input "[EMAIL_ADDRESS][DOMAIN_NAME]"
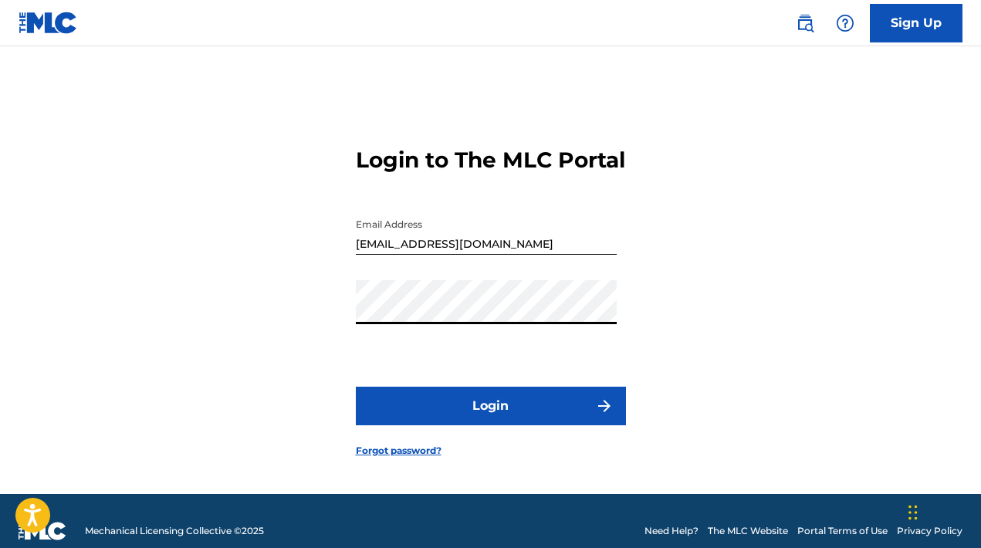
click at [490, 421] on button "Login" at bounding box center [491, 406] width 270 height 39
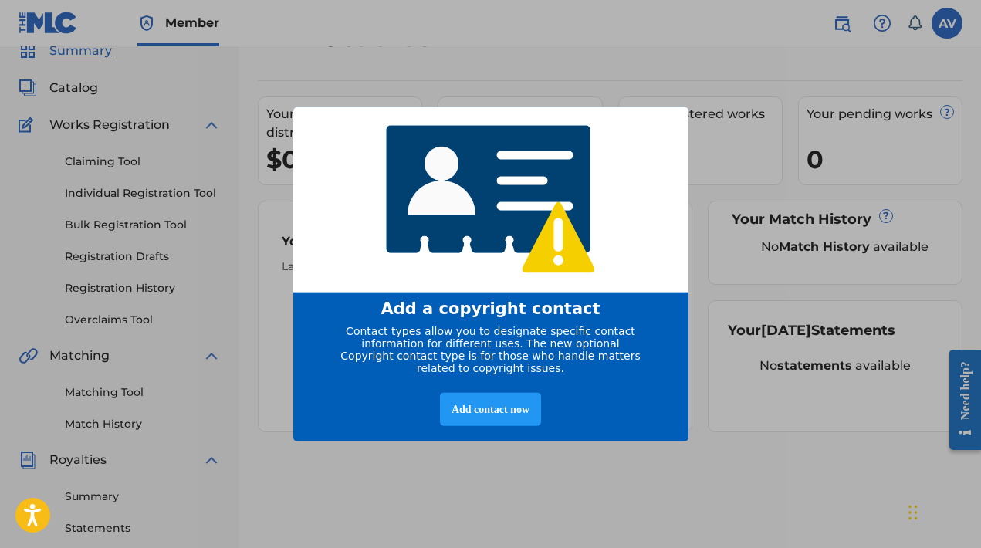
scroll to position [69, 0]
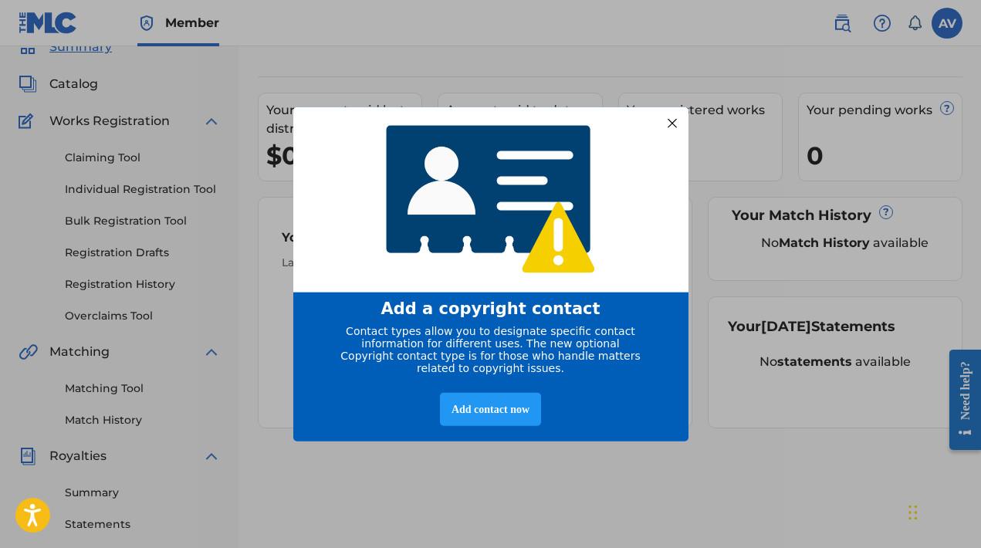
click at [675, 120] on div at bounding box center [672, 123] width 20 height 20
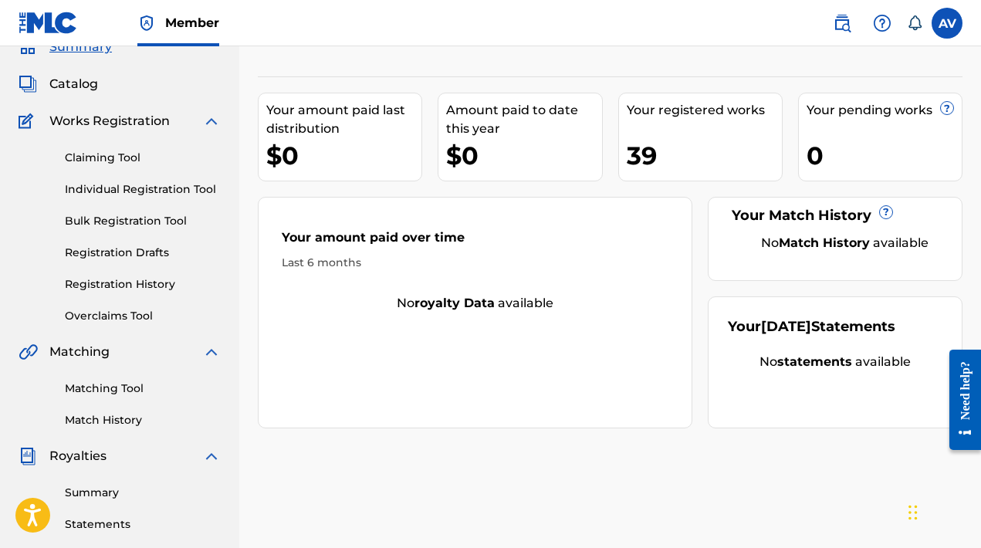
click at [146, 280] on link "Registration History" at bounding box center [143, 284] width 156 height 16
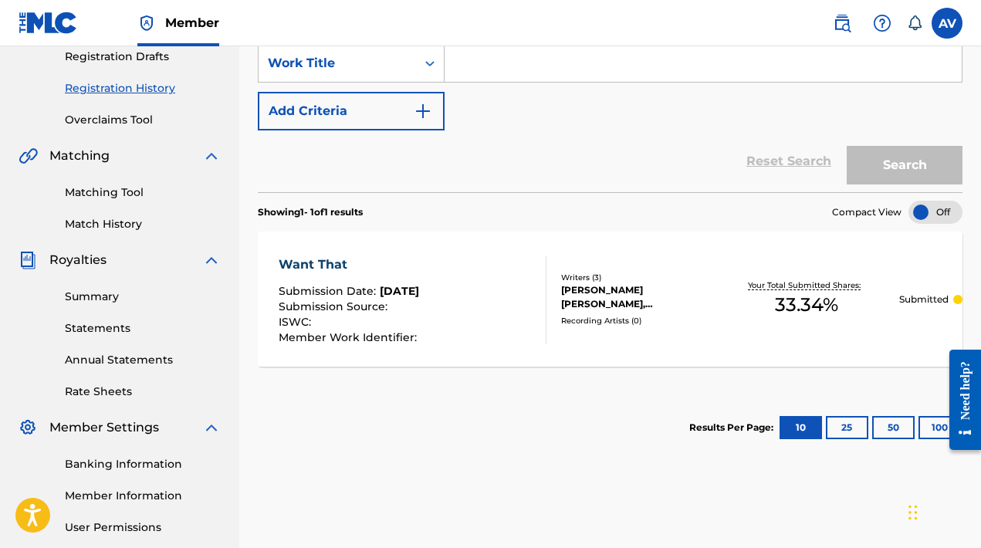
scroll to position [107, 0]
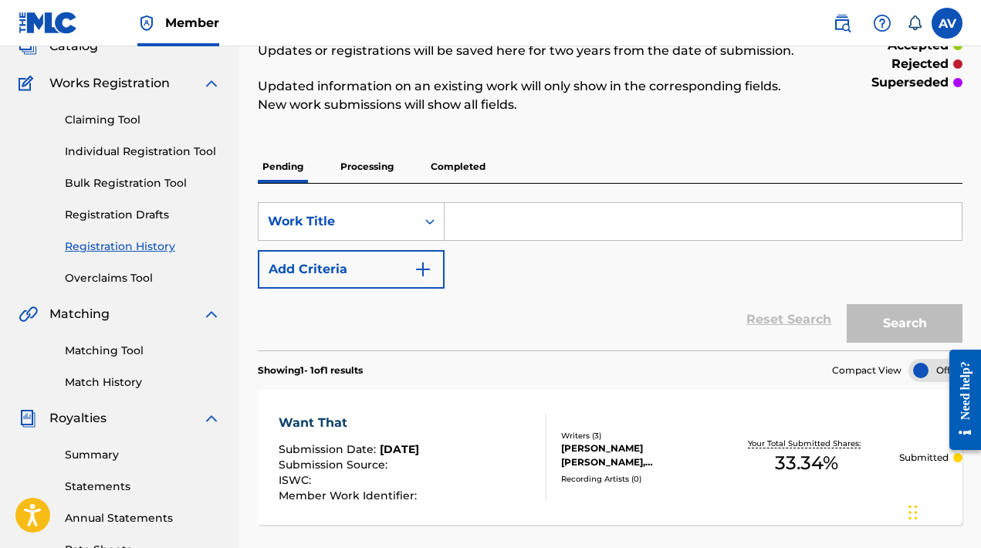
click at [465, 157] on p "Completed" at bounding box center [458, 167] width 64 height 32
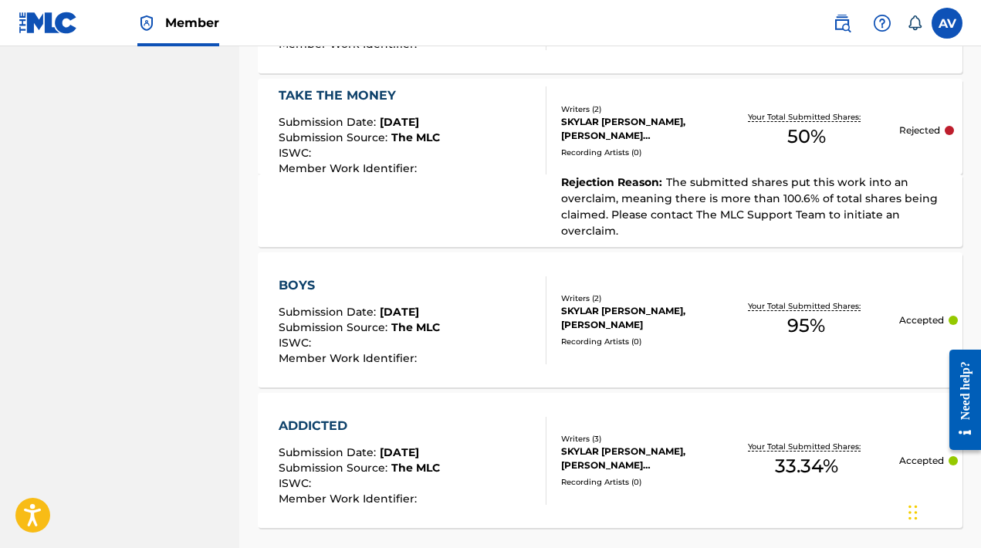
scroll to position [1464, 0]
click at [403, 179] on div "Rejection Reason : The submitted shares put this work into an overclaim, meanin…" at bounding box center [610, 211] width 705 height 73
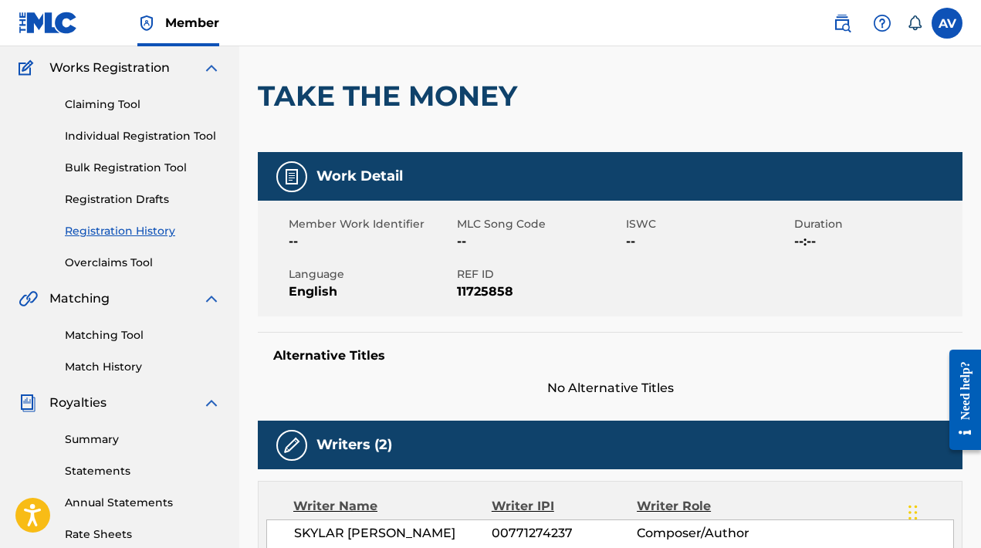
scroll to position [124, 0]
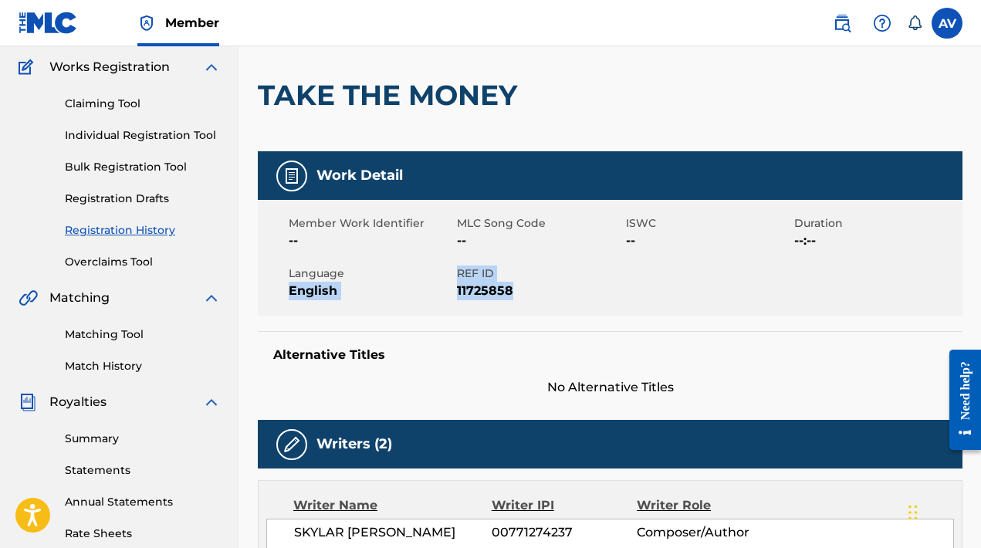
drag, startPoint x: 522, startPoint y: 293, endPoint x: 454, endPoint y: 276, distance: 70.0
click at [452, 275] on div "Member Work Identifier -- MLC Song Code -- ISWC -- Duration --:-- Language Engl…" at bounding box center [610, 258] width 705 height 116
copy div "English REF ID 11725858"
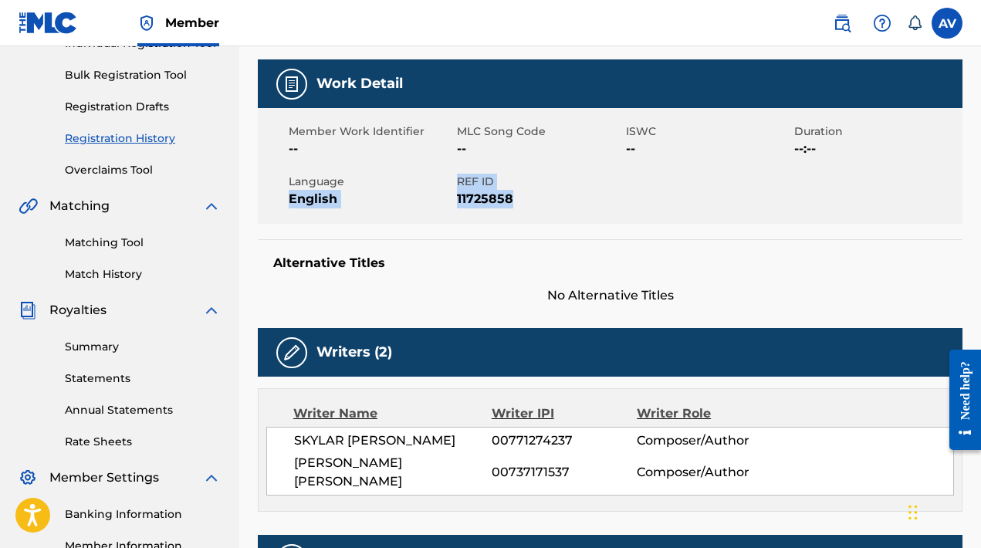
click at [659, 289] on span "No Alternative Titles" at bounding box center [610, 295] width 705 height 19
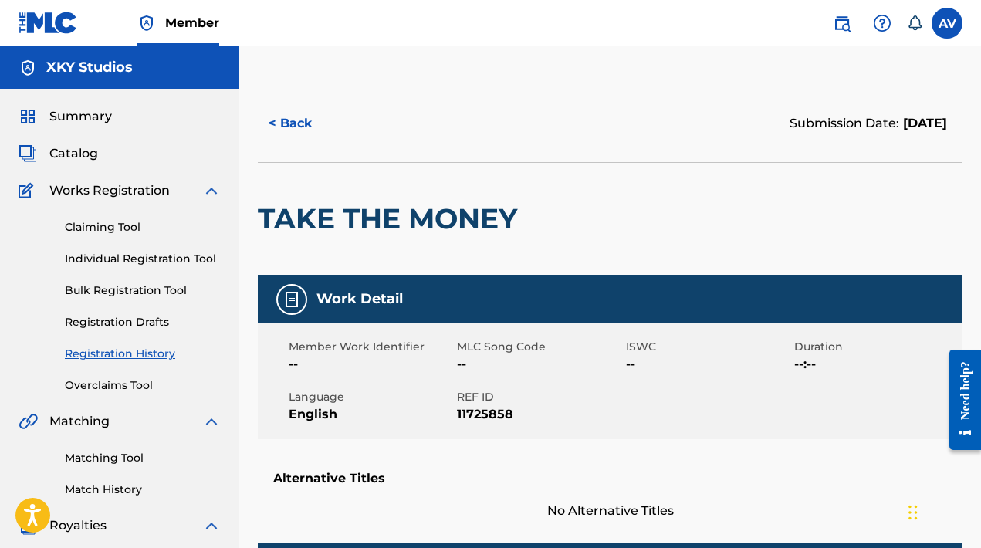
scroll to position [0, 0]
click at [279, 120] on button "< Back" at bounding box center [304, 123] width 93 height 39
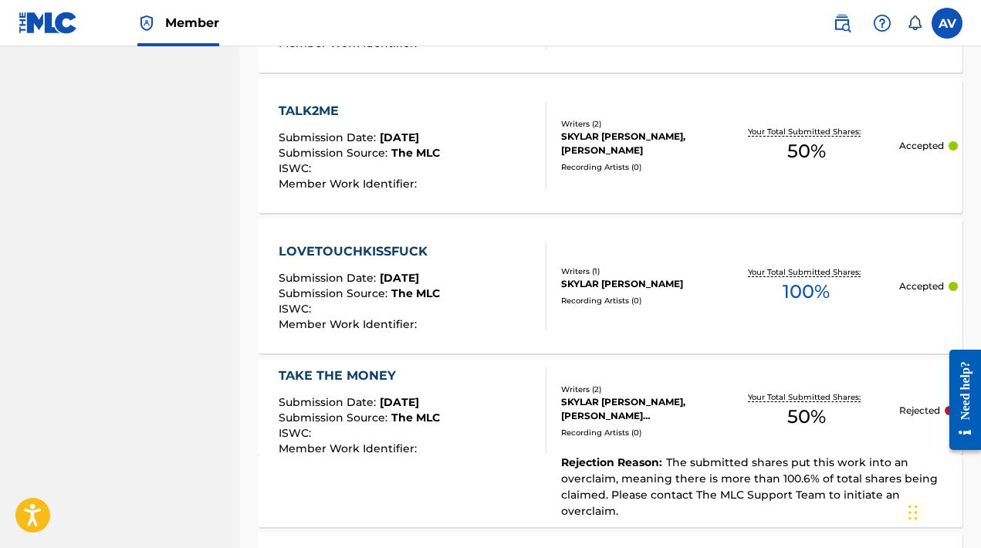
scroll to position [1403, 0]
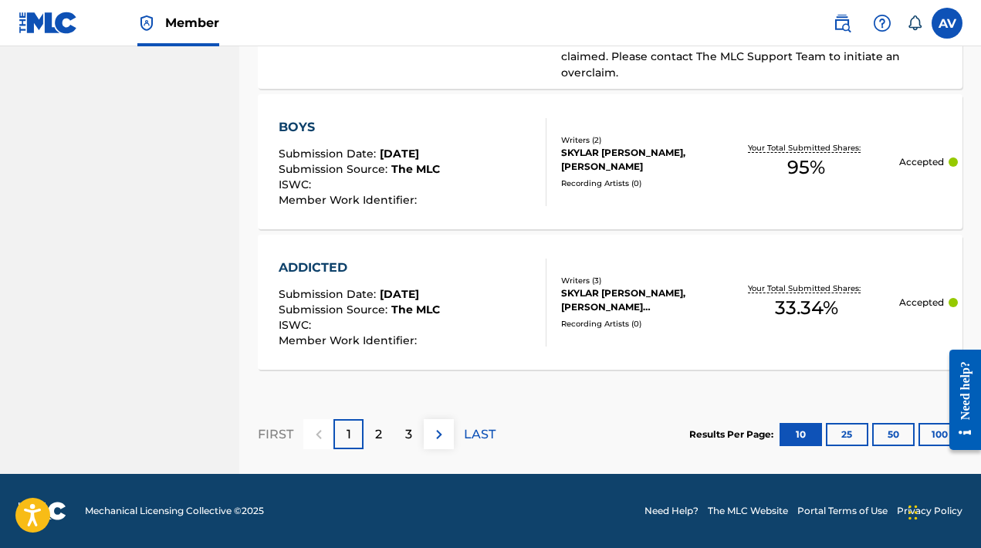
click at [852, 432] on button "25" at bounding box center [847, 434] width 42 height 23
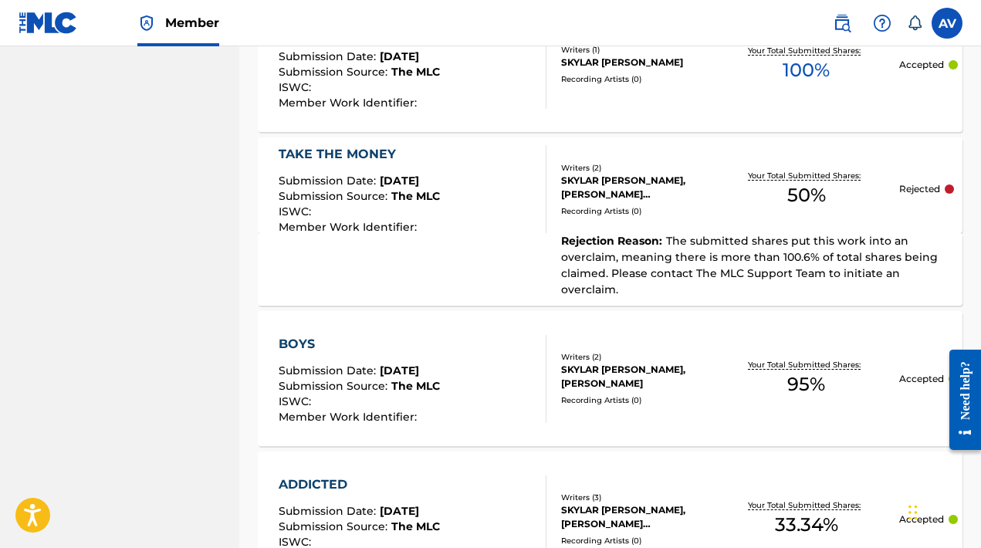
scroll to position [1364, 0]
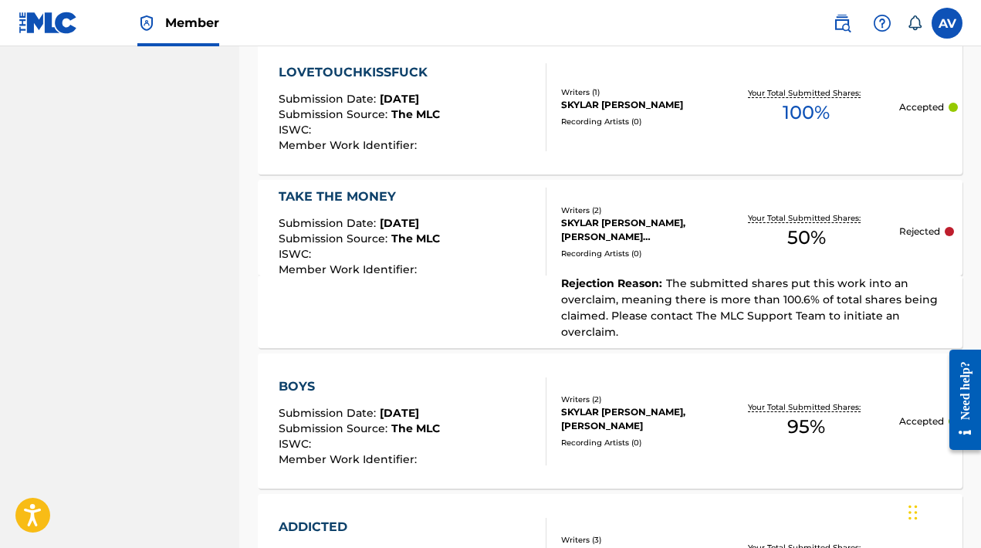
click at [850, 276] on div "Rejection Reason : The submitted shares put this work into an overclaim, meanin…" at bounding box center [749, 308] width 404 height 65
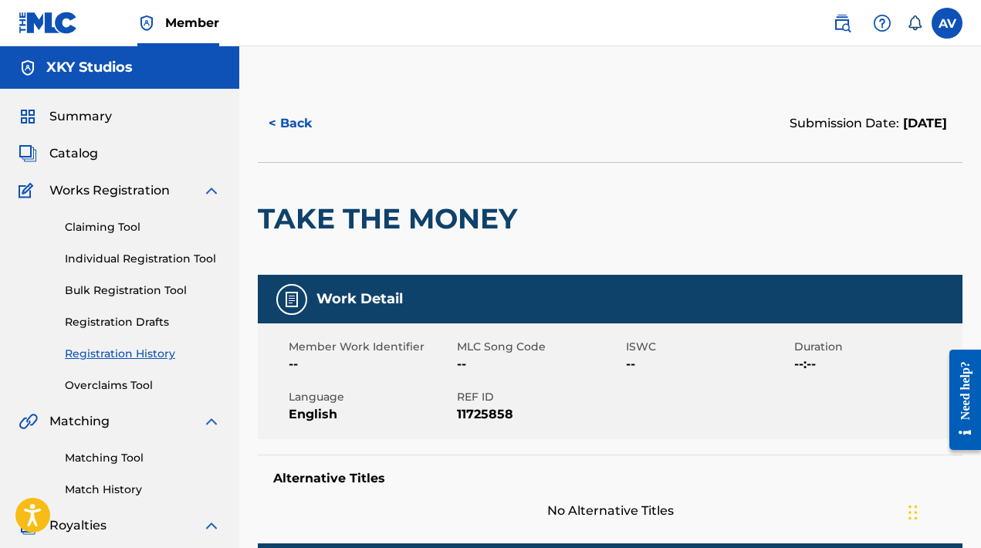
click at [288, 120] on button "< Back" at bounding box center [304, 123] width 93 height 39
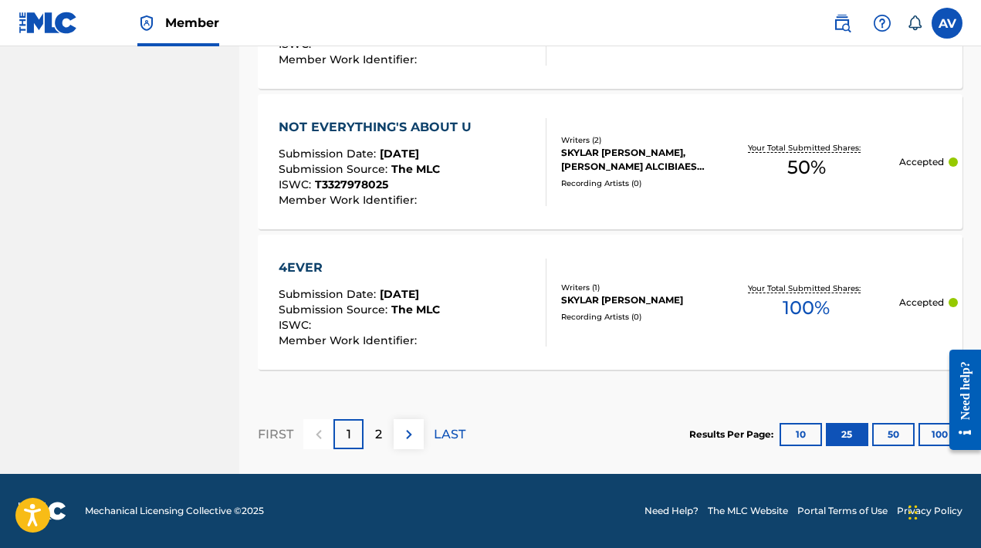
scroll to position [3731, 0]
click at [898, 432] on button "50" at bounding box center [893, 434] width 42 height 23
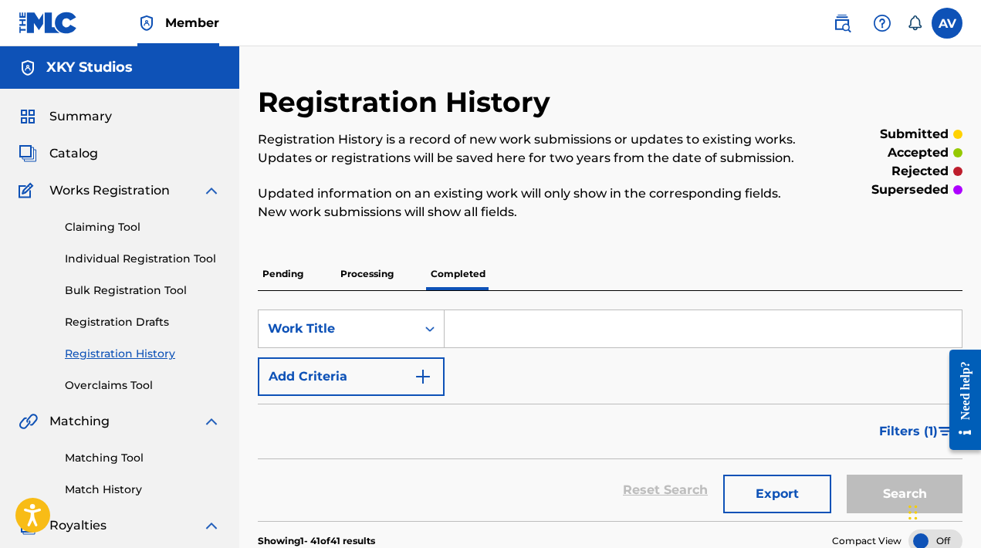
scroll to position [0, 0]
click at [630, 337] on input "Search Form" at bounding box center [703, 328] width 517 height 37
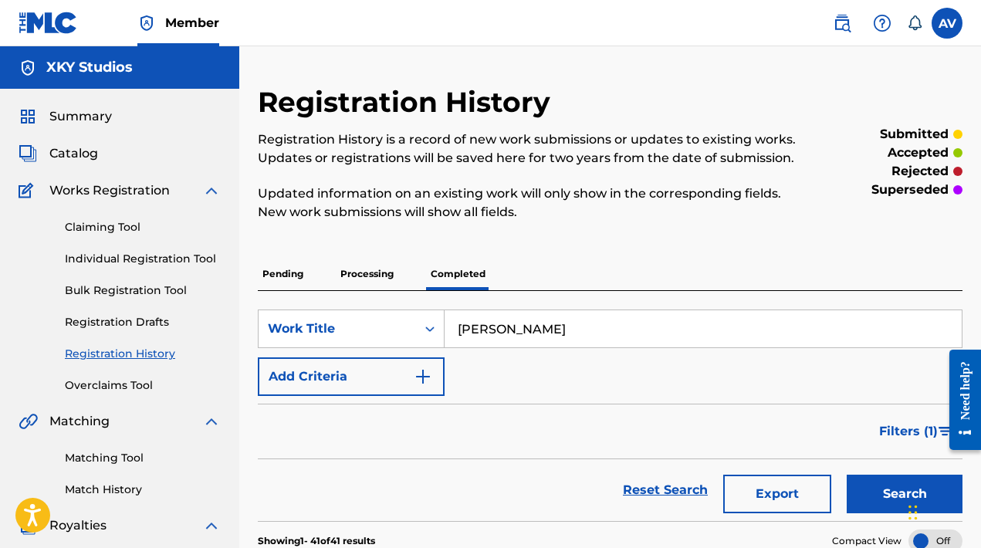
type input "nickels"
click at [905, 494] on button "Search" at bounding box center [905, 494] width 116 height 39
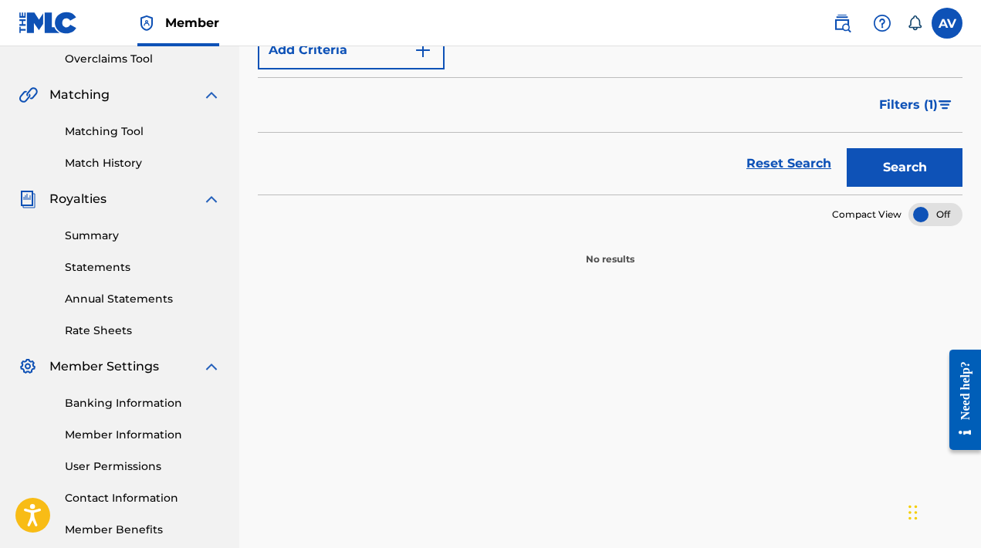
scroll to position [143, 0]
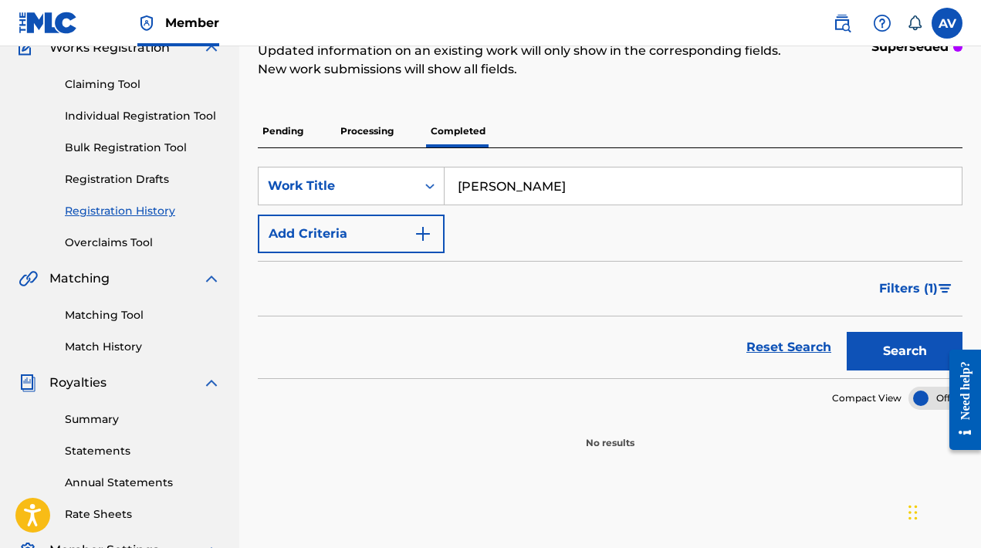
click at [808, 212] on div "SearchWithCriteria45b337e0-eab8-4977-93c0-67626bea9985 Work Title nickels Add C…" at bounding box center [610, 210] width 705 height 86
click at [808, 200] on input "nickels" at bounding box center [703, 186] width 517 height 37
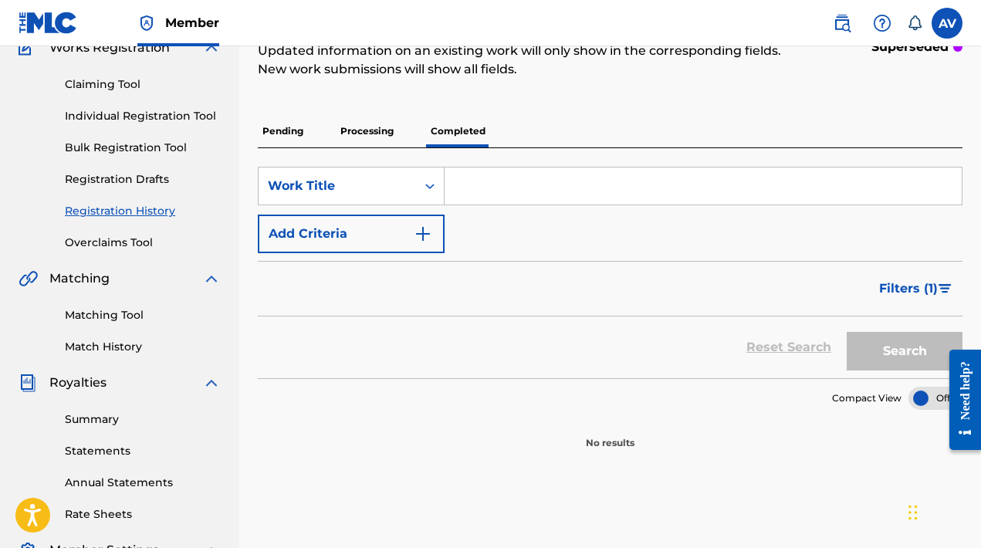
click at [364, 130] on p "Processing" at bounding box center [367, 131] width 63 height 32
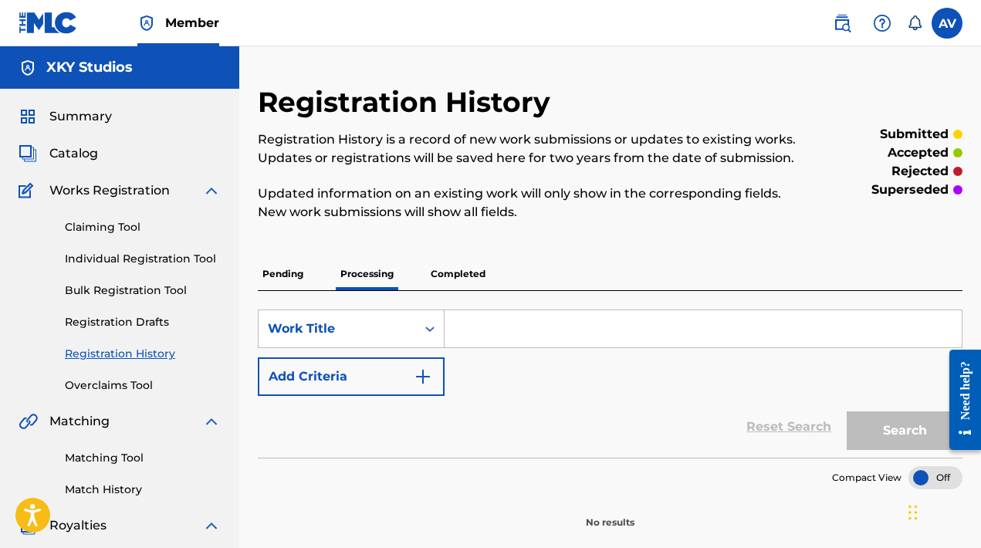
click at [473, 276] on p "Completed" at bounding box center [458, 274] width 64 height 32
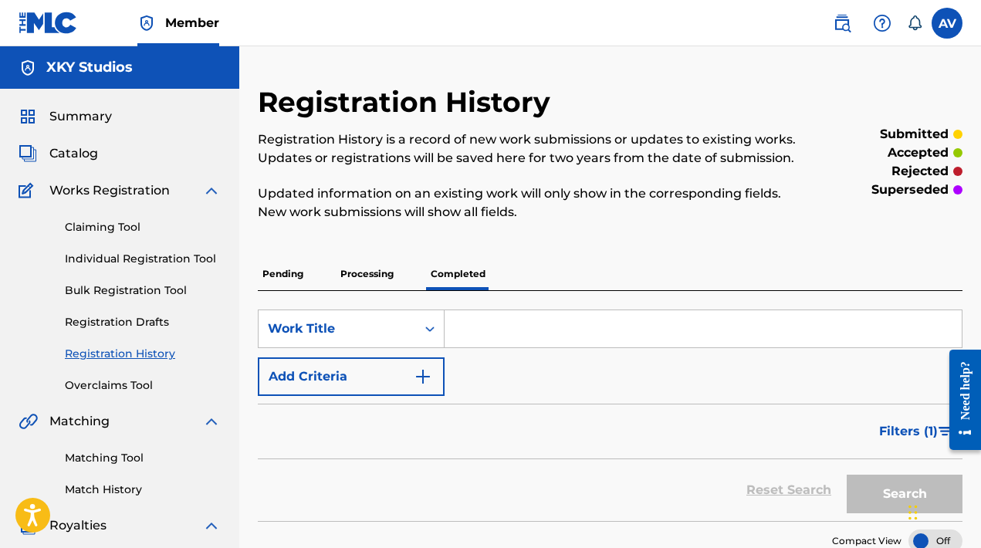
click at [151, 360] on link "Registration History" at bounding box center [143, 354] width 156 height 16
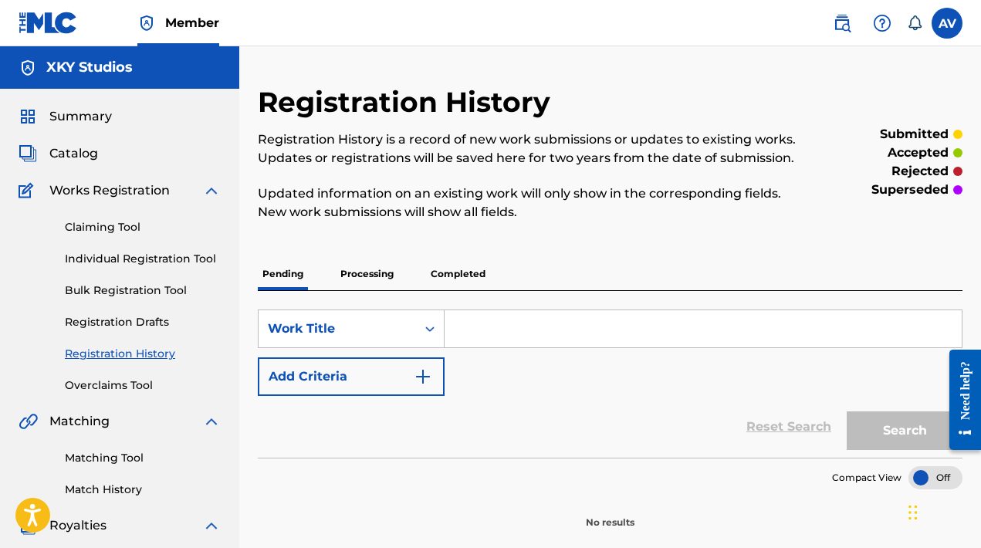
click at [445, 269] on p "Completed" at bounding box center [458, 274] width 64 height 32
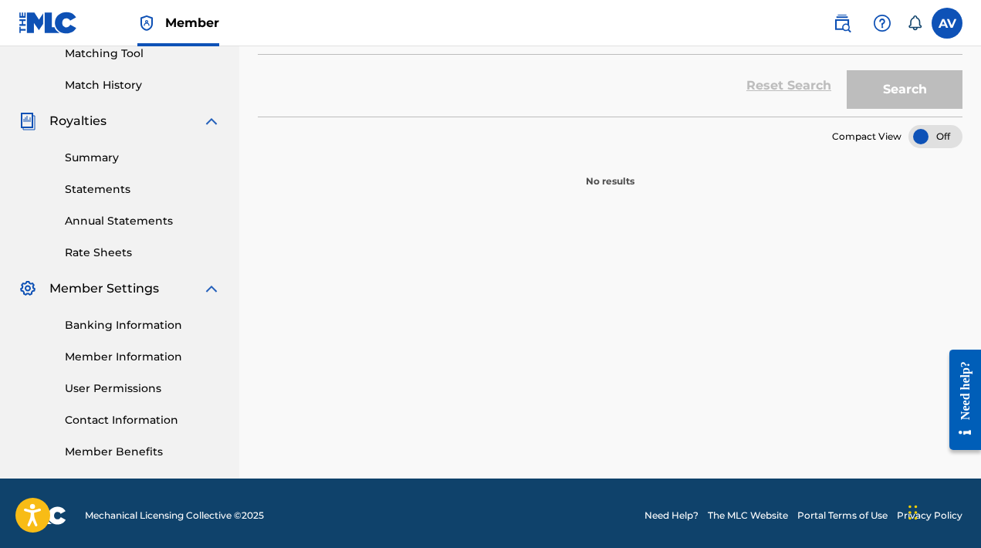
scroll to position [398, 0]
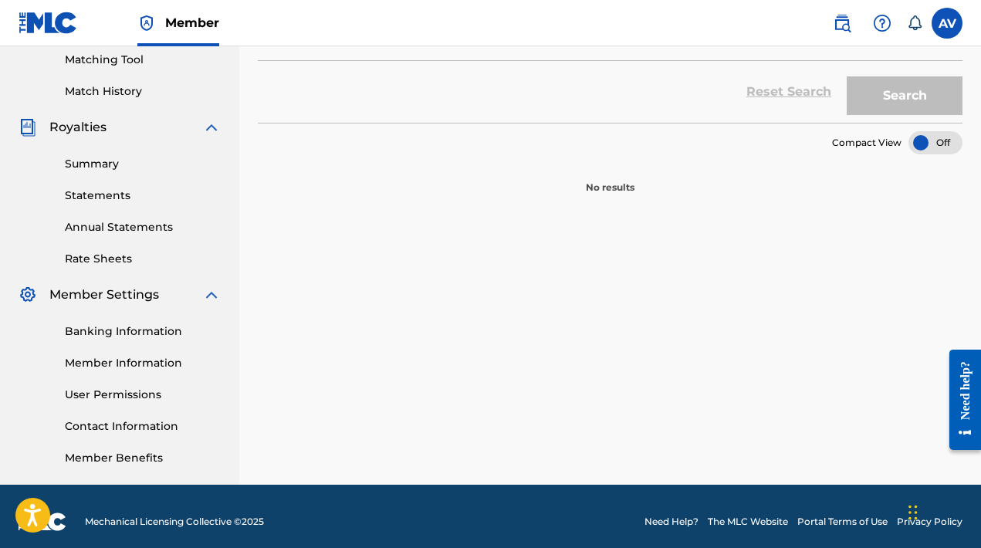
click at [83, 156] on link "Summary" at bounding box center [143, 164] width 156 height 16
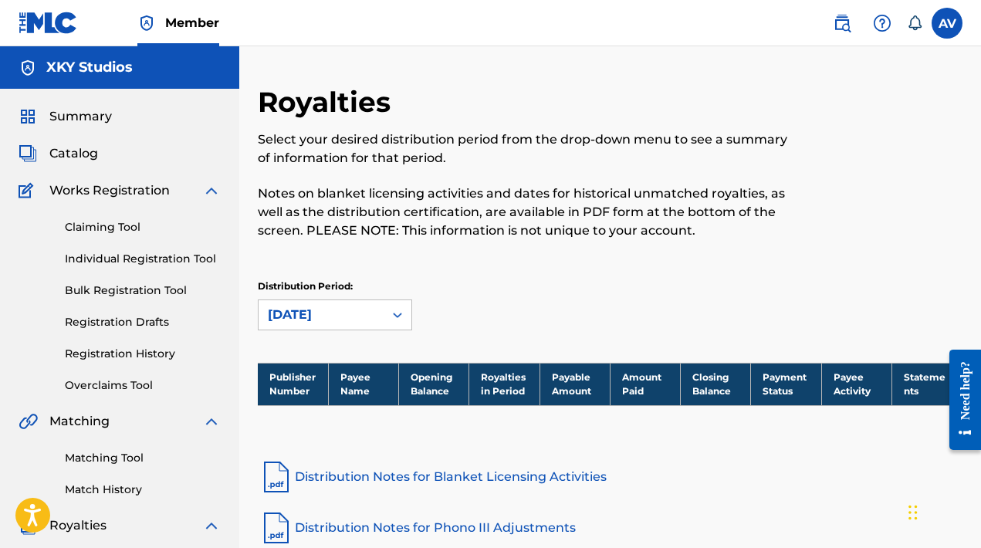
click at [138, 357] on link "Registration History" at bounding box center [143, 354] width 156 height 16
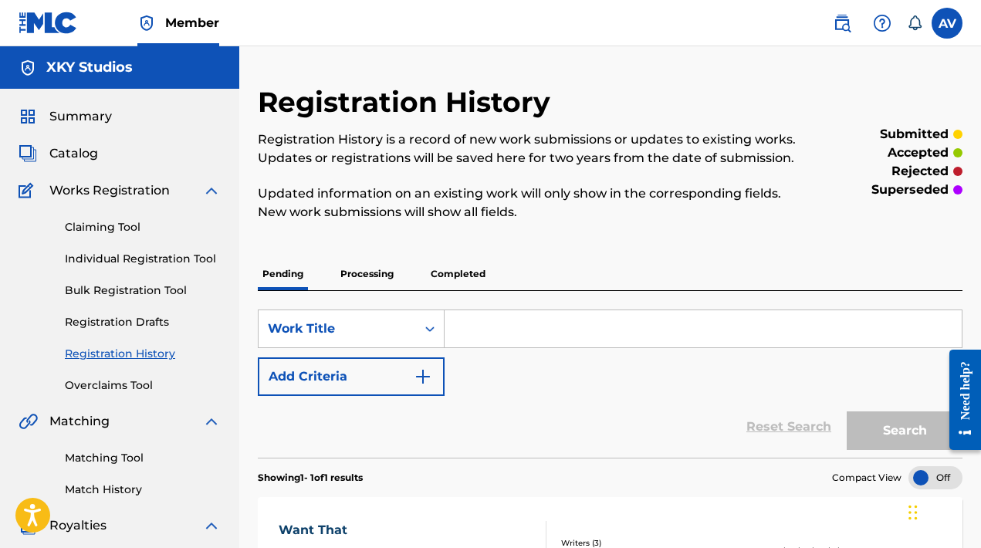
click at [445, 276] on p "Completed" at bounding box center [458, 274] width 64 height 32
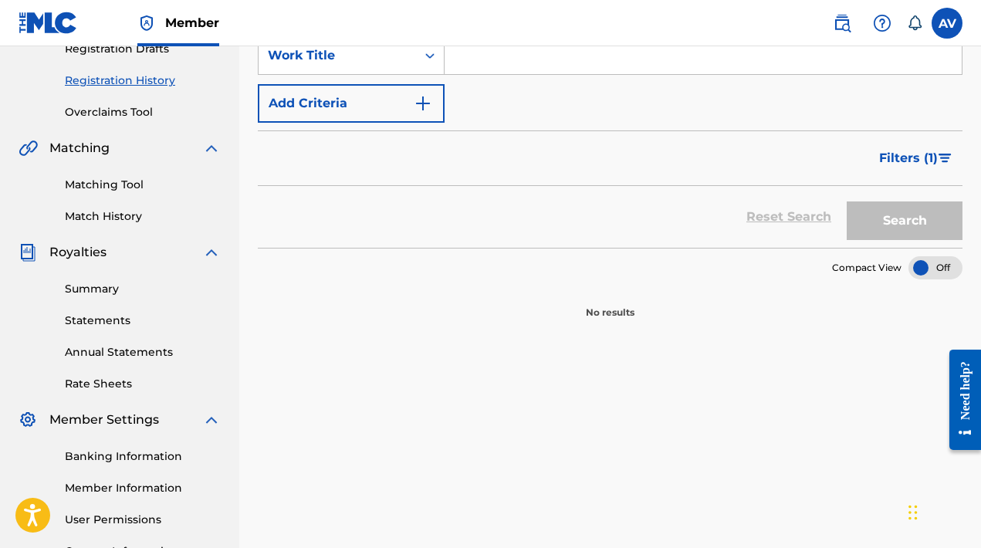
scroll to position [205, 0]
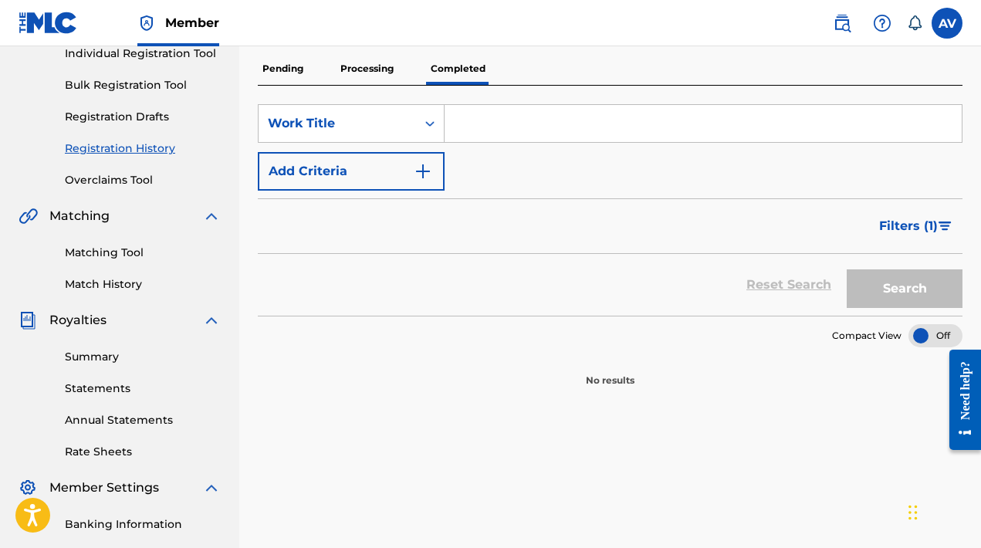
click at [622, 281] on div "Reset Search Search" at bounding box center [610, 285] width 705 height 62
click at [938, 225] on button "Filters ( 1 )" at bounding box center [916, 226] width 93 height 39
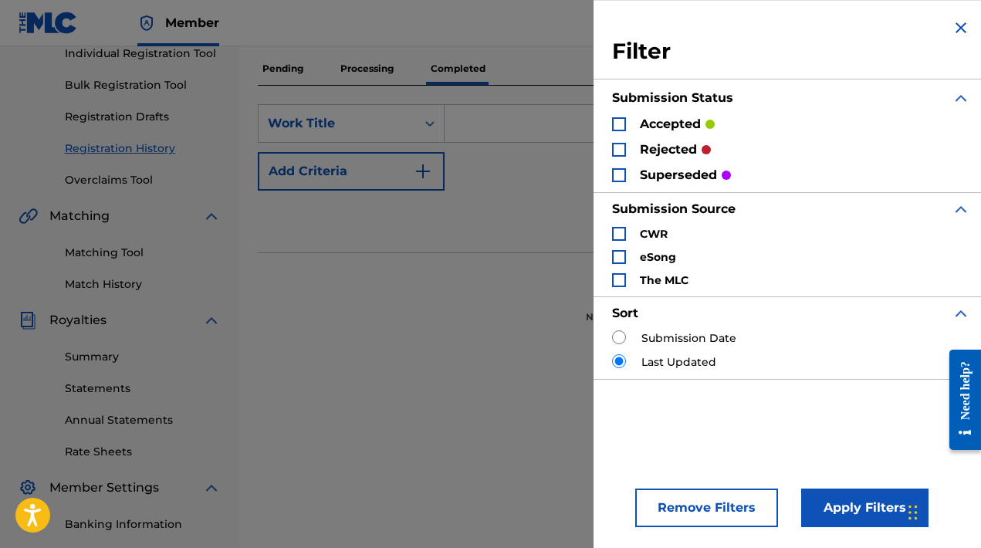
click at [618, 150] on div "Search Form" at bounding box center [619, 150] width 14 height 14
click at [855, 500] on button "Apply Filters" at bounding box center [864, 508] width 127 height 39
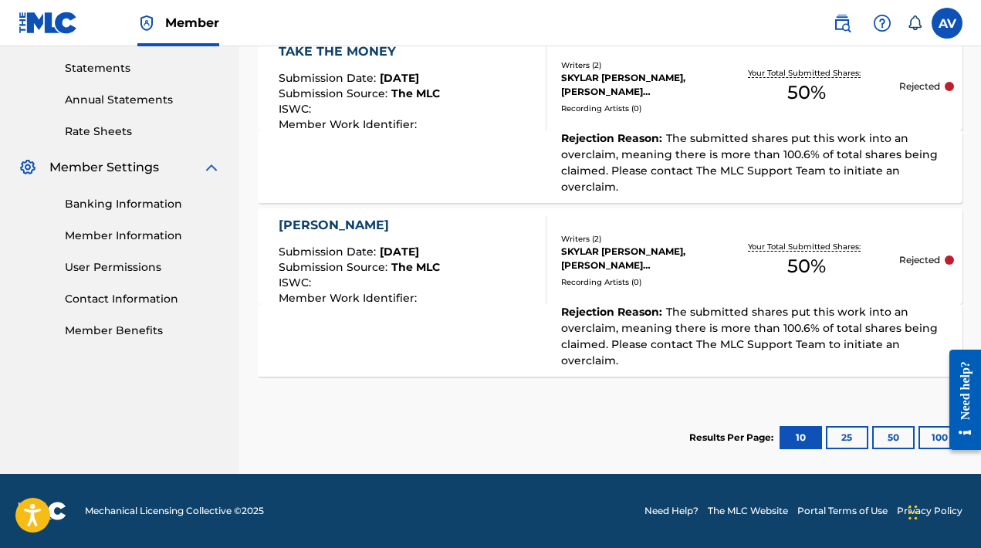
scroll to position [526, 0]
click at [450, 305] on div "Rejection Reason : The submitted shares put this work into an overclaim, meanin…" at bounding box center [610, 340] width 705 height 73
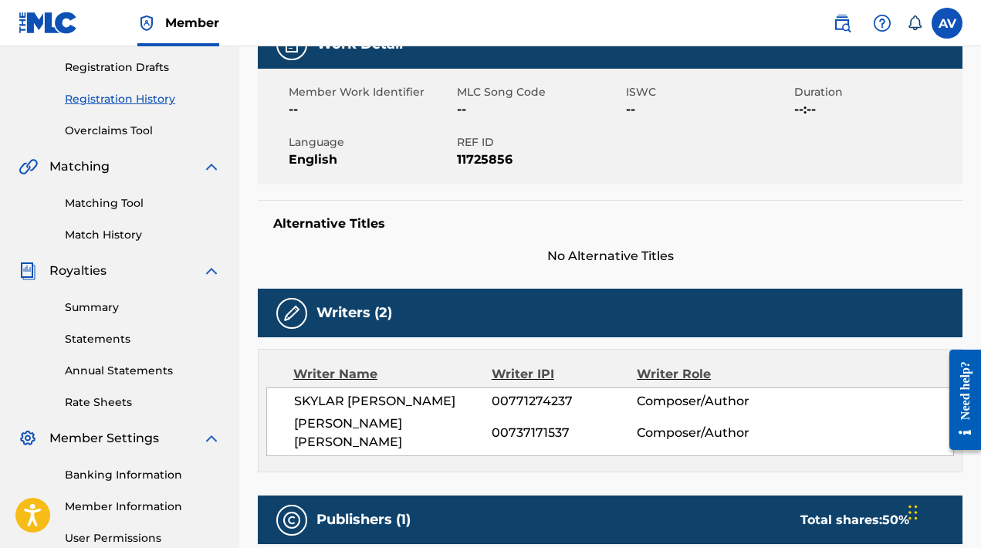
scroll to position [272, 0]
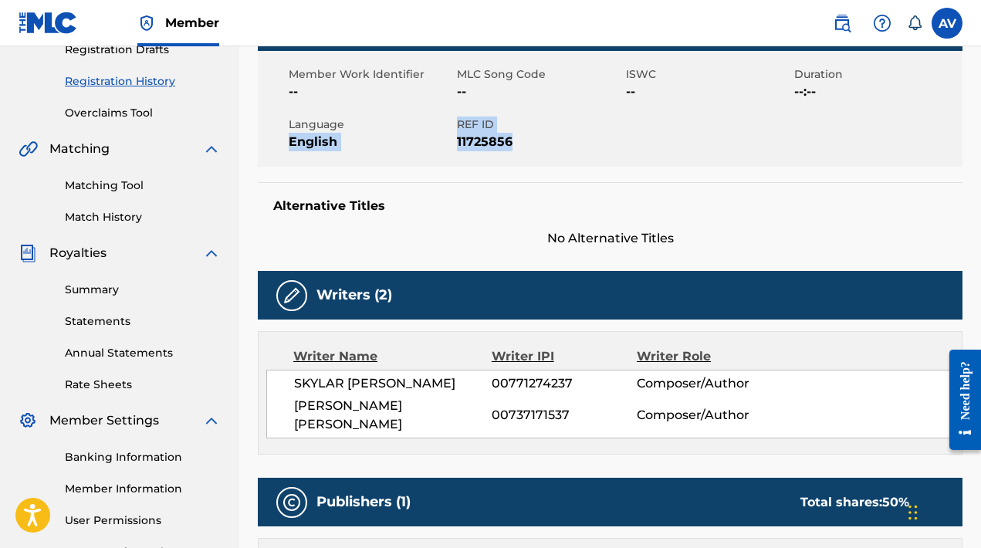
drag, startPoint x: 516, startPoint y: 137, endPoint x: 446, endPoint y: 132, distance: 69.7
click at [446, 131] on div "Member Work Identifier -- MLC Song Code -- ISWC -- Duration --:-- Language Engl…" at bounding box center [610, 109] width 705 height 116
click at [451, 132] on span "Language" at bounding box center [371, 125] width 164 height 16
drag, startPoint x: 458, startPoint y: 121, endPoint x: 523, endPoint y: 146, distance: 69.4
click at [523, 146] on div "REF ID 11725856" at bounding box center [541, 134] width 168 height 35
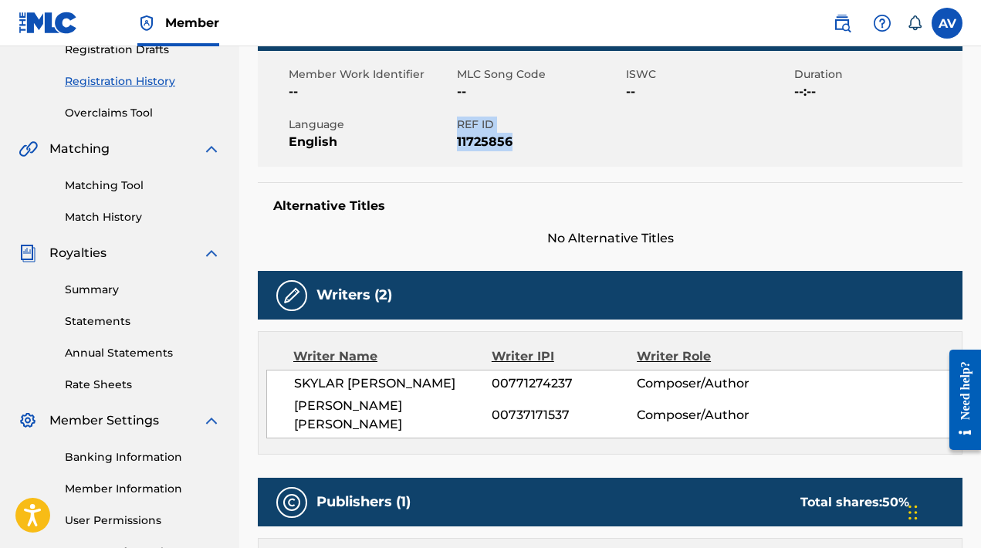
copy div "REF ID 11725856"
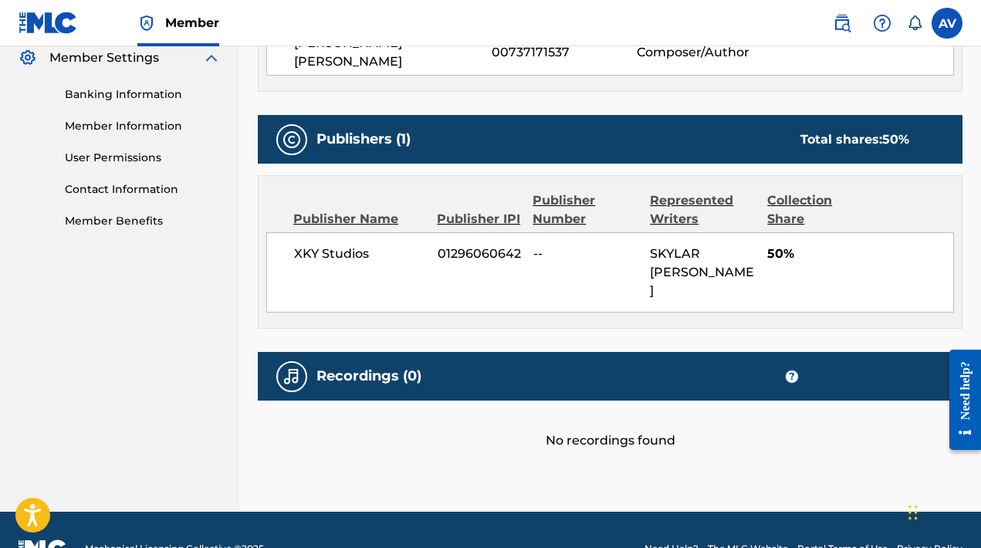
scroll to position [635, 0]
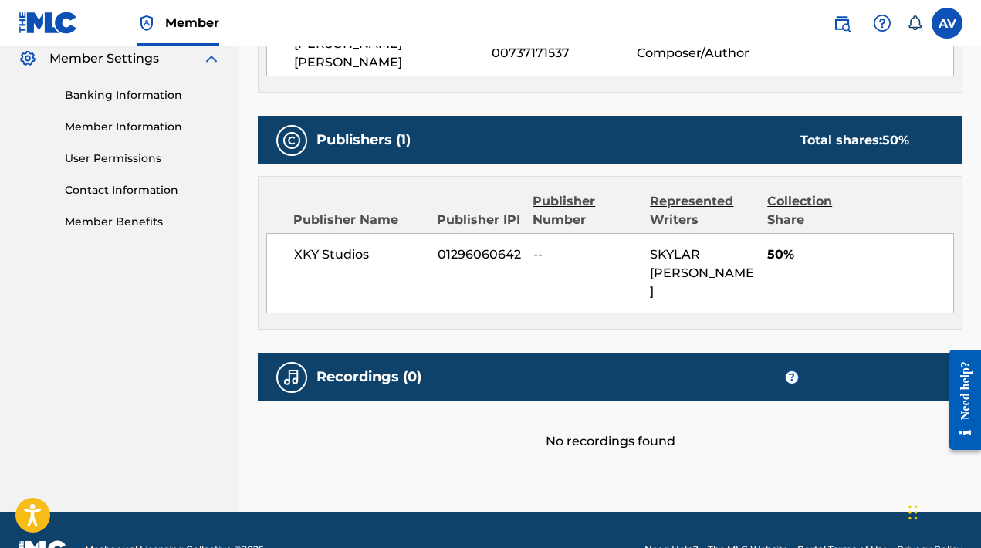
click at [962, 401] on div "Need help?" at bounding box center [965, 389] width 21 height 59
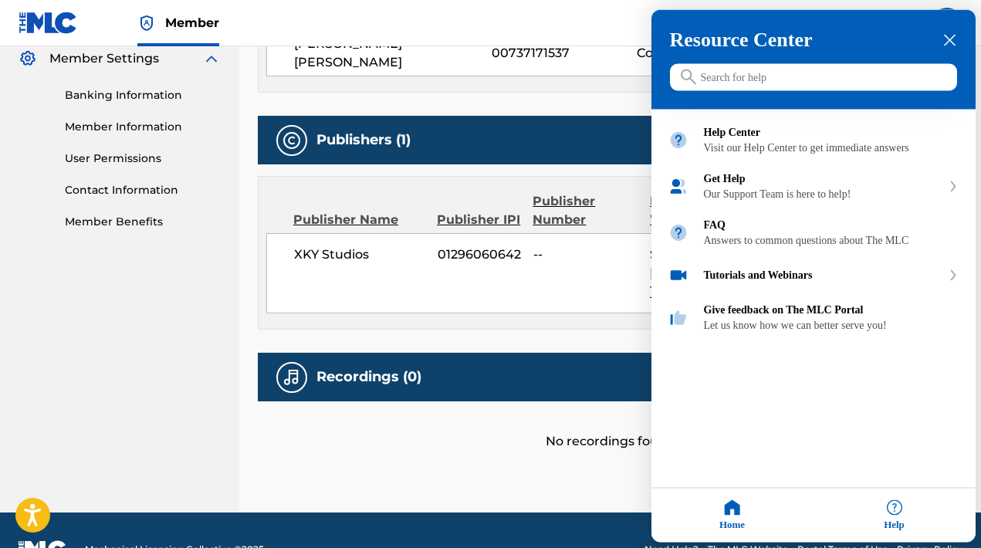
click at [954, 43] on icon "close resource center" at bounding box center [950, 41] width 12 height 12
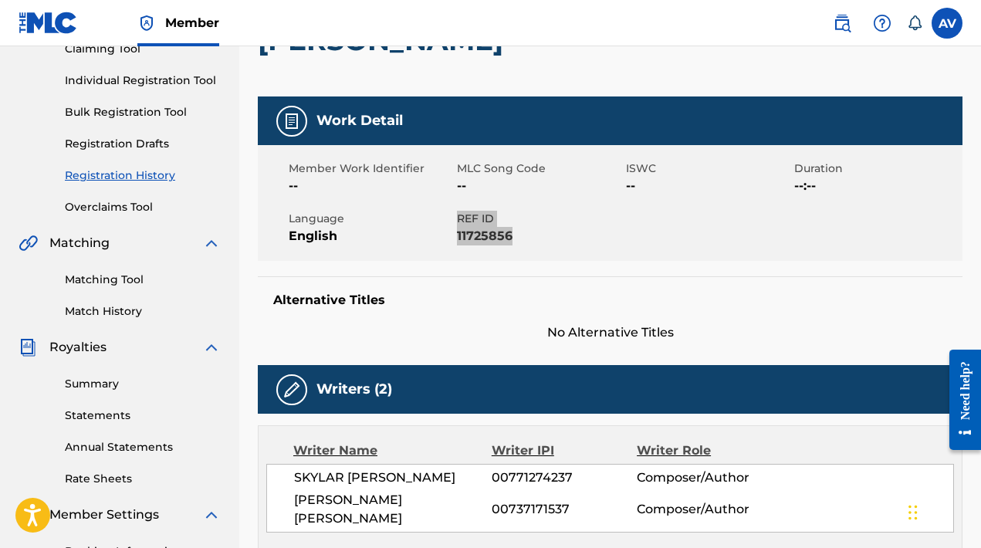
scroll to position [177, 0]
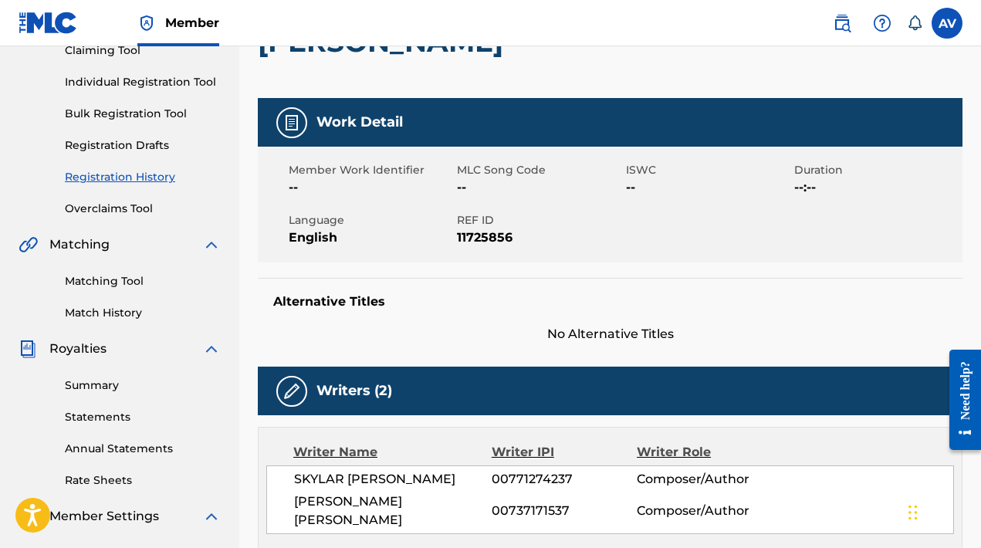
click at [596, 314] on div "Alternative Titles No Alternative Titles" at bounding box center [610, 311] width 705 height 66
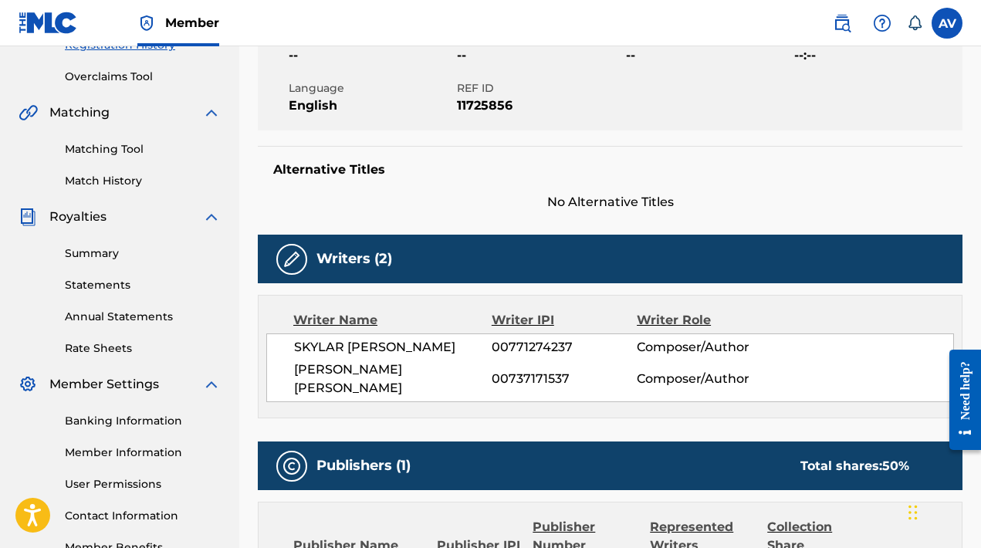
scroll to position [184, 0]
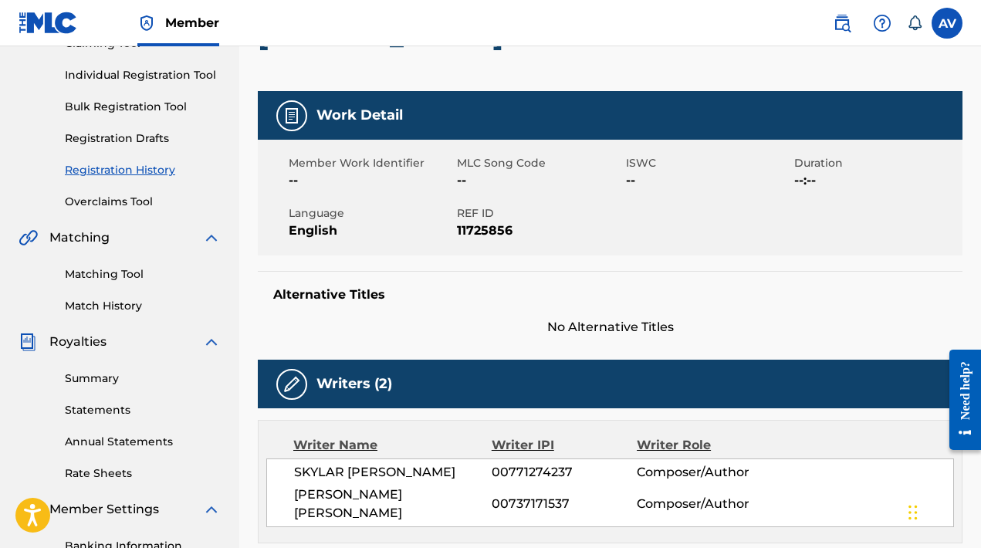
click at [122, 167] on link "Registration History" at bounding box center [143, 170] width 156 height 16
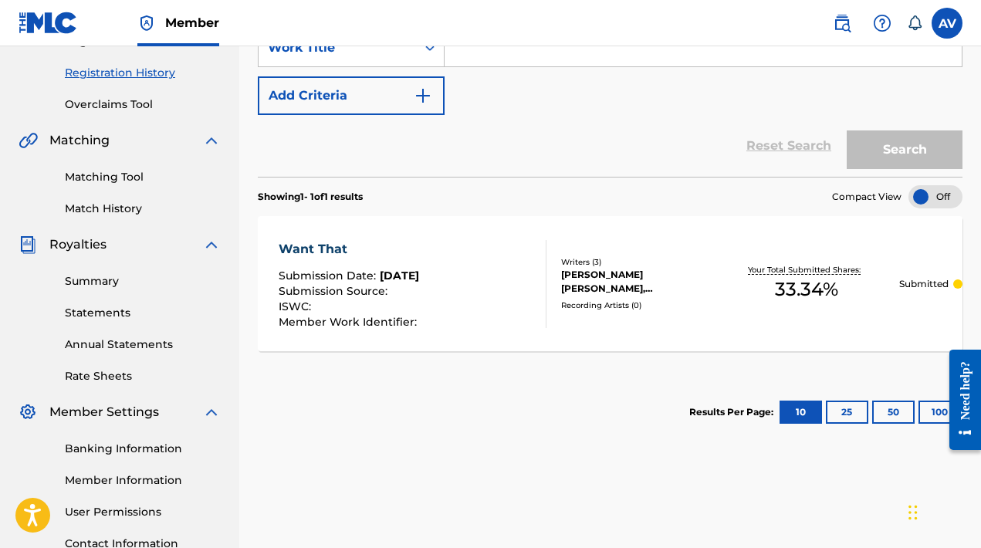
scroll to position [217, 0]
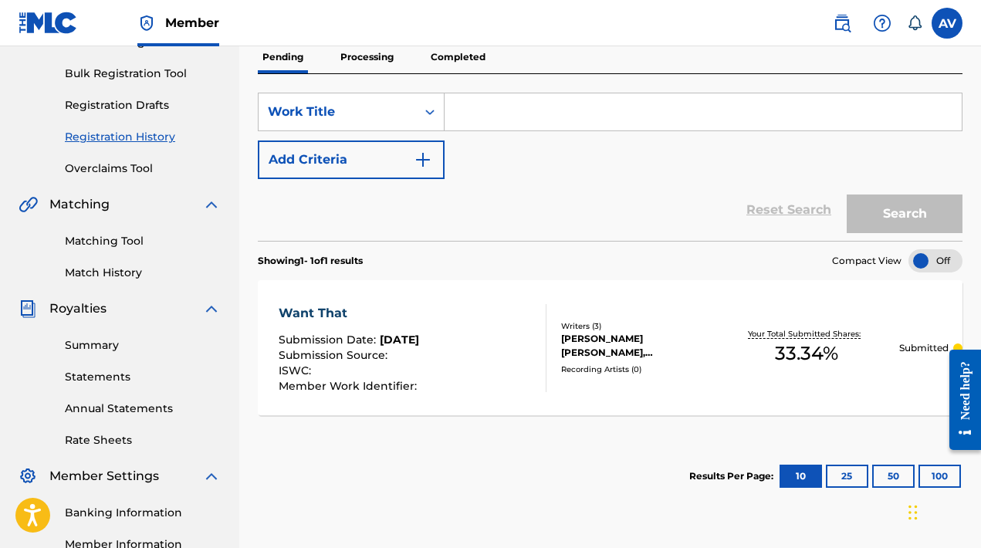
click at [451, 67] on p "Completed" at bounding box center [458, 57] width 64 height 32
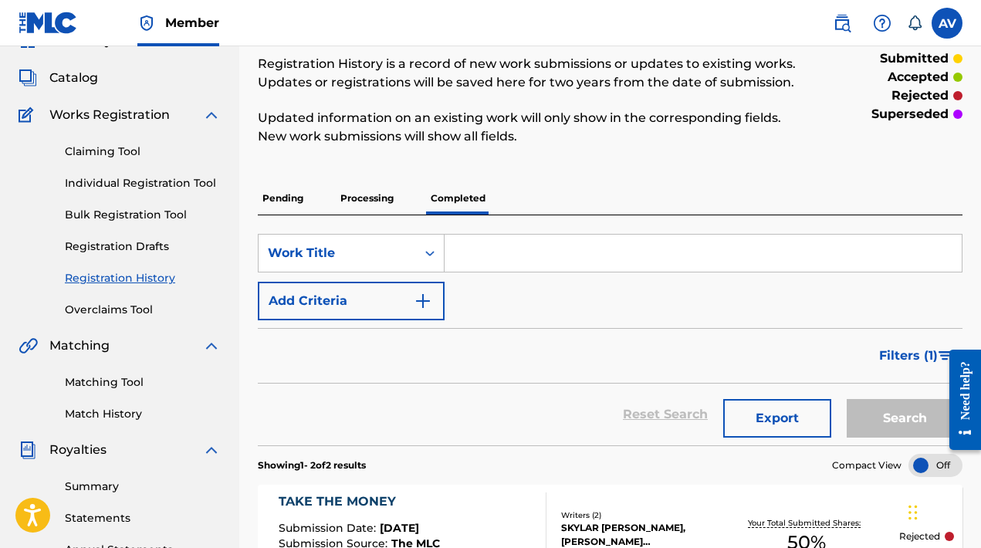
scroll to position [266, 0]
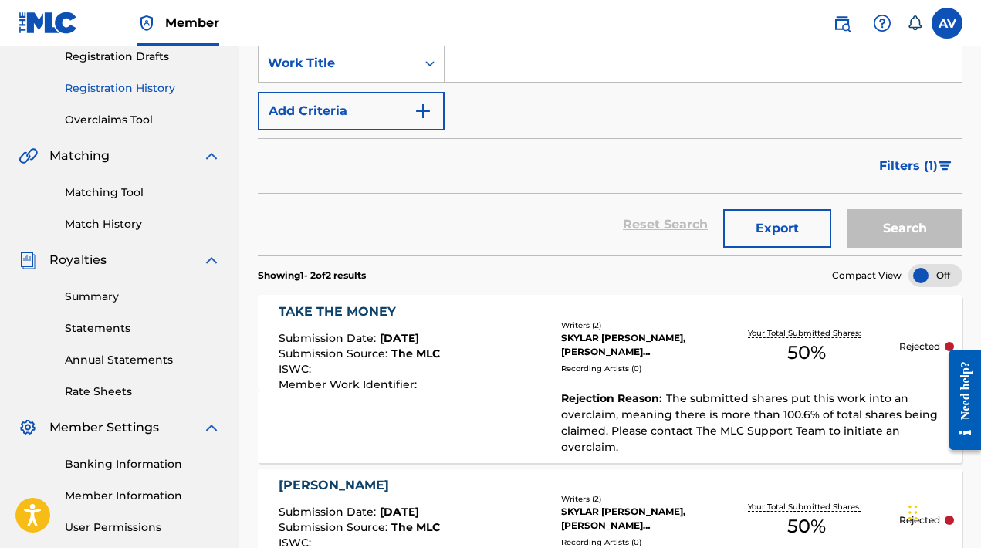
click at [917, 164] on span "Filters ( 1 )" at bounding box center [908, 166] width 59 height 19
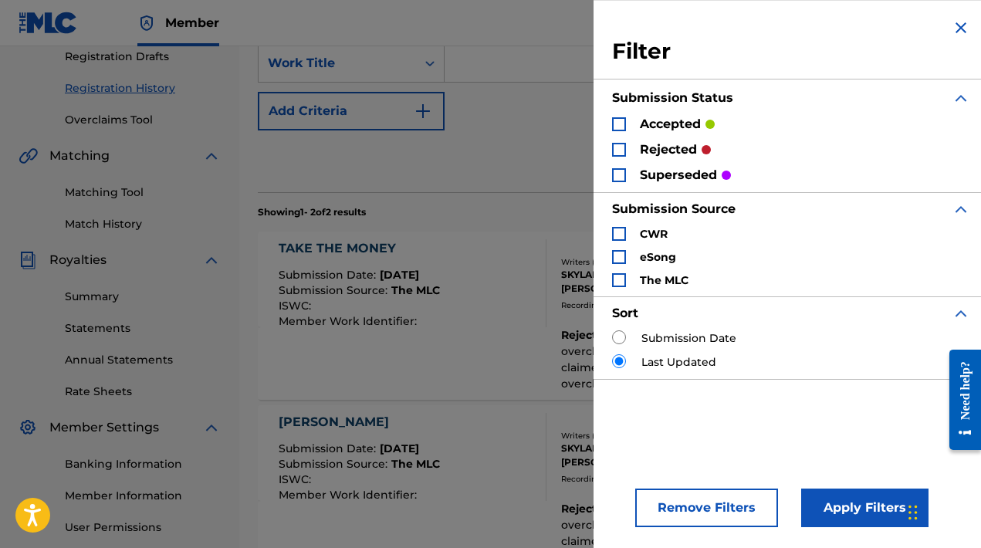
click at [681, 153] on p "rejected" at bounding box center [668, 149] width 57 height 19
click at [621, 148] on div "Search Form" at bounding box center [619, 150] width 14 height 14
click at [858, 501] on button "Apply Filters" at bounding box center [864, 508] width 127 height 39
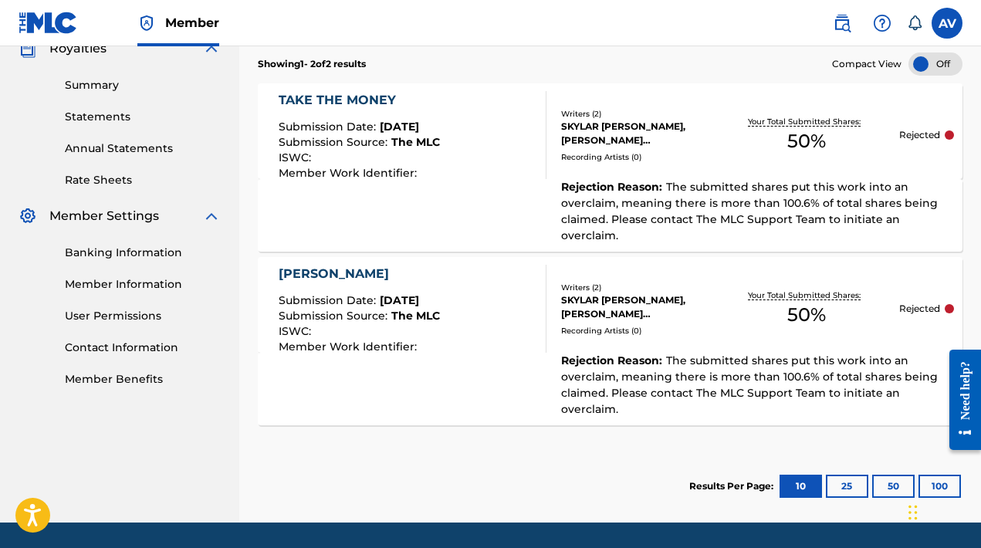
scroll to position [476, 0]
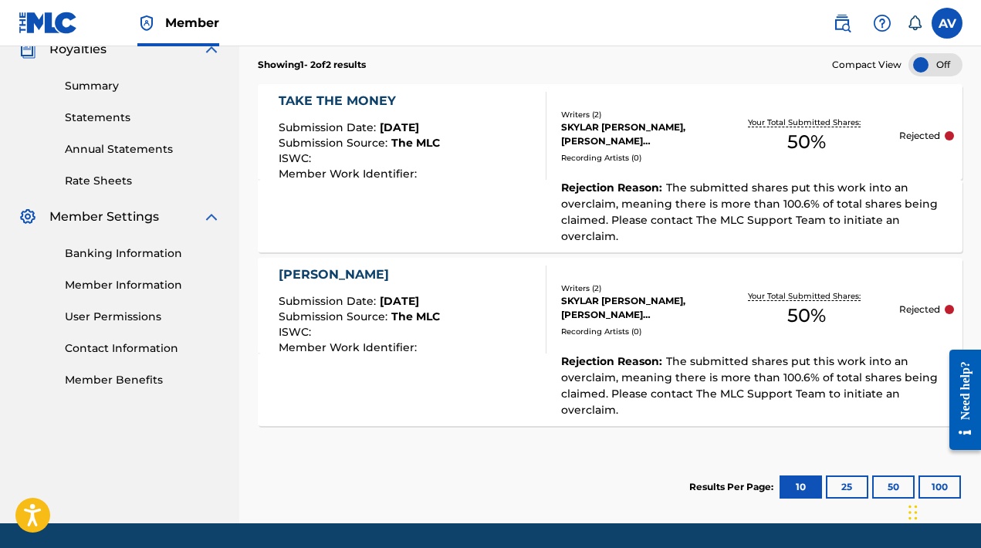
click at [576, 226] on span "The submitted shares put this work into an overclaim, meaning there is more tha…" at bounding box center [749, 212] width 377 height 63
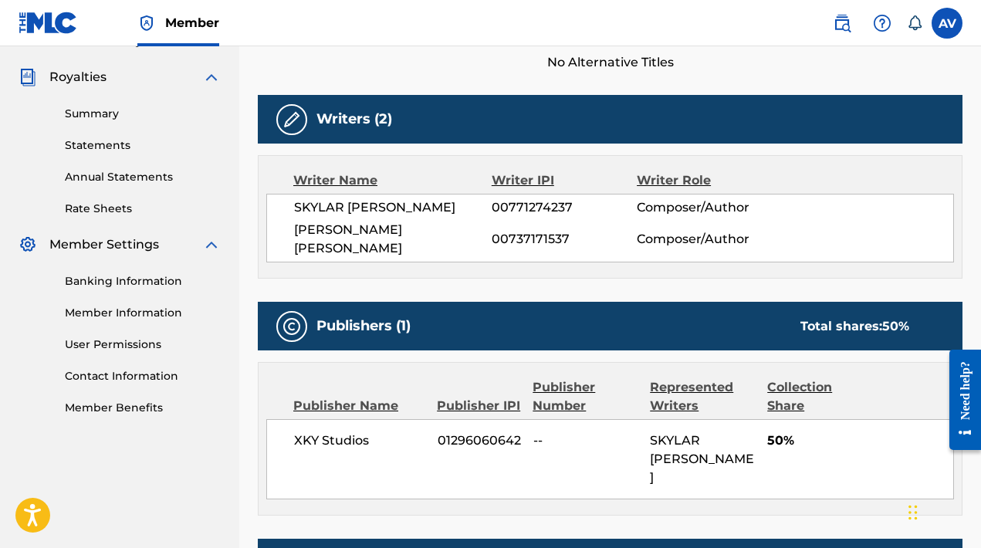
scroll to position [447, 0]
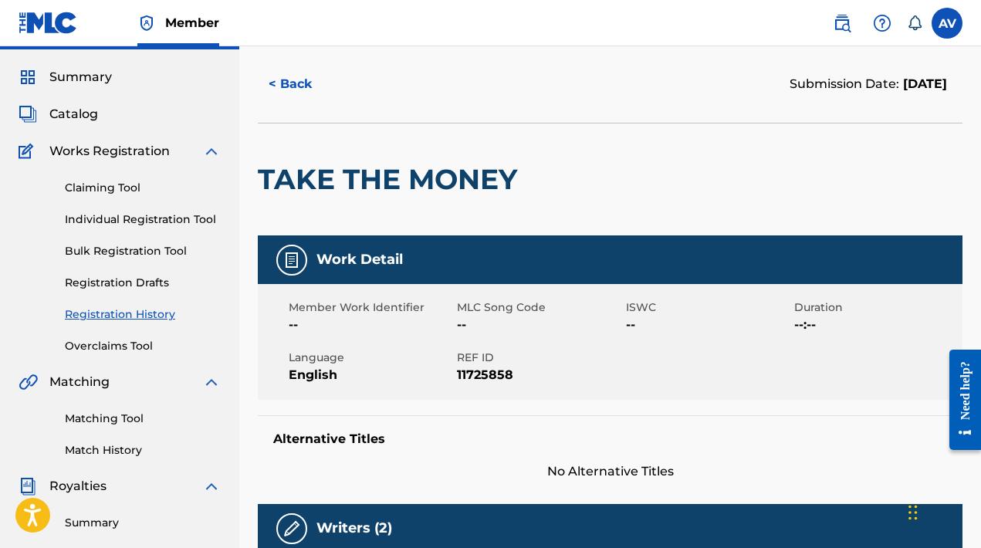
click at [282, 85] on button "< Back" at bounding box center [304, 84] width 93 height 39
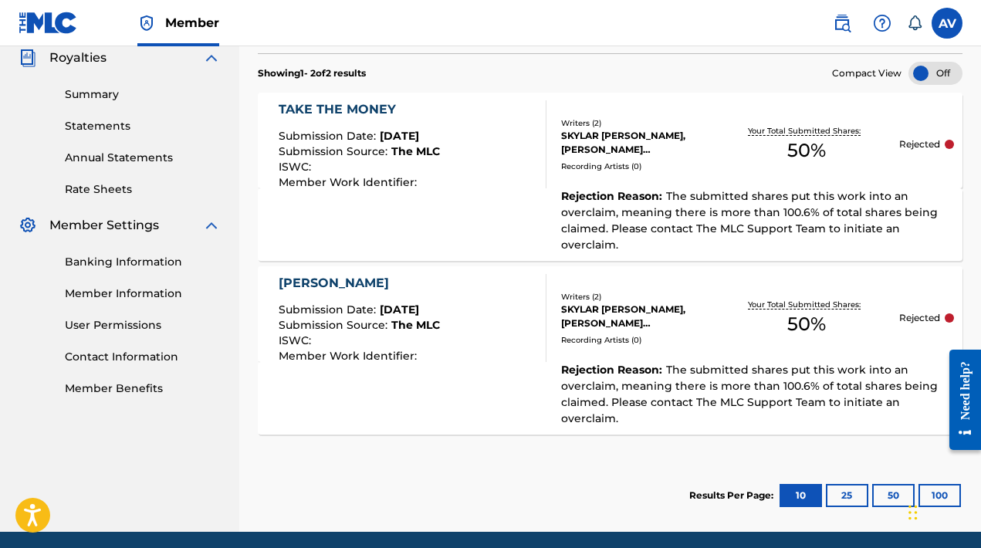
scroll to position [473, 0]
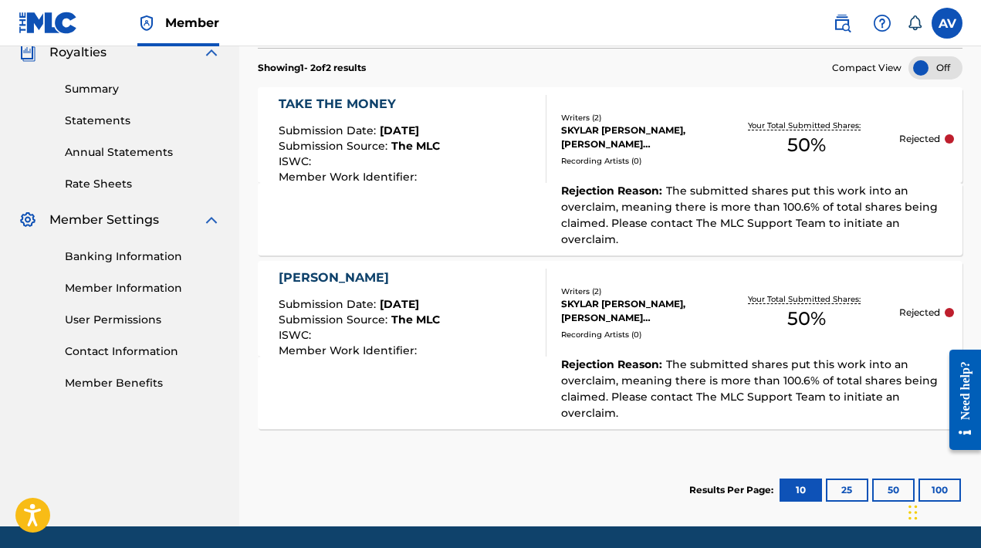
click at [628, 232] on div "Rejection Reason : The submitted shares put this work into an overclaim, meanin…" at bounding box center [749, 215] width 404 height 65
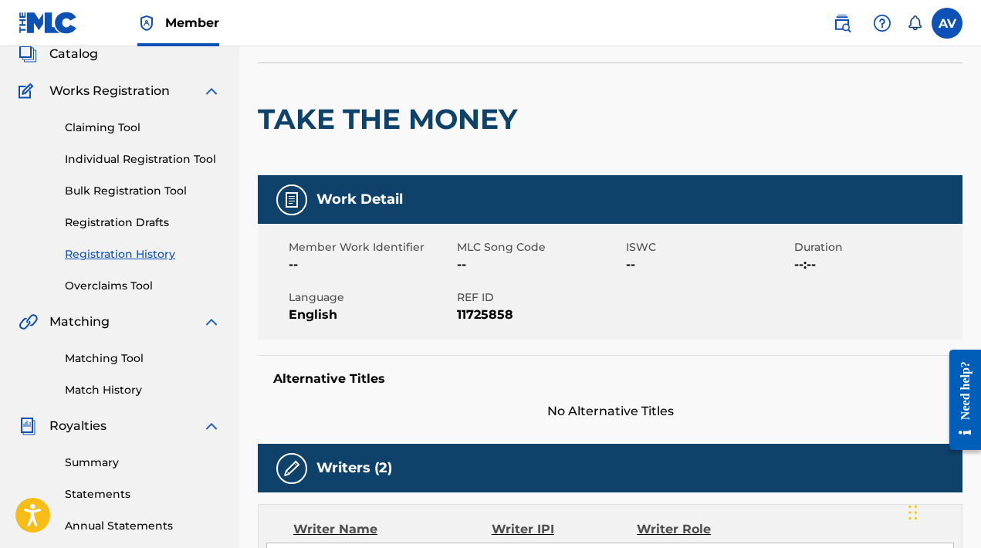
scroll to position [100, 0]
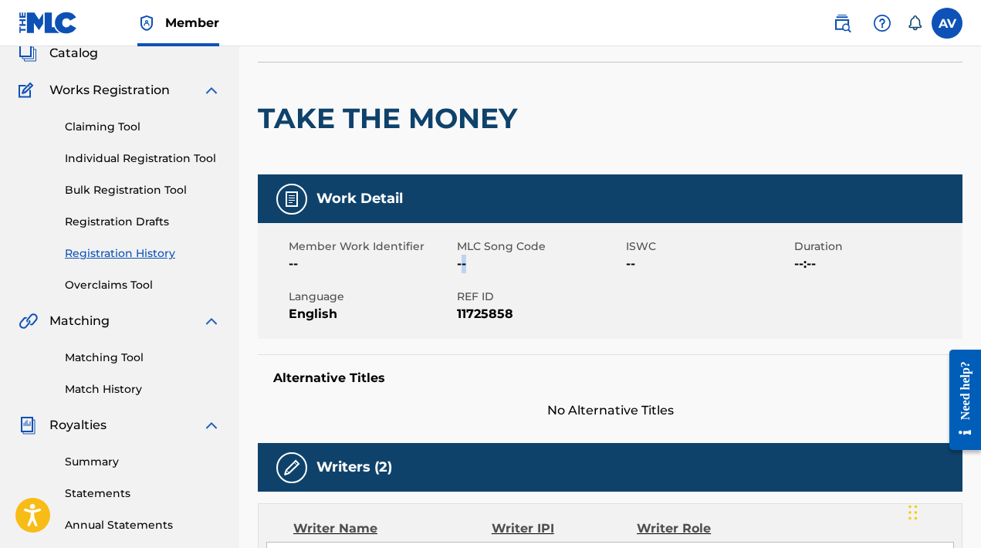
drag, startPoint x: 464, startPoint y: 272, endPoint x: 465, endPoint y: 256, distance: 16.3
click at [465, 256] on span "--" at bounding box center [539, 264] width 164 height 19
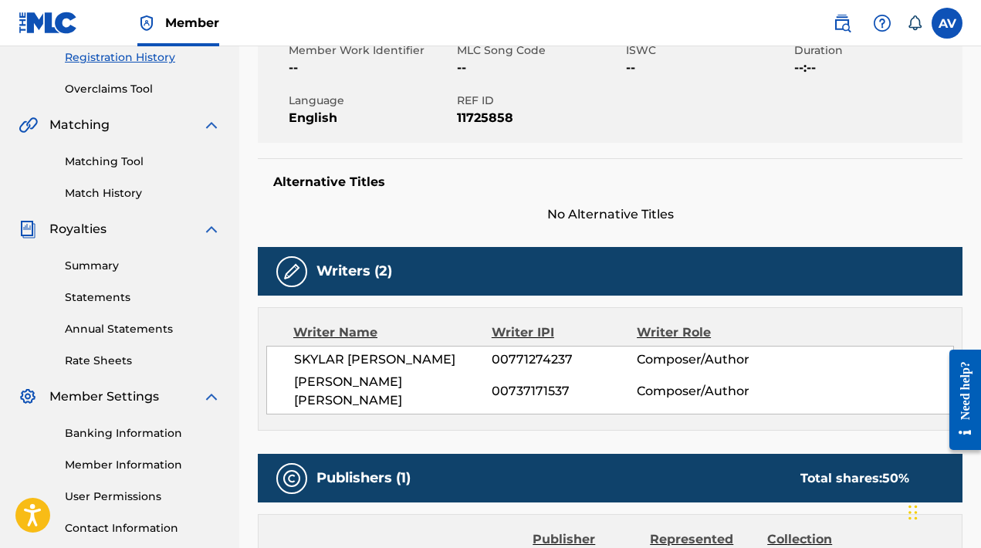
scroll to position [278, 0]
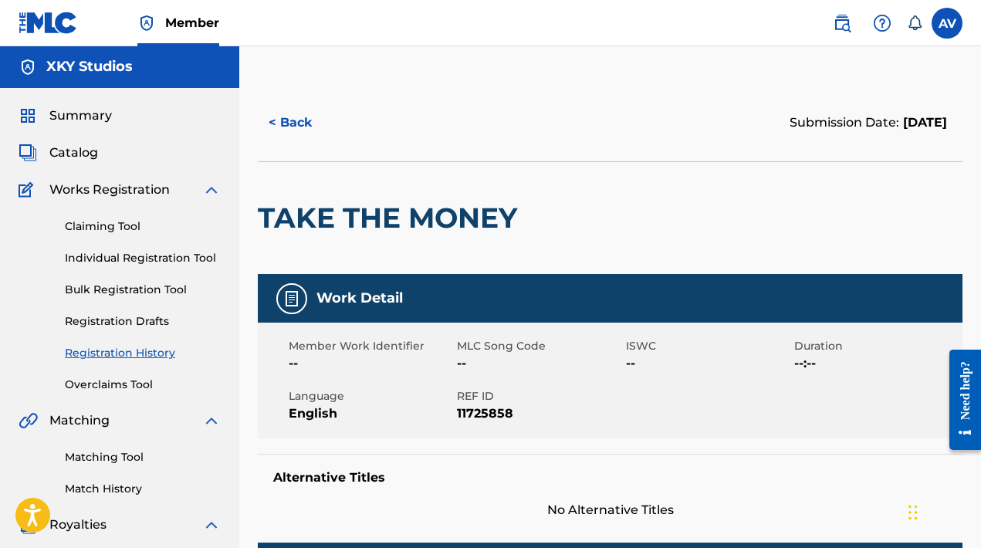
click at [303, 120] on button "< Back" at bounding box center [304, 122] width 93 height 39
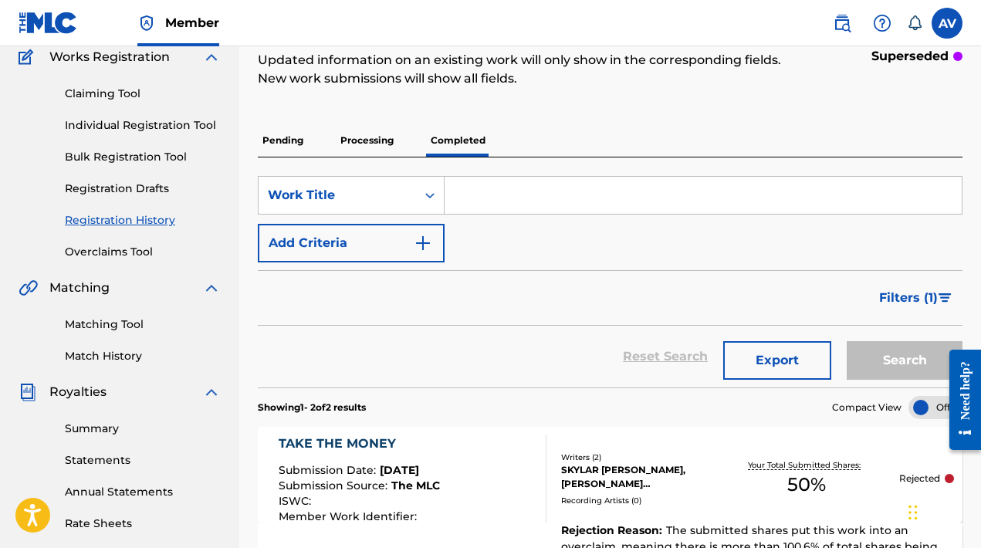
scroll to position [133, 0]
click at [122, 124] on link "Individual Registration Tool" at bounding box center [143, 126] width 156 height 16
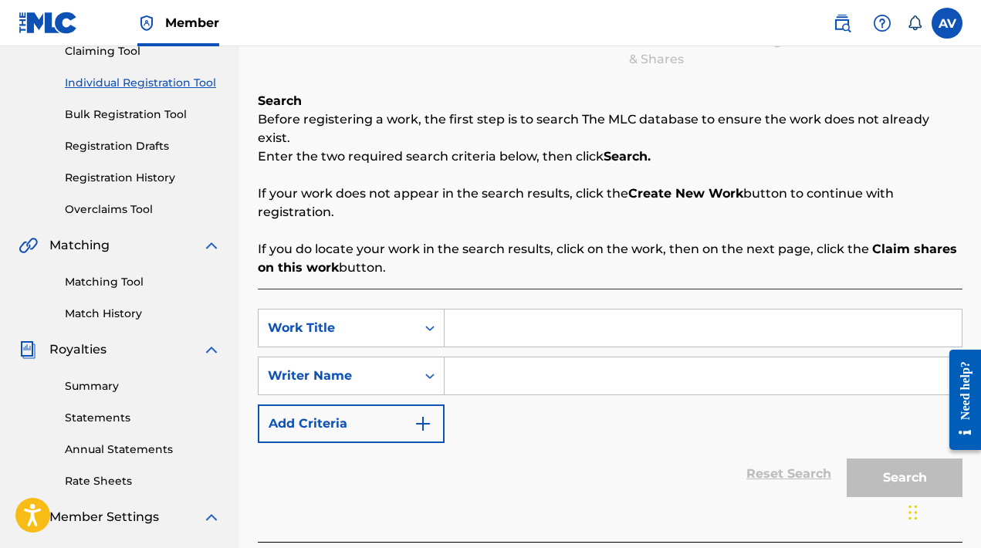
scroll to position [227, 0]
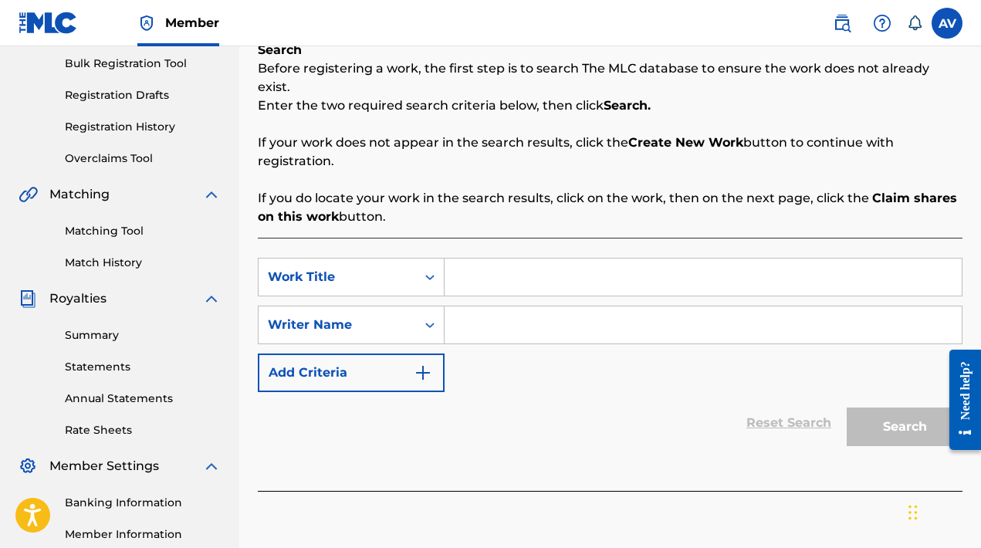
click at [570, 263] on input "Search Form" at bounding box center [703, 277] width 517 height 37
type input "Take the Money"
click at [569, 282] on div "SearchWithCriteria055c5f91-0d69-4fb5-89d6-0c7cf411d61d Work Title Take the Mone…" at bounding box center [610, 325] width 705 height 134
click at [573, 310] on input "Search Form" at bounding box center [703, 324] width 517 height 37
type input "T"
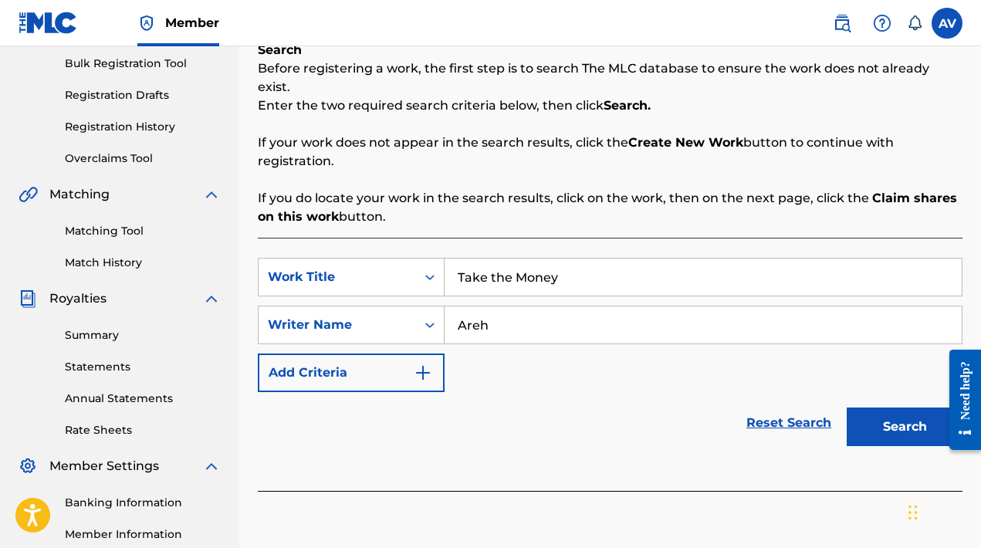
type input "Areh"
click at [905, 408] on button "Search" at bounding box center [905, 427] width 116 height 39
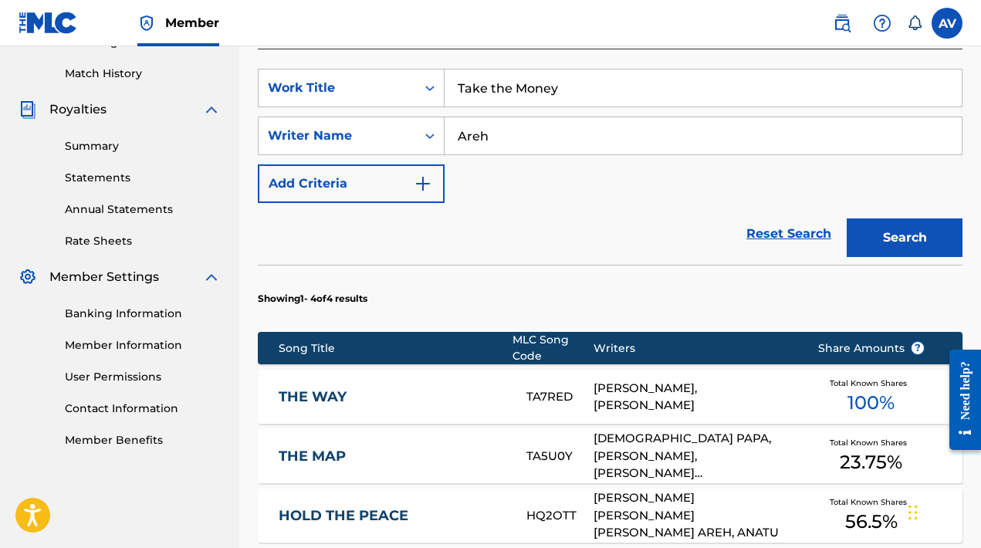
scroll to position [246, 0]
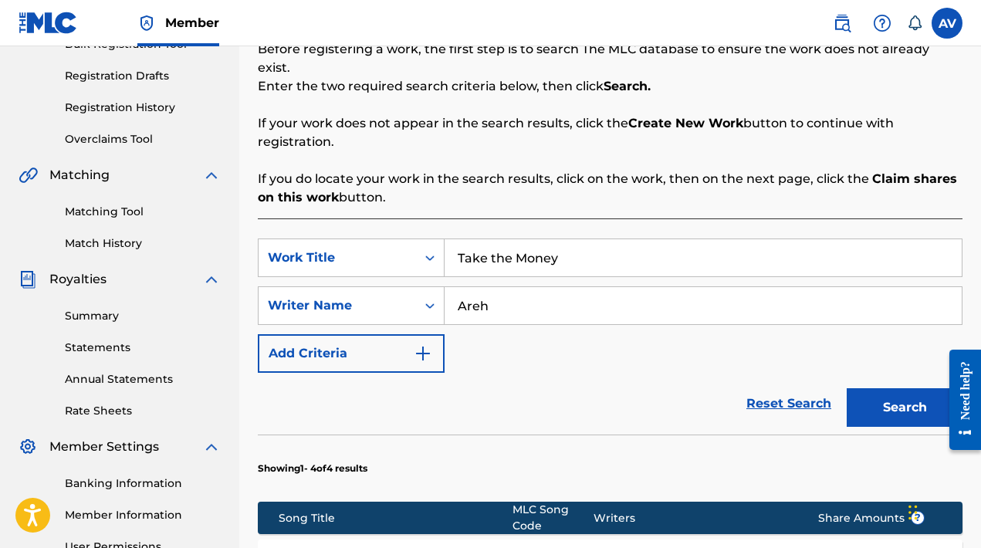
click at [630, 298] on input "Areh" at bounding box center [703, 305] width 517 height 37
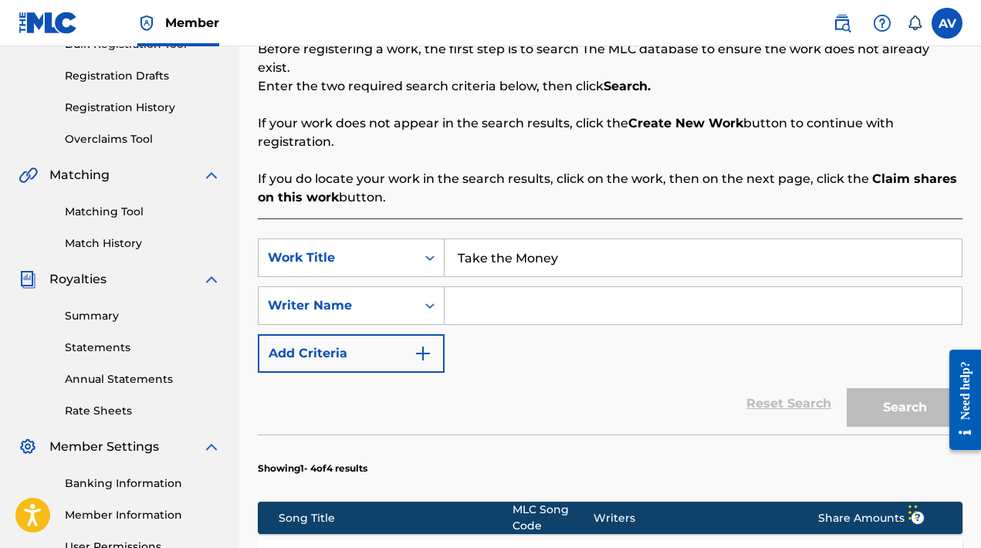
click at [638, 246] on input "Take the Money" at bounding box center [703, 257] width 517 height 37
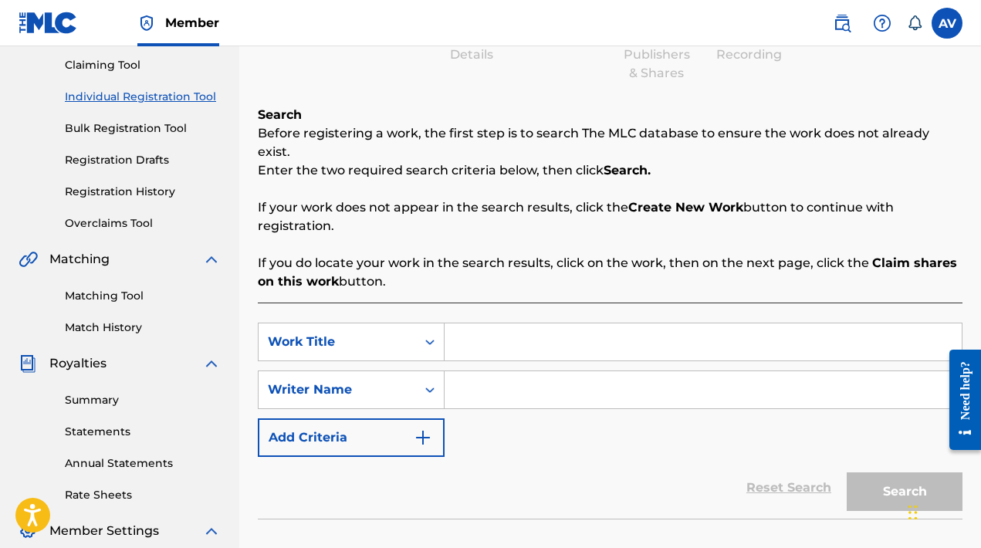
scroll to position [143, 0]
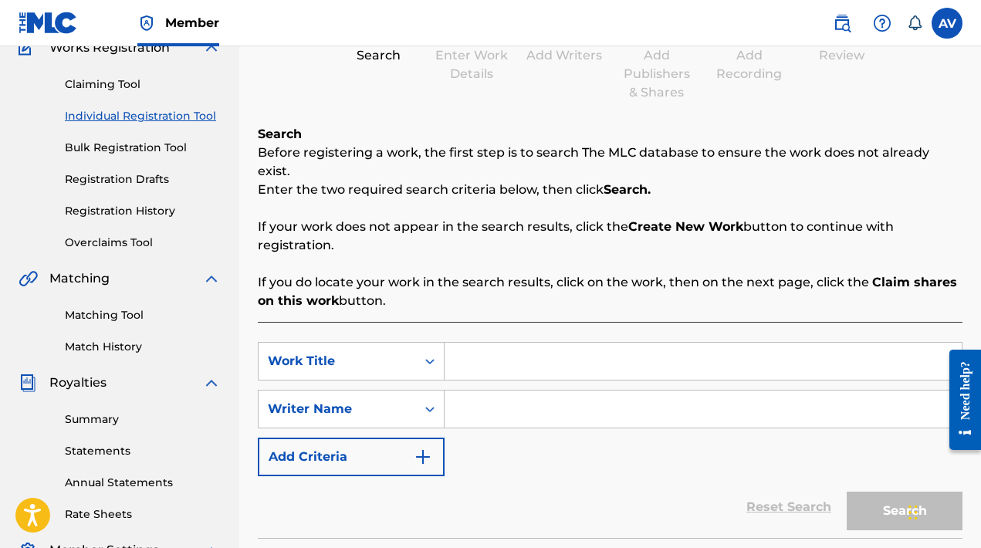
click at [129, 319] on link "Matching Tool" at bounding box center [143, 315] width 156 height 16
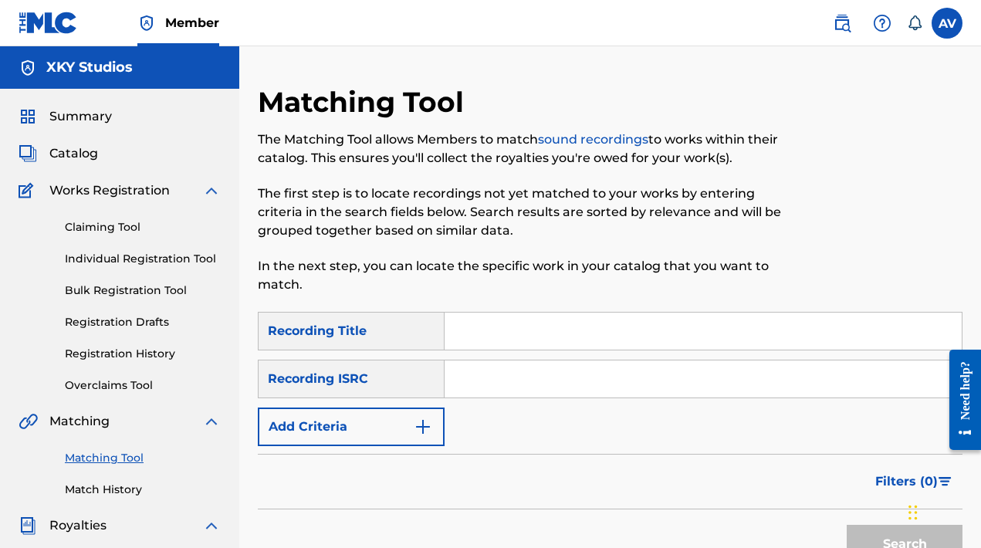
click at [506, 340] on input "Search Form" at bounding box center [703, 331] width 517 height 37
type input "WANT THAT"
click at [905, 544] on button "Search" at bounding box center [905, 544] width 116 height 39
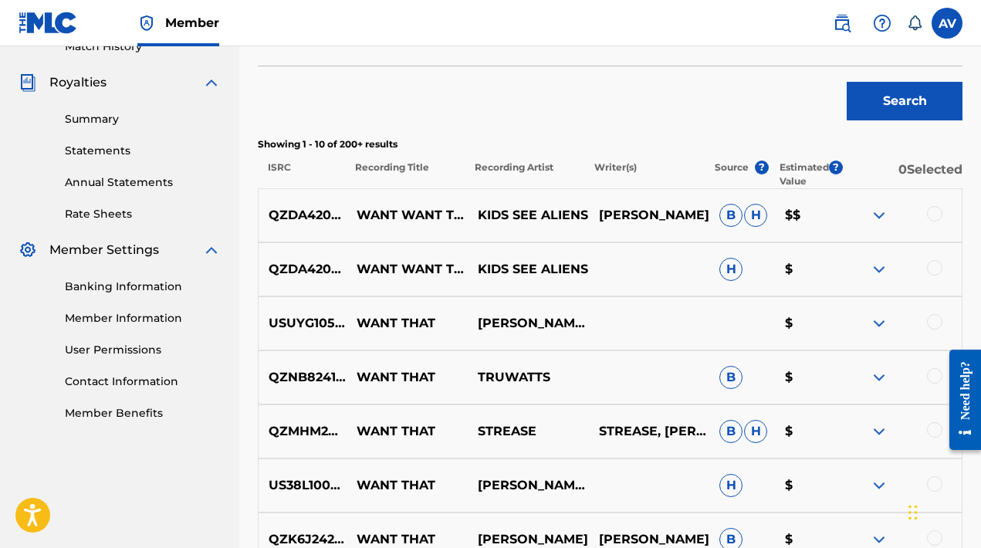
scroll to position [230, 0]
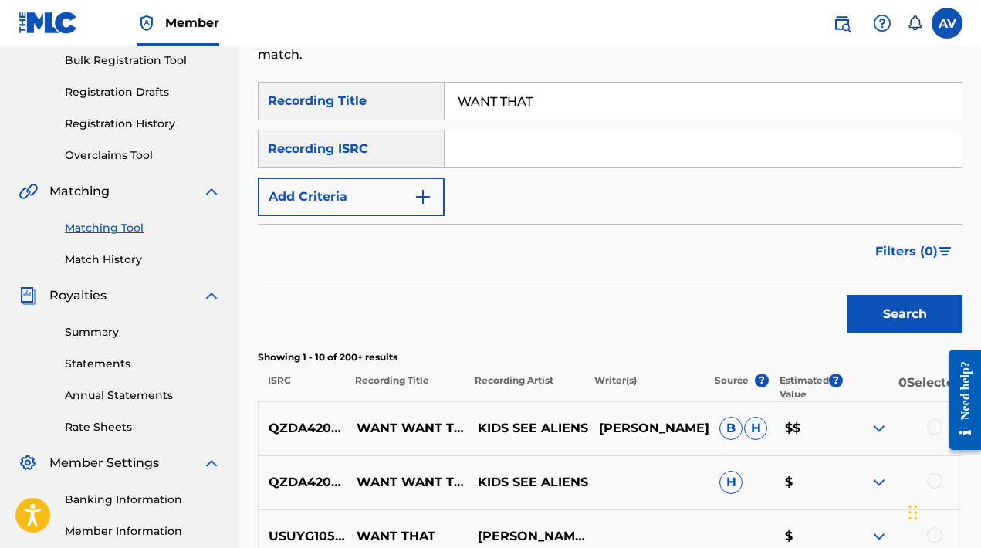
click at [554, 145] on input "Search Form" at bounding box center [703, 148] width 517 height 37
type input "S"
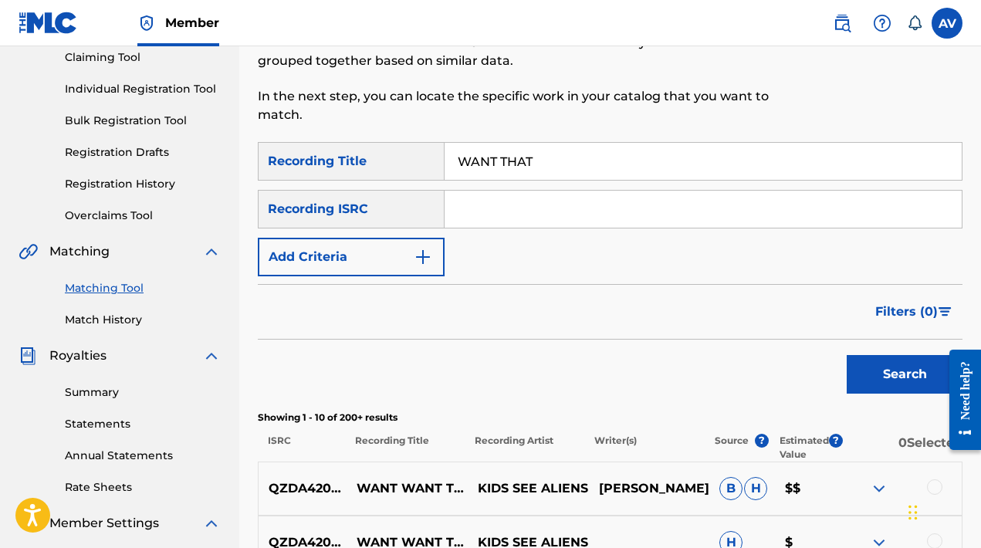
scroll to position [146, 0]
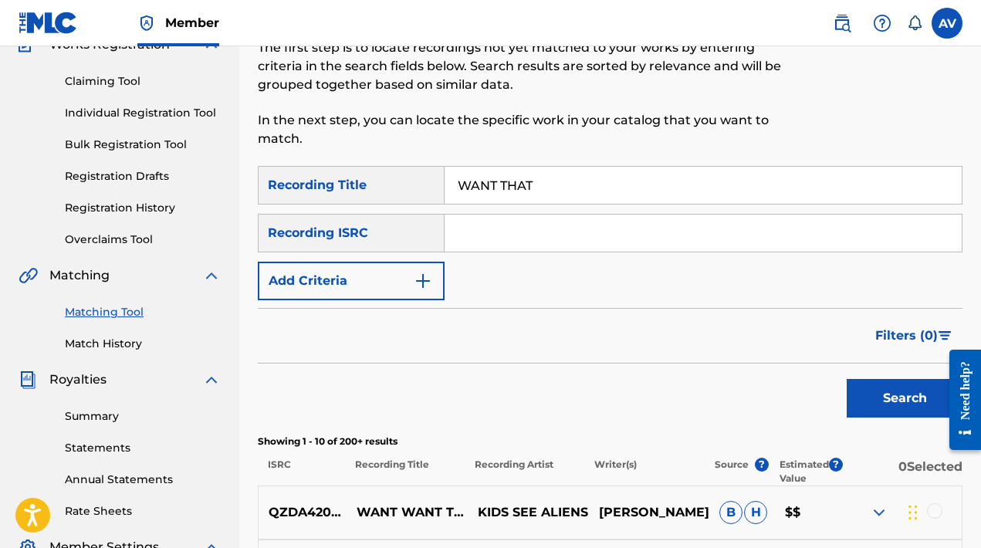
click at [130, 113] on link "Individual Registration Tool" at bounding box center [143, 113] width 156 height 16
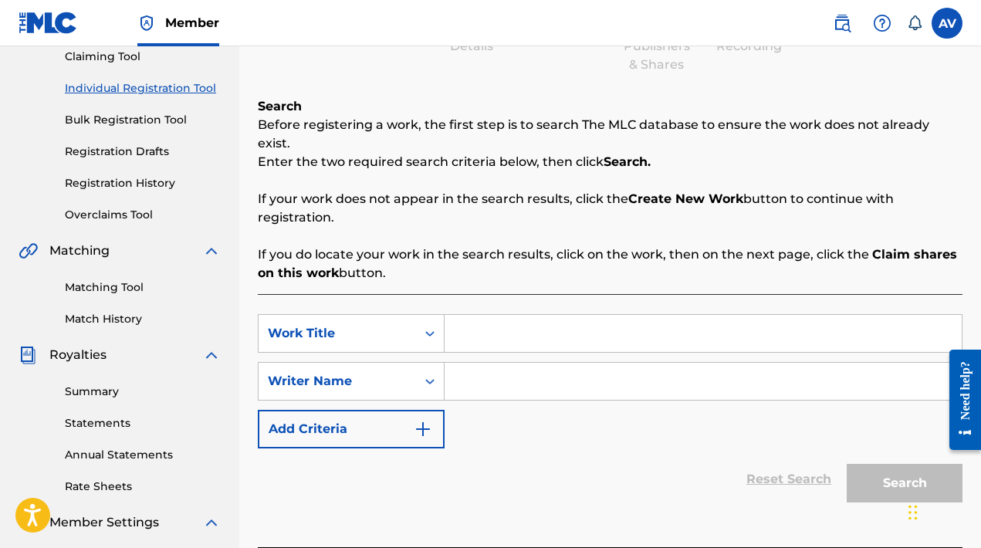
scroll to position [168, 0]
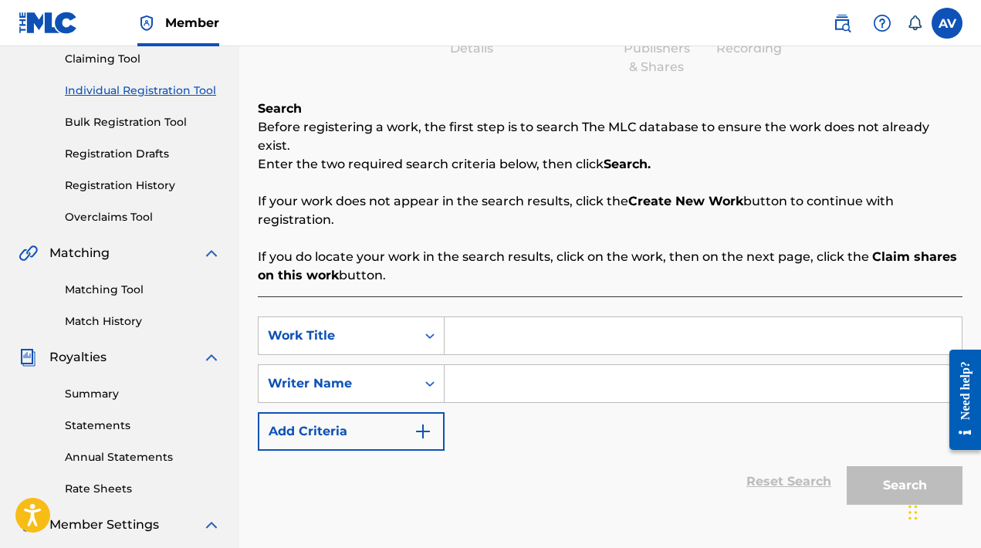
click at [530, 342] on div "SearchWithCriteria055c5f91-0d69-4fb5-89d6-0c7cf411d61d Work Title SearchWithCri…" at bounding box center [610, 383] width 705 height 134
click at [528, 318] on input "Search Form" at bounding box center [703, 335] width 517 height 37
type input "WANT THAT"
click at [570, 368] on input "Search Form" at bounding box center [703, 383] width 517 height 37
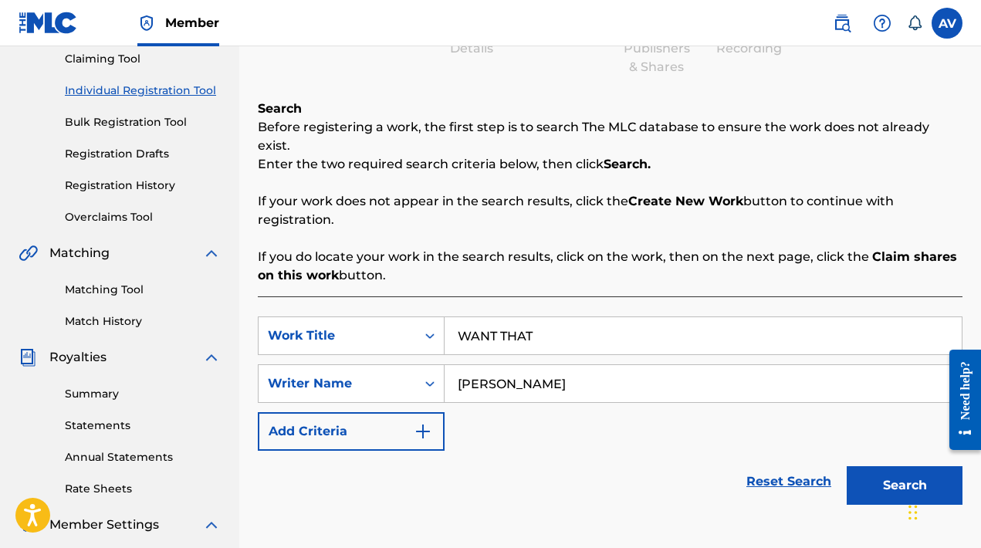
type input "SKYLAR STEINBERG"
click at [905, 467] on button "Search" at bounding box center [905, 485] width 116 height 39
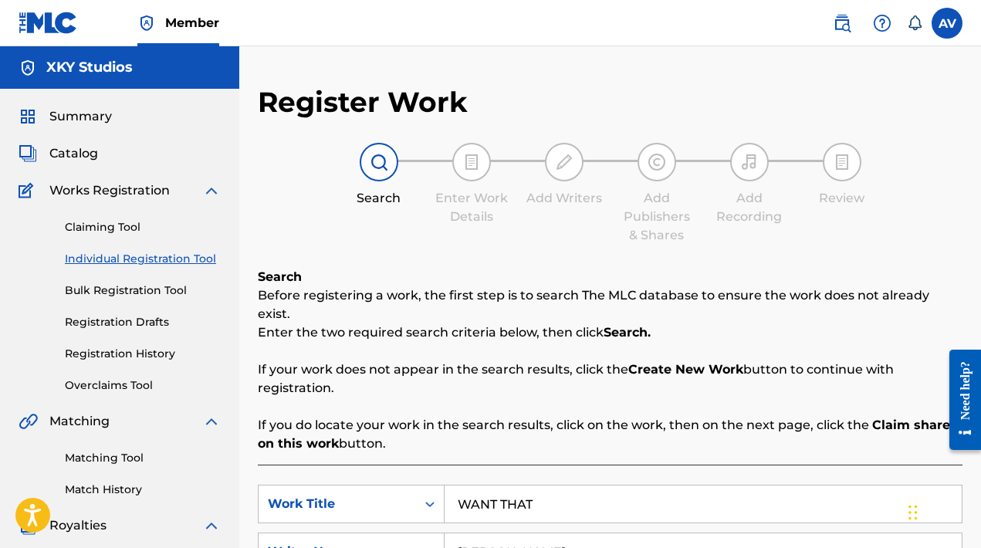
scroll to position [0, 0]
click at [127, 357] on link "Registration History" at bounding box center [143, 354] width 156 height 16
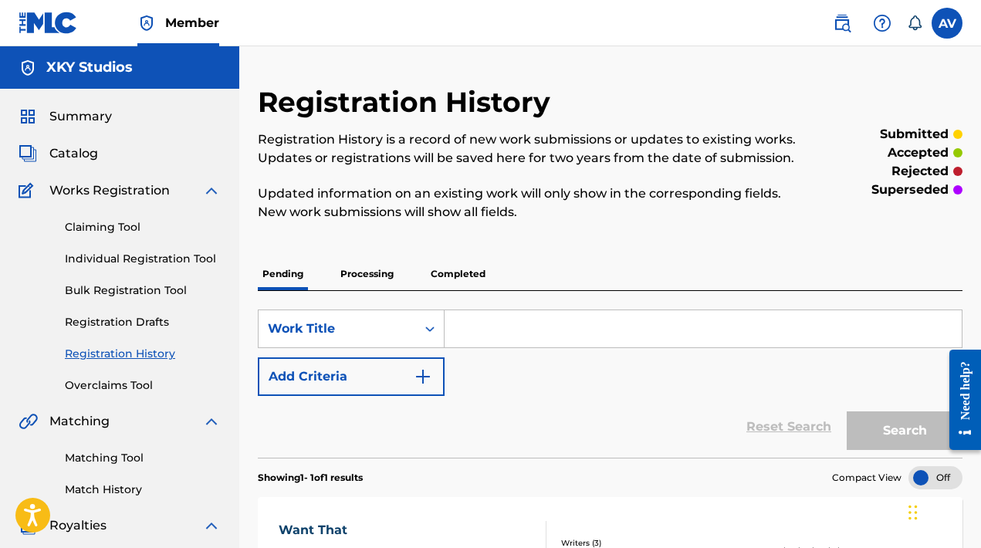
click at [143, 322] on link "Registration Drafts" at bounding box center [143, 322] width 156 height 16
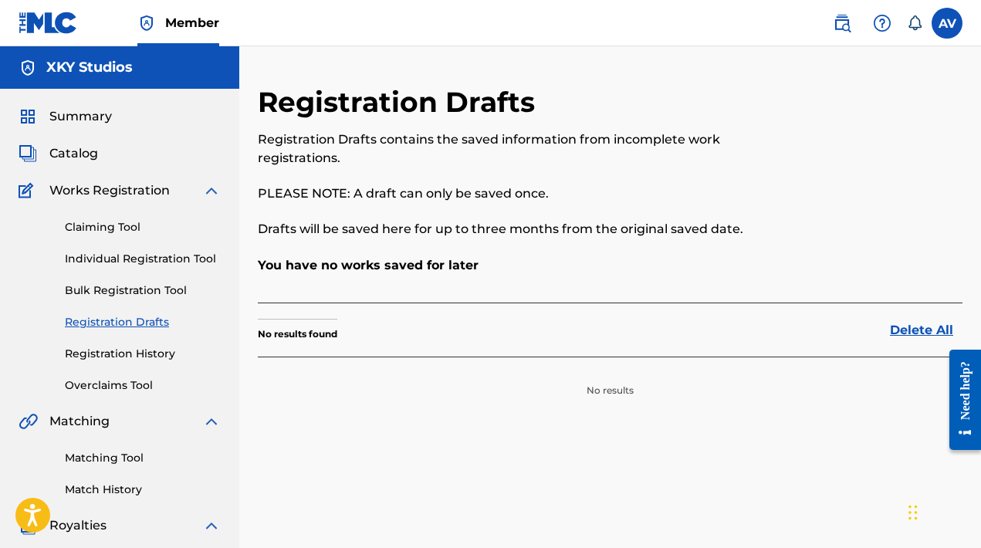
click at [107, 286] on link "Bulk Registration Tool" at bounding box center [143, 291] width 156 height 16
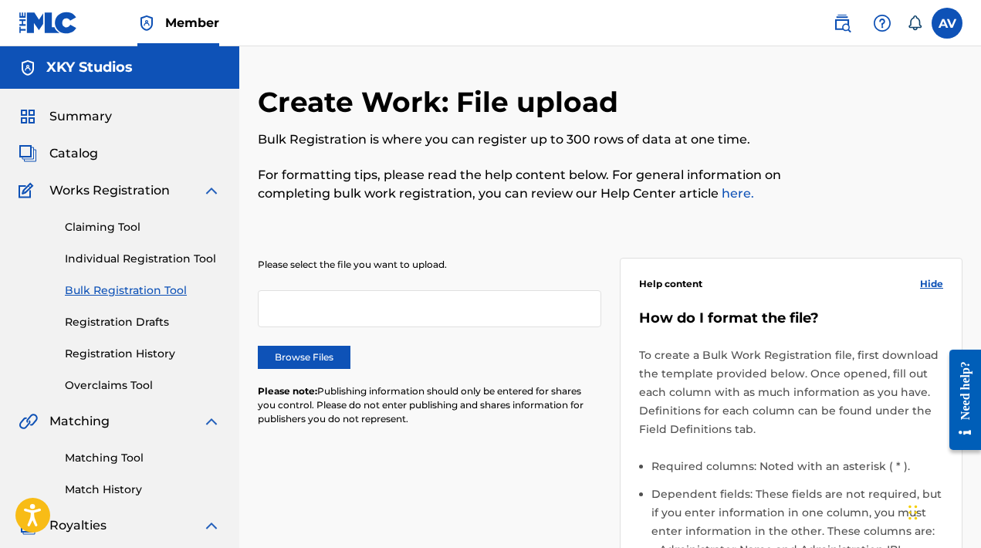
click at [132, 261] on link "Individual Registration Tool" at bounding box center [143, 259] width 156 height 16
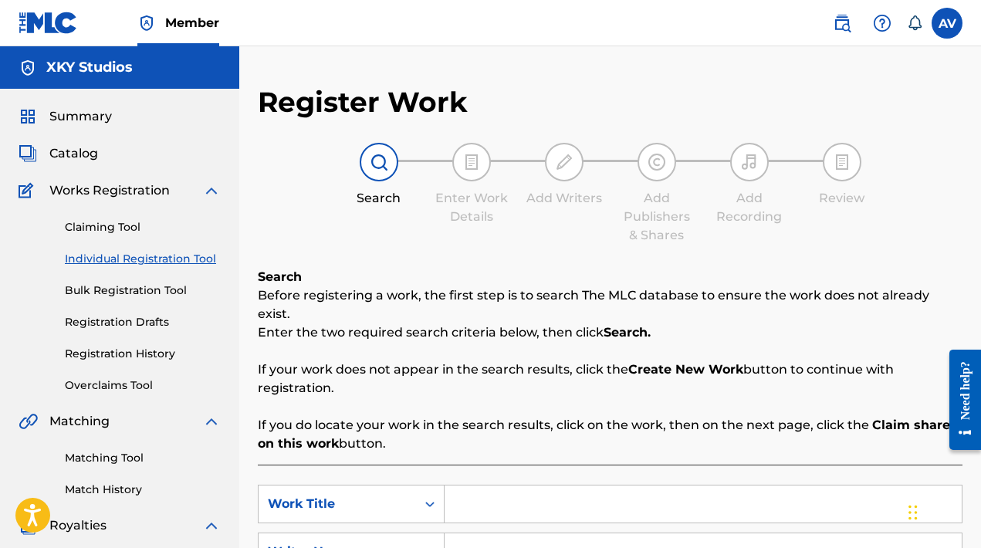
click at [115, 221] on link "Claiming Tool" at bounding box center [143, 227] width 156 height 16
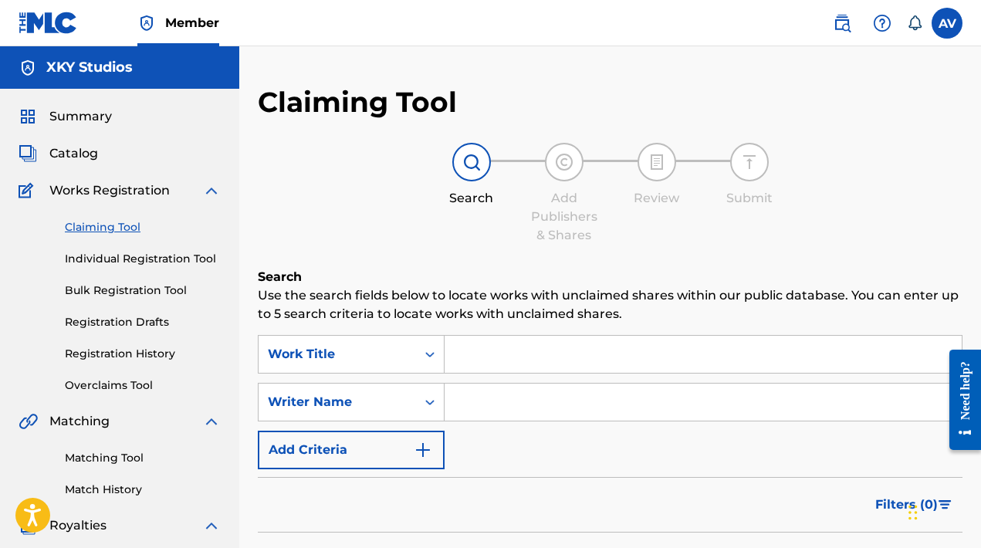
click at [128, 350] on link "Registration History" at bounding box center [143, 354] width 156 height 16
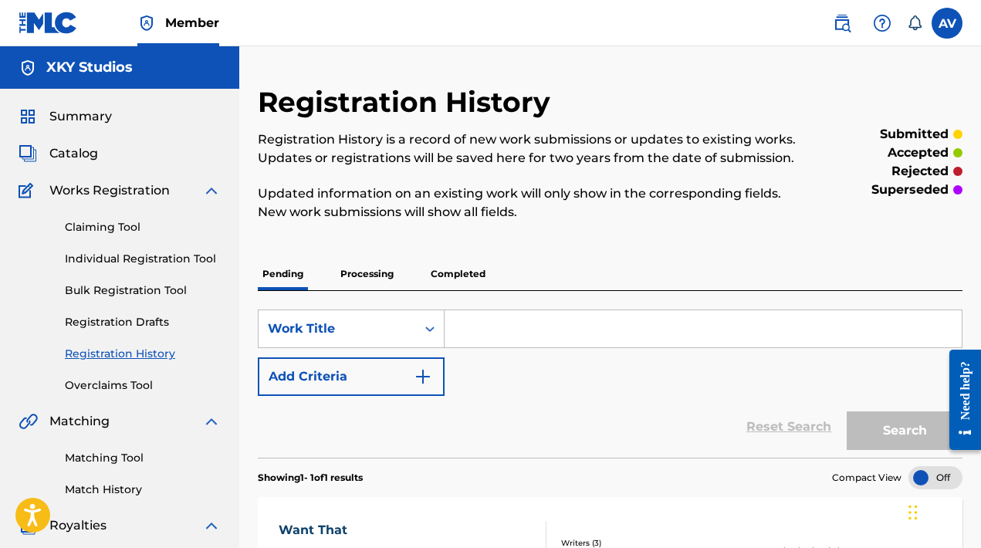
click at [433, 274] on p "Completed" at bounding box center [458, 274] width 64 height 32
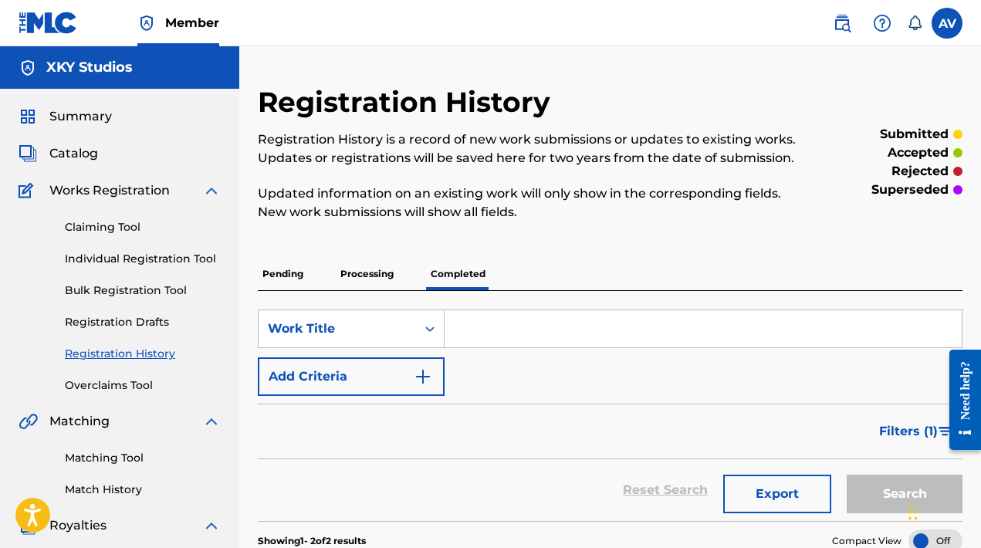
click at [902, 427] on span "Filters ( 1 )" at bounding box center [908, 431] width 59 height 19
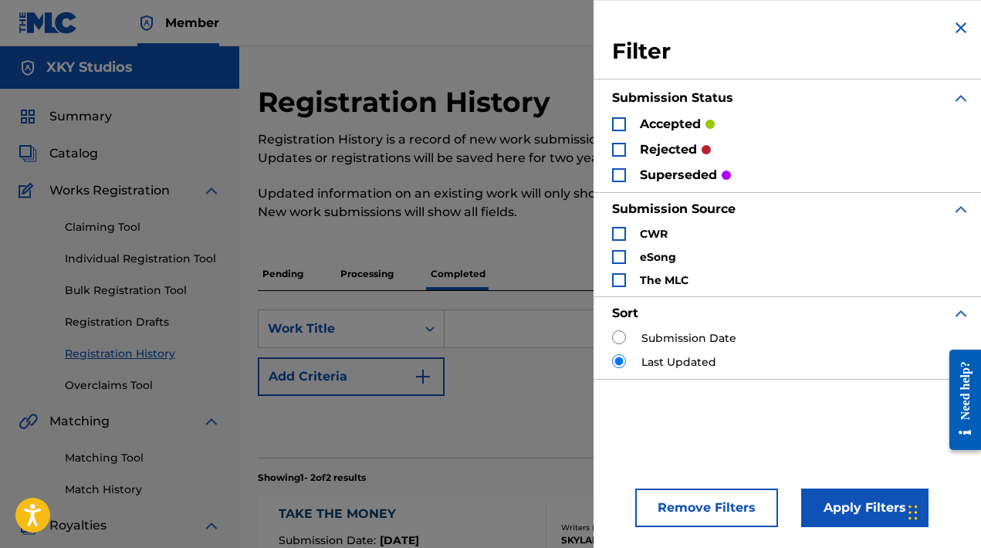
click at [675, 151] on p "rejected" at bounding box center [668, 149] width 57 height 19
click at [621, 143] on div "Search Form" at bounding box center [619, 150] width 14 height 14
click at [857, 520] on button "Apply Filters" at bounding box center [864, 508] width 127 height 39
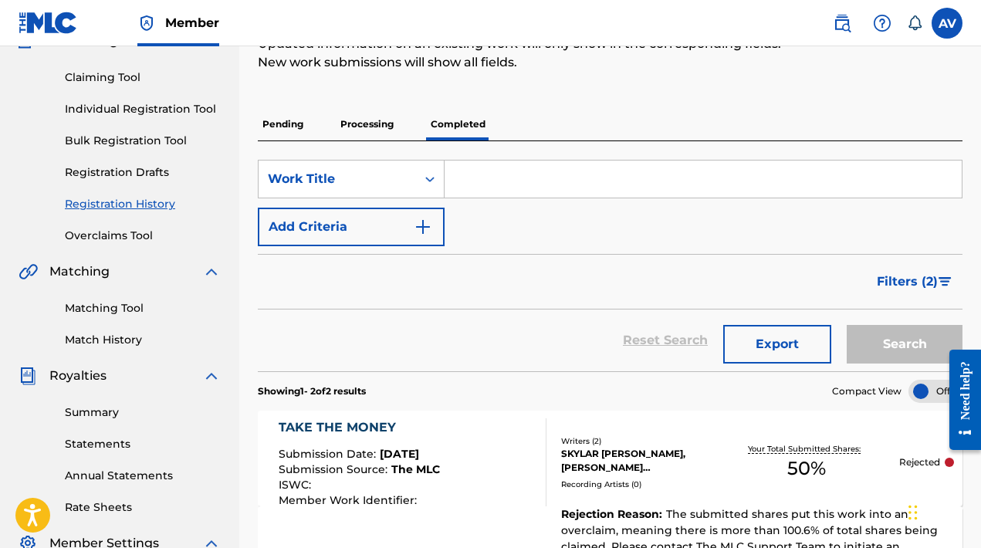
scroll to position [325, 0]
